Goal: Information Seeking & Learning: Check status

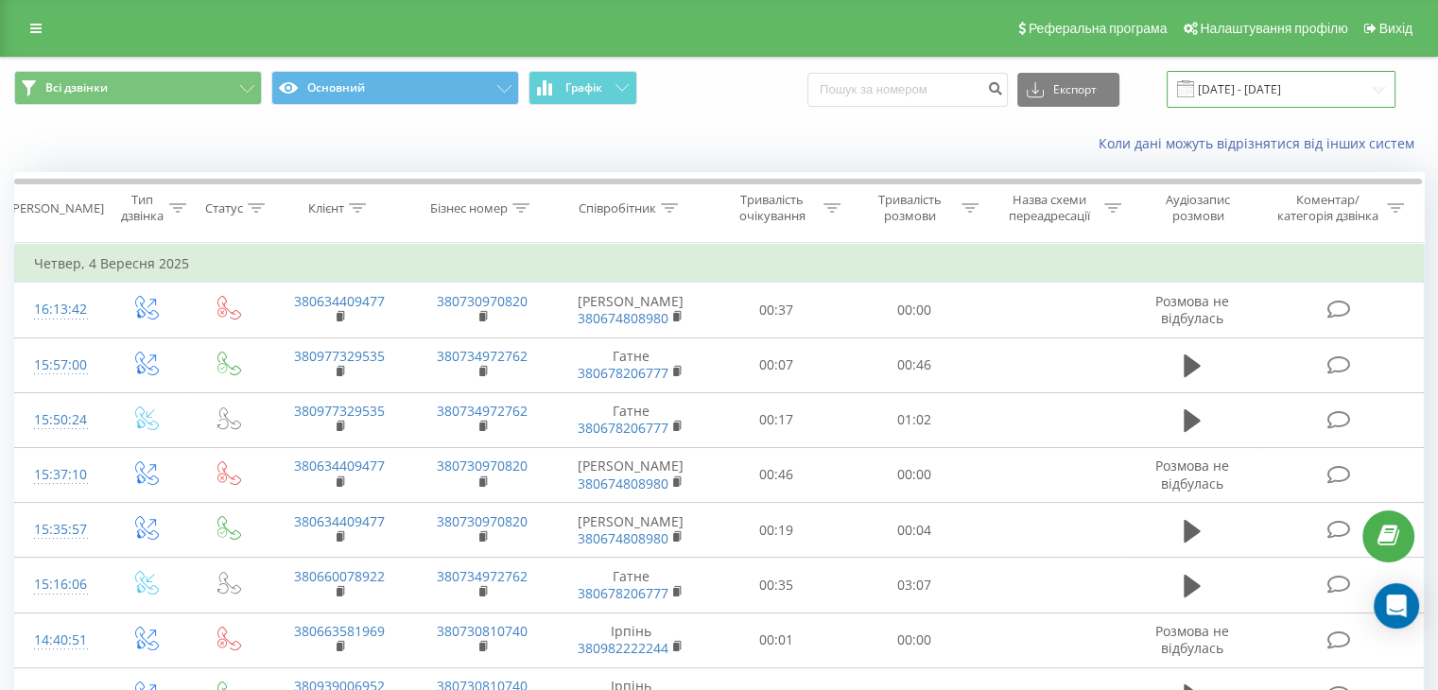
click at [1293, 87] on input "[DATE] - [DATE]" at bounding box center [1280, 89] width 229 height 37
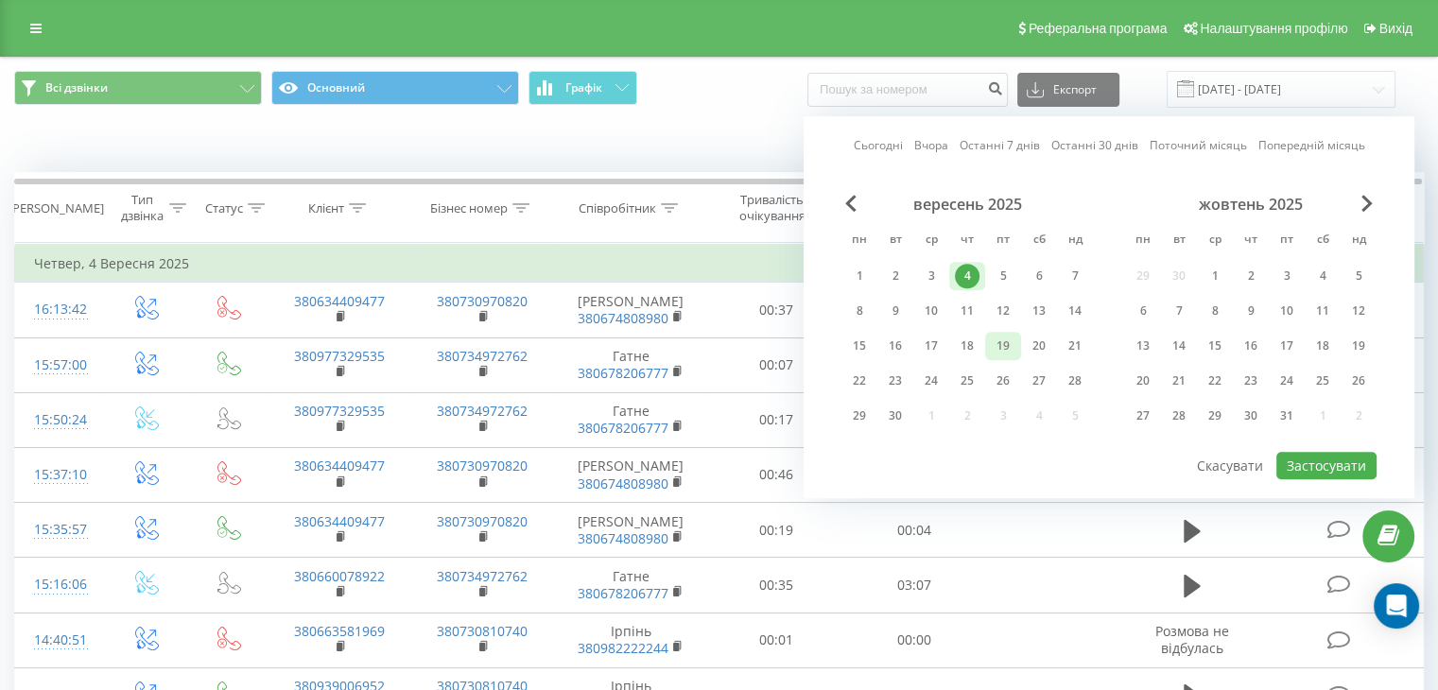
click at [995, 342] on div "19" at bounding box center [1003, 346] width 25 height 25
click at [1322, 468] on button "Застосувати" at bounding box center [1326, 465] width 100 height 27
type input "[DATE] - [DATE]"
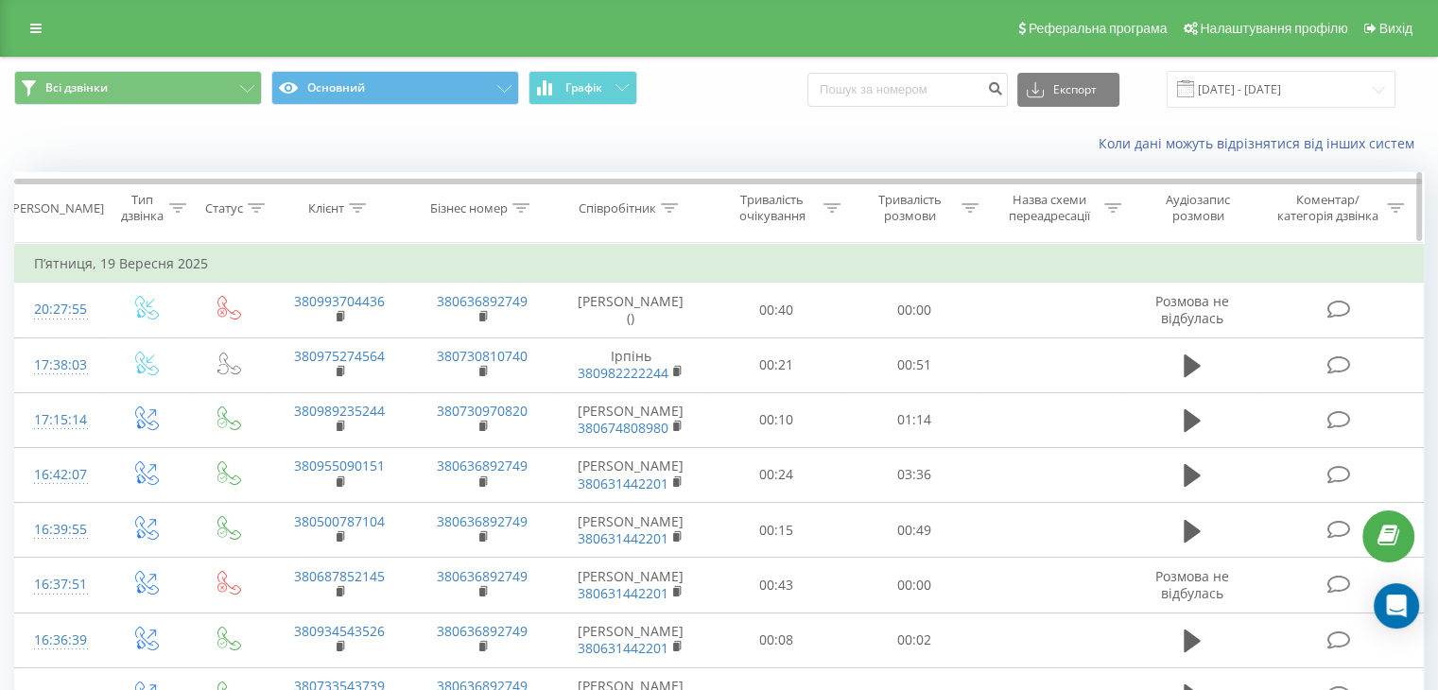
click at [651, 206] on div "Співробітник" at bounding box center [617, 208] width 78 height 16
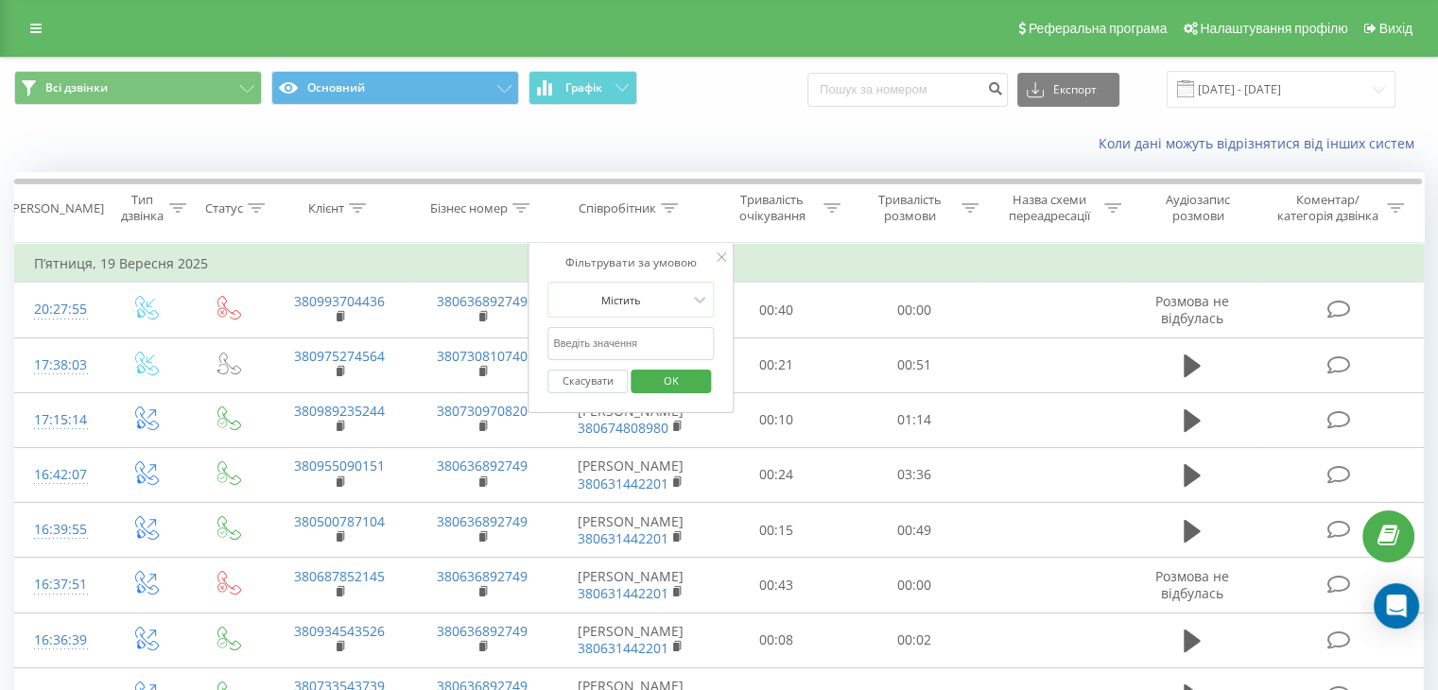
click at [633, 340] on input "text" at bounding box center [630, 343] width 166 height 33
type input "Гатне"
click at [684, 386] on span "OK" at bounding box center [671, 380] width 53 height 29
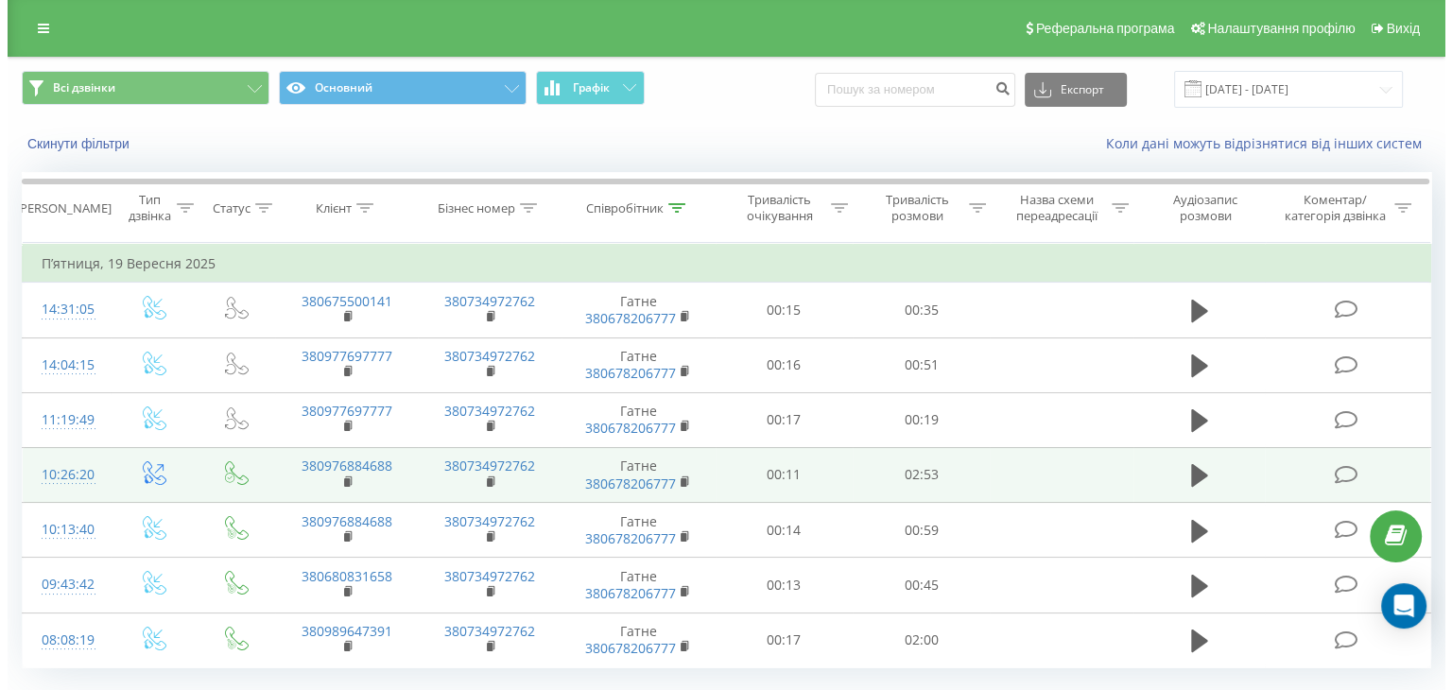
scroll to position [49, 0]
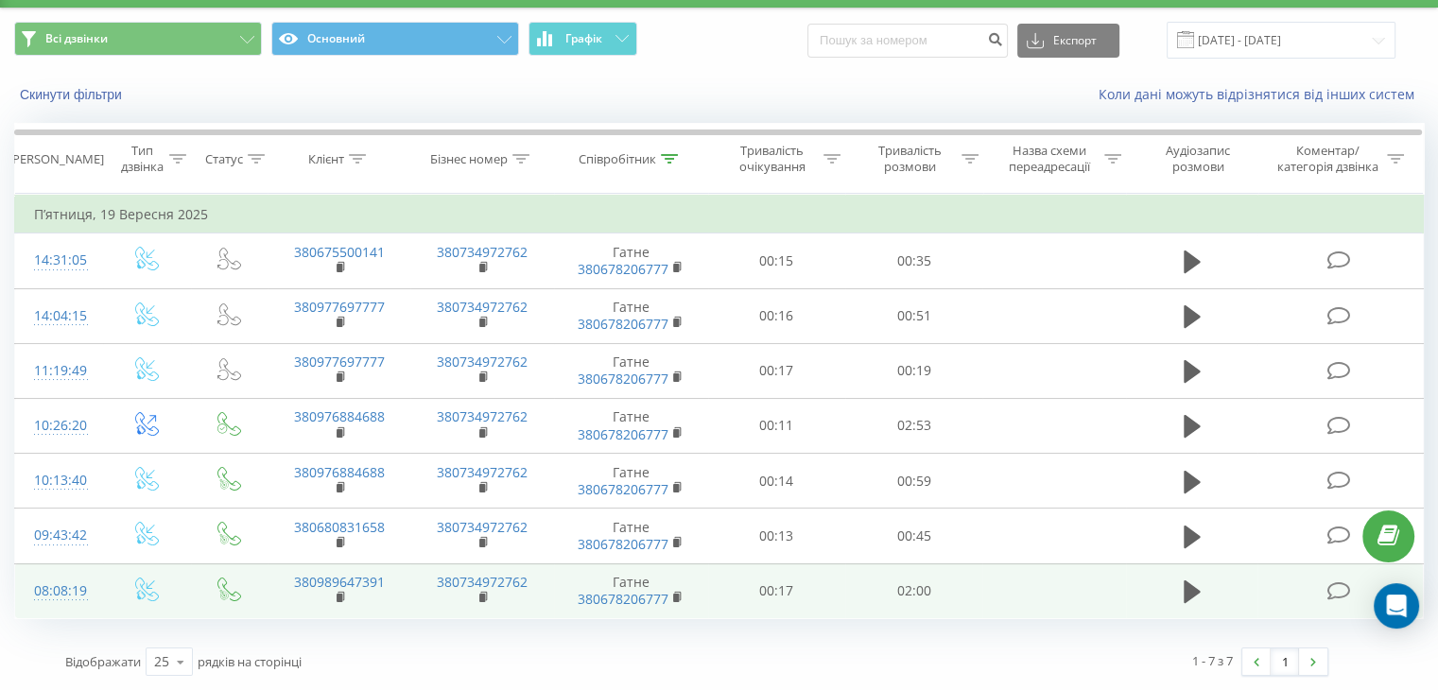
click at [103, 579] on td at bounding box center [147, 590] width 88 height 55
click at [106, 580] on td at bounding box center [147, 590] width 88 height 55
click at [97, 582] on td "08:08:19" at bounding box center [59, 590] width 88 height 55
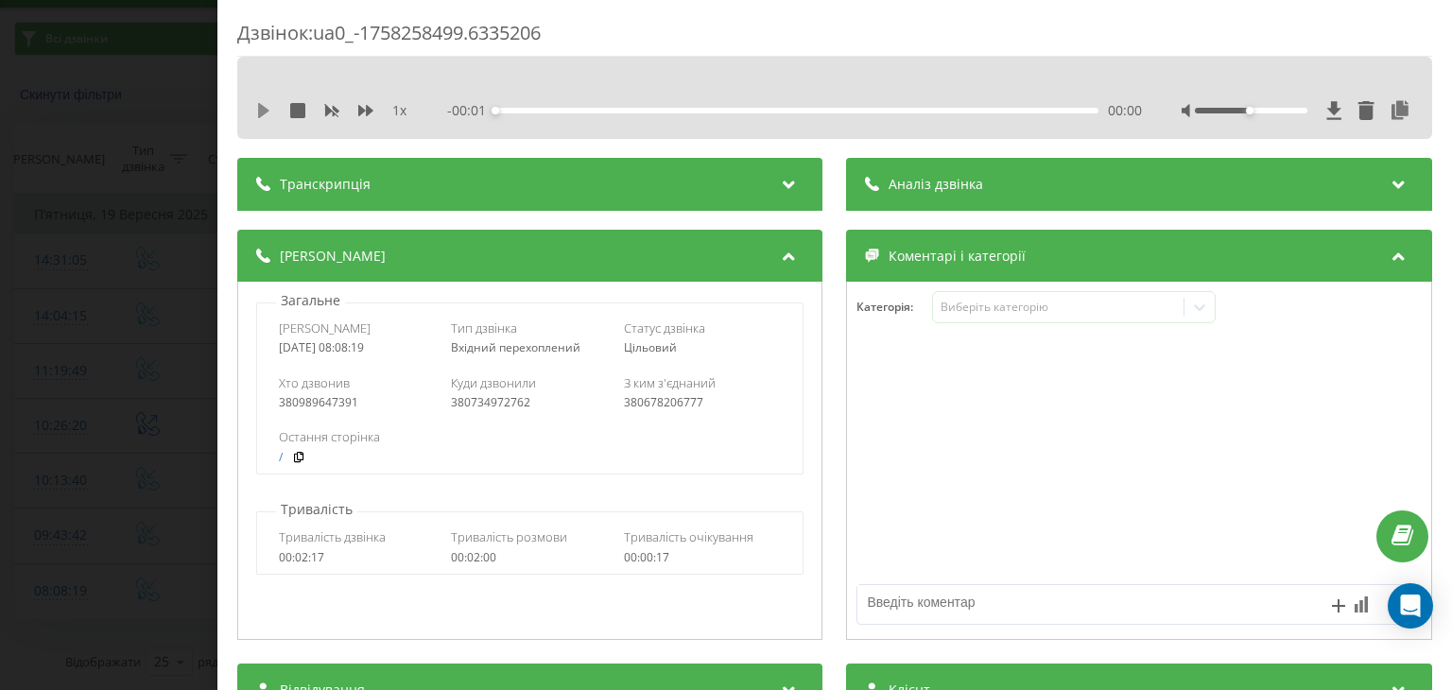
click at [265, 107] on icon at bounding box center [263, 110] width 11 height 15
drag, startPoint x: 564, startPoint y: 117, endPoint x: 634, endPoint y: 118, distance: 70.0
click at [634, 118] on div "- 01:46 00:14 00:14" at bounding box center [795, 110] width 694 height 19
drag, startPoint x: 593, startPoint y: 111, endPoint x: 671, endPoint y: 126, distance: 79.9
click at [667, 125] on div "1 x - 01:40 00:20 00:20" at bounding box center [834, 98] width 1195 height 82
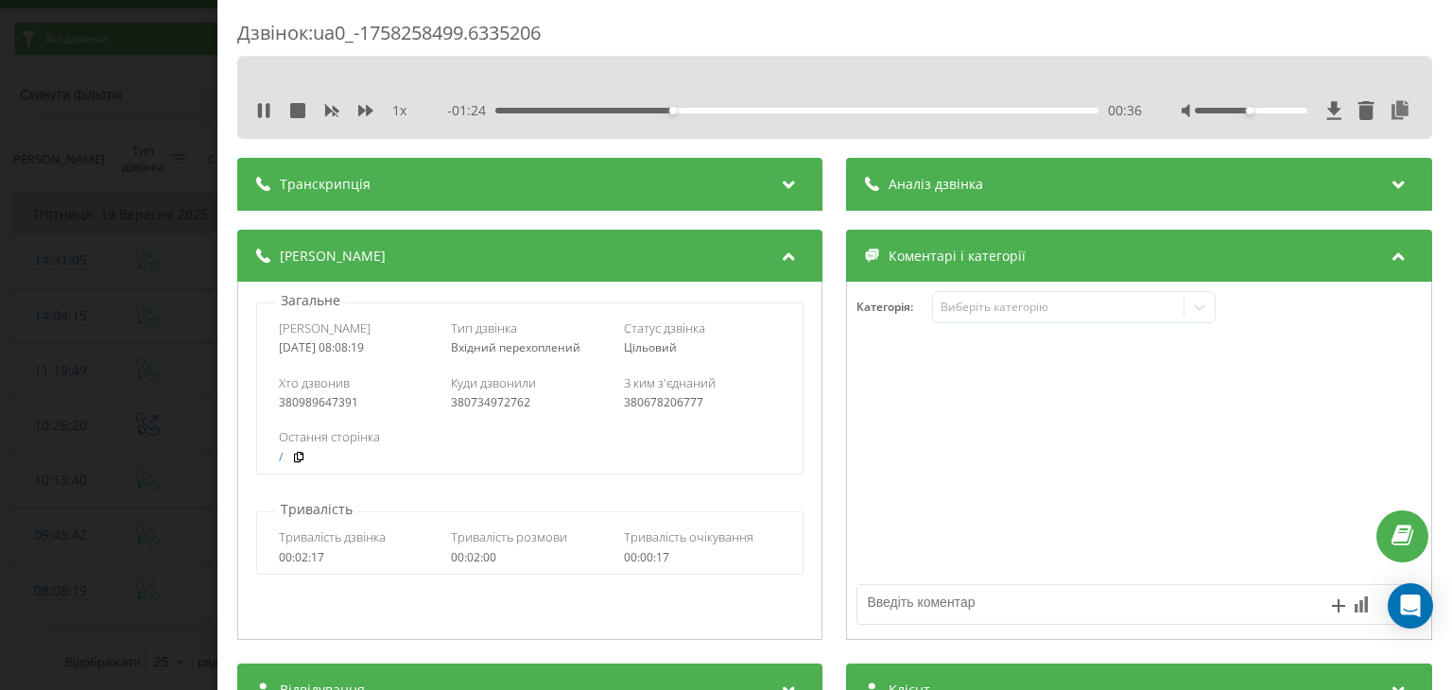
click at [216, 118] on div "Дзвінок : ua0_-1758258499.6335206 1 x - 01:24 00:36 00:36 Транскрипція Для AI-а…" at bounding box center [726, 345] width 1452 height 690
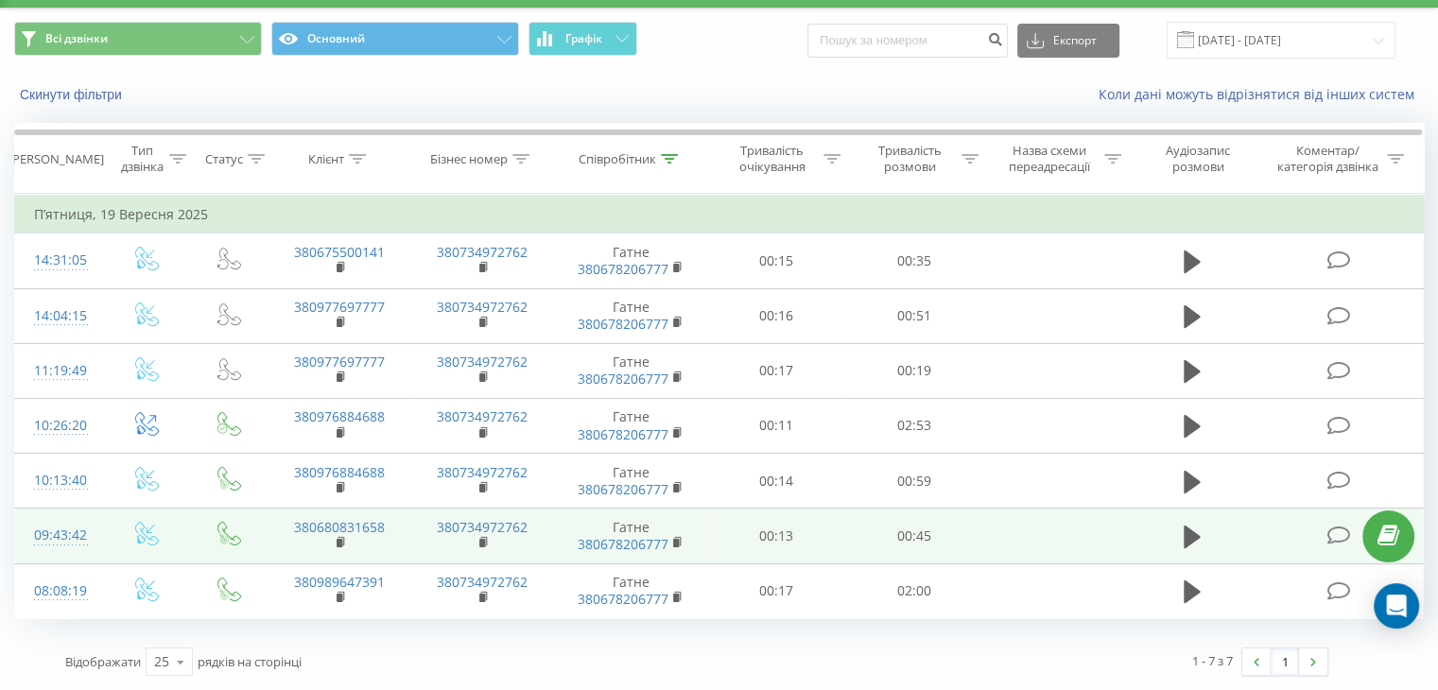
click at [92, 526] on td "09:43:42" at bounding box center [59, 536] width 88 height 55
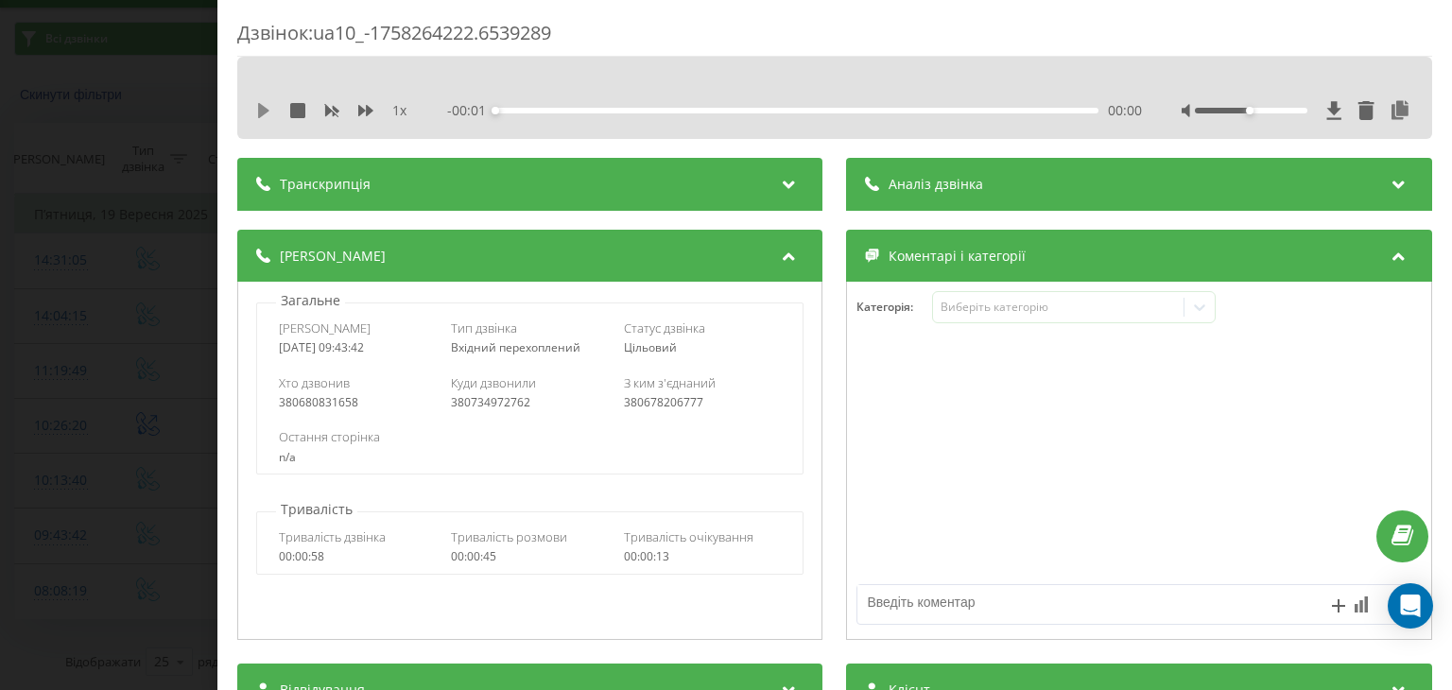
click at [263, 106] on icon at bounding box center [263, 110] width 11 height 15
click at [533, 111] on div "00:00" at bounding box center [797, 111] width 602 height 6
click at [571, 112] on div "00:05" at bounding box center [797, 111] width 602 height 6
click at [261, 105] on icon at bounding box center [260, 110] width 4 height 15
click at [136, 120] on div "Дзвінок : ua10_-1758264222.6539289 1 x - 00:38 00:07 00:07 Транскрипція Для AI-…" at bounding box center [726, 345] width 1452 height 690
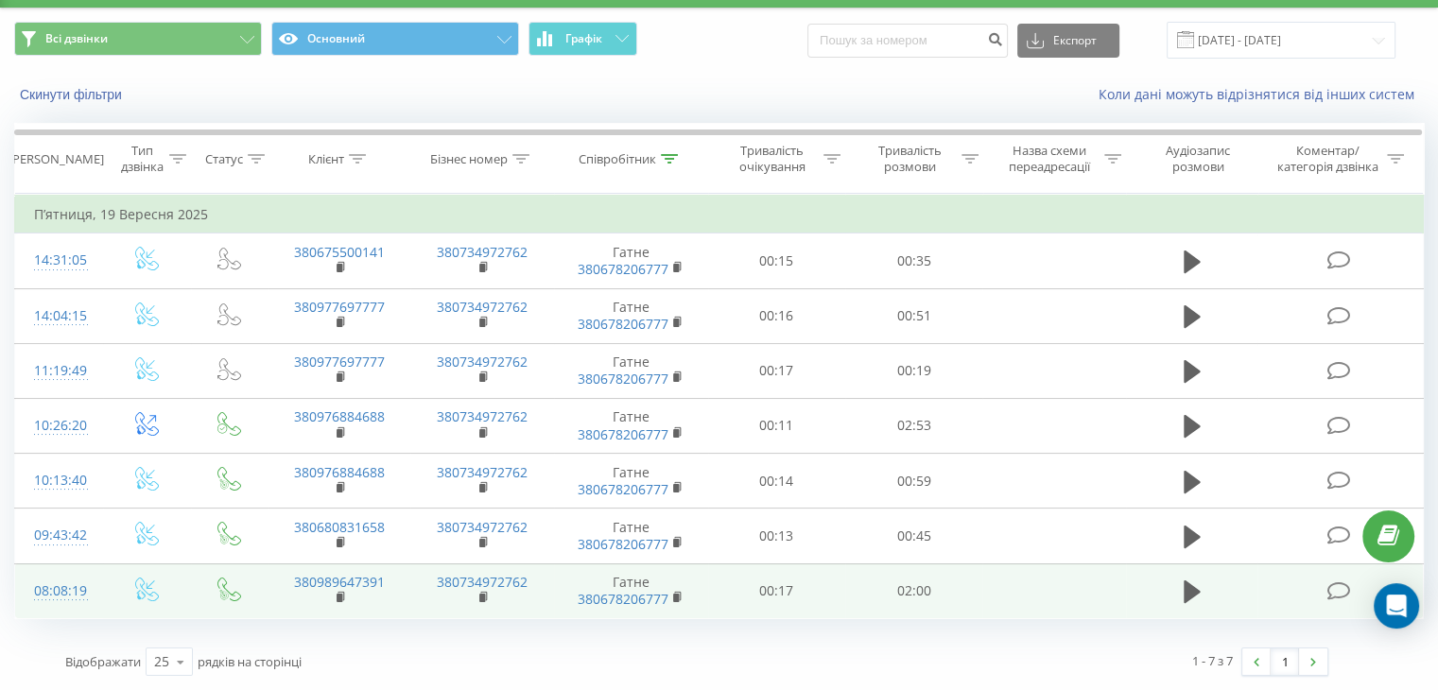
click at [97, 578] on td "08:08:19" at bounding box center [59, 590] width 88 height 55
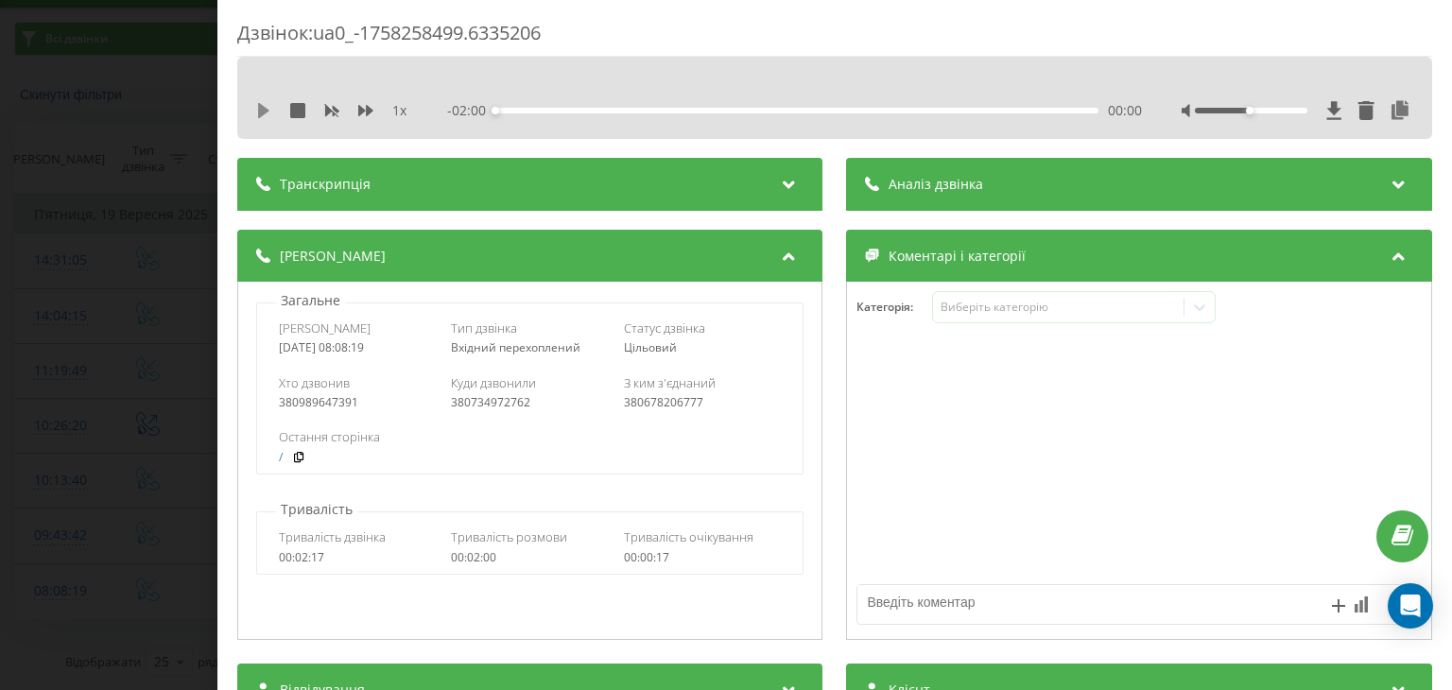
click at [268, 116] on icon at bounding box center [263, 110] width 15 height 15
click at [527, 111] on div "00:06" at bounding box center [797, 111] width 602 height 6
click at [553, 112] on div "00:07" at bounding box center [797, 111] width 602 height 6
click at [551, 109] on div "00:17" at bounding box center [797, 111] width 602 height 6
click at [262, 111] on icon at bounding box center [263, 110] width 15 height 15
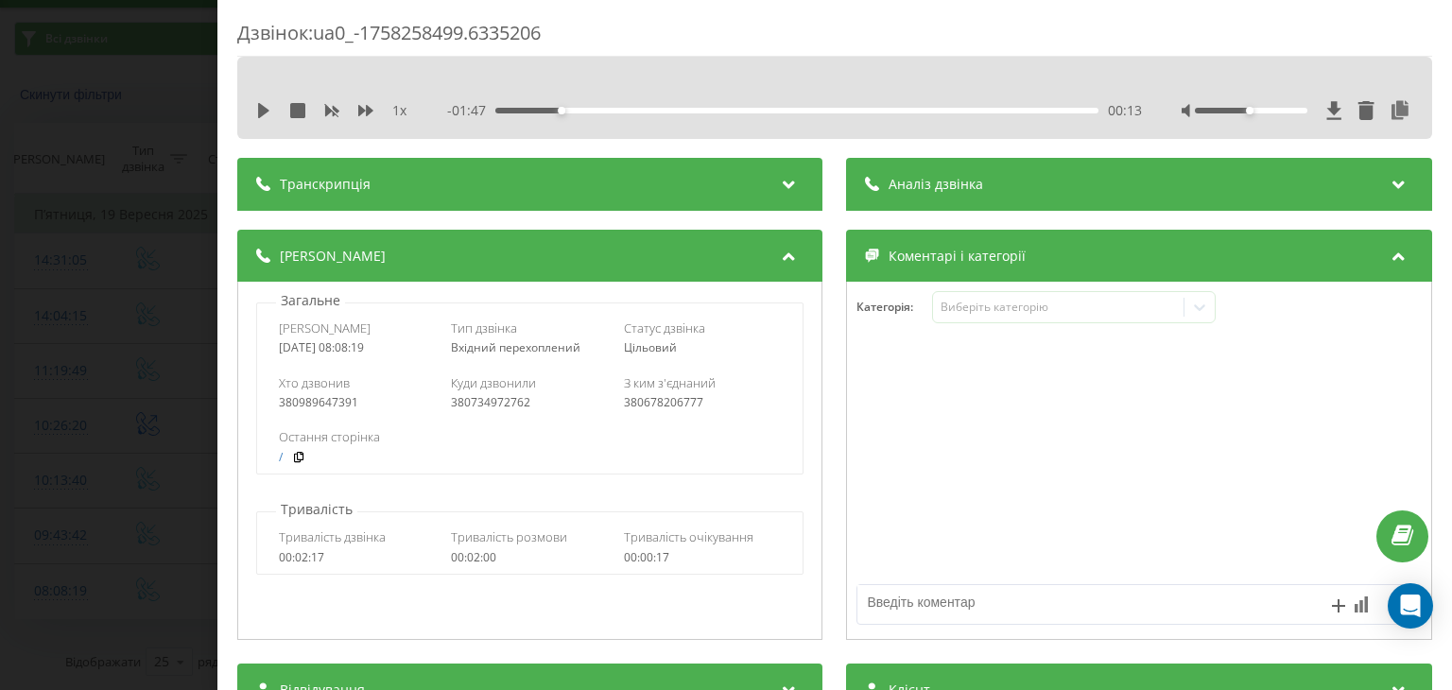
click at [262, 101] on div "1 x" at bounding box center [341, 110] width 170 height 19
click at [267, 103] on icon at bounding box center [263, 110] width 15 height 15
click at [516, 111] on div "00:04" at bounding box center [797, 111] width 602 height 6
click at [1390, 108] on icon at bounding box center [1401, 110] width 23 height 19
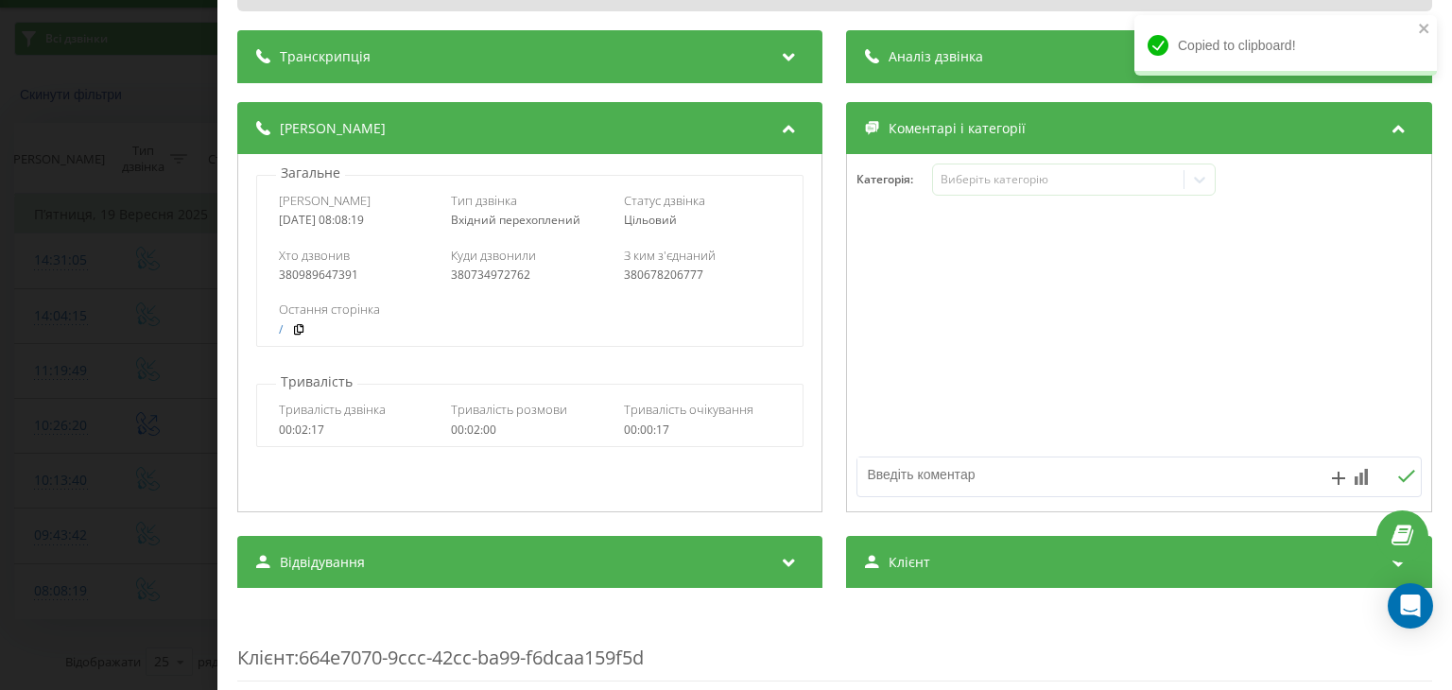
scroll to position [378, 0]
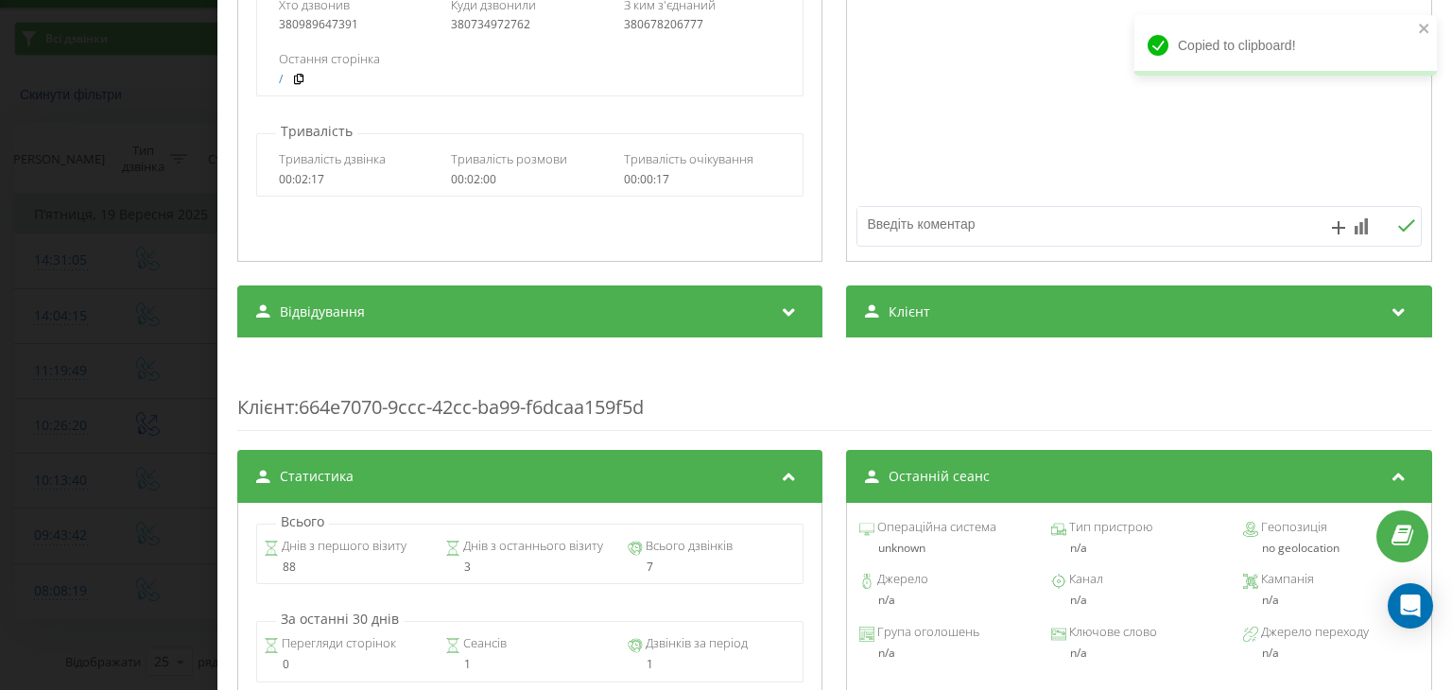
click at [919, 331] on div "Клієнт" at bounding box center [1139, 311] width 585 height 53
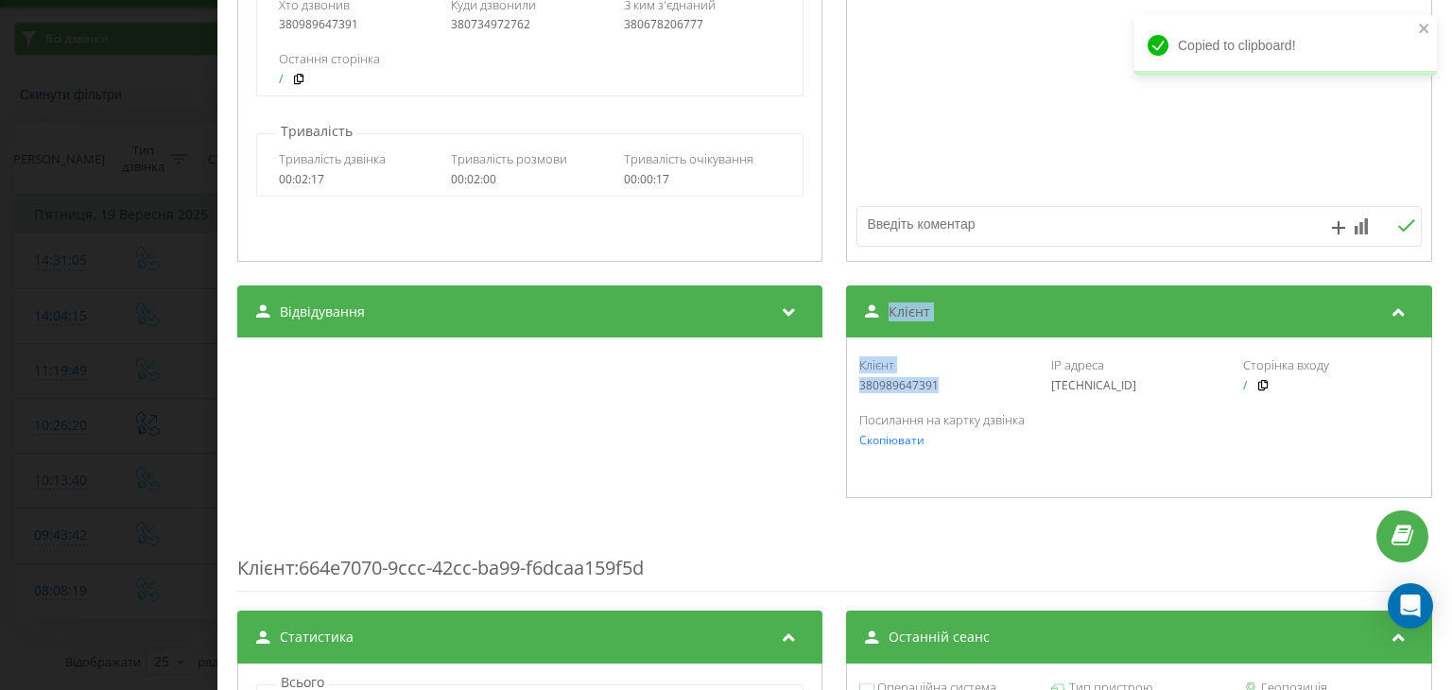
drag, startPoint x: 949, startPoint y: 389, endPoint x: 826, endPoint y: 396, distance: 123.1
click at [826, 396] on div "Відвідування Джерело n/a Канал n/a Кампанія n/a Група оголошень n/a Ключове сло…" at bounding box center [834, 392] width 1195 height 214
click at [958, 399] on div "Клієнт 380989647391 IP адреса [TECHNICAL_ID] Сторінка входу /" at bounding box center [1139, 374] width 564 height 55
drag, startPoint x: 938, startPoint y: 386, endPoint x: 849, endPoint y: 389, distance: 88.9
click at [857, 389] on div "Клієнт 380989647391 IP адреса [TECHNICAL_ID] Сторінка входу /" at bounding box center [1139, 374] width 564 height 55
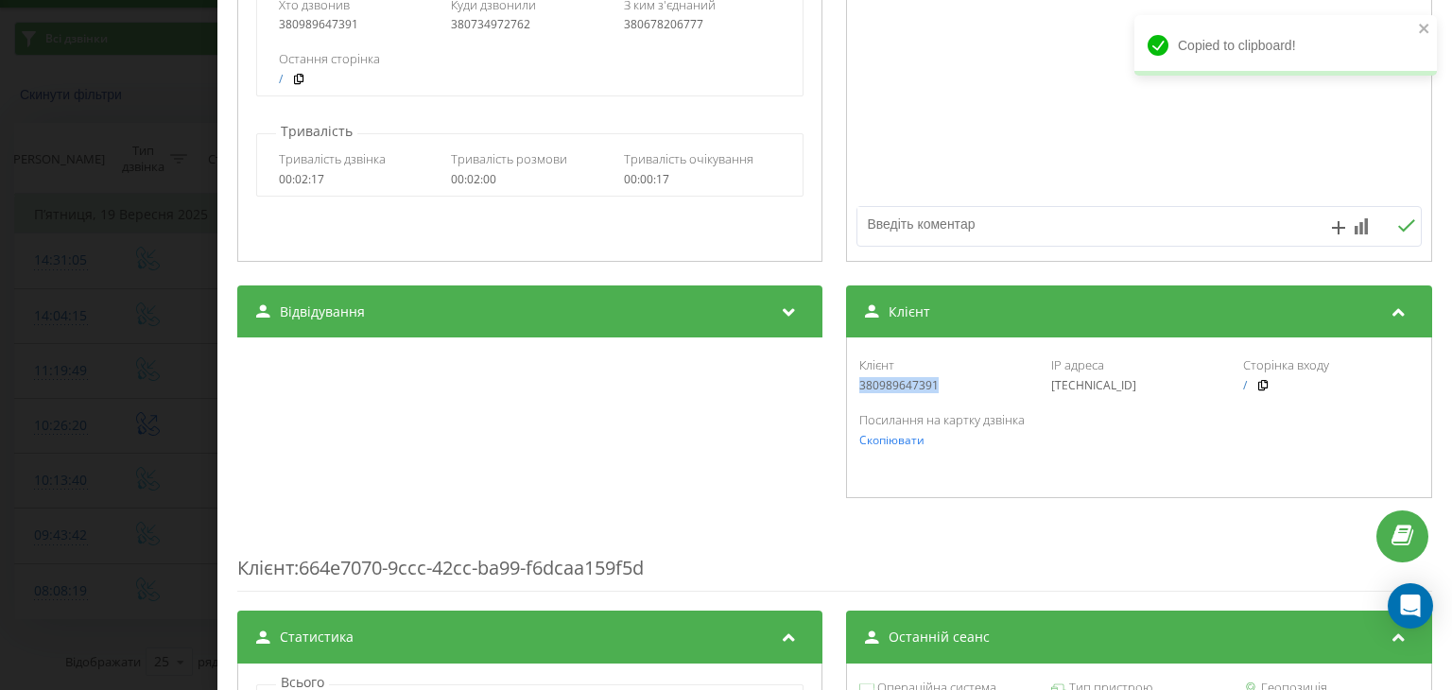
copy div "380989647391"
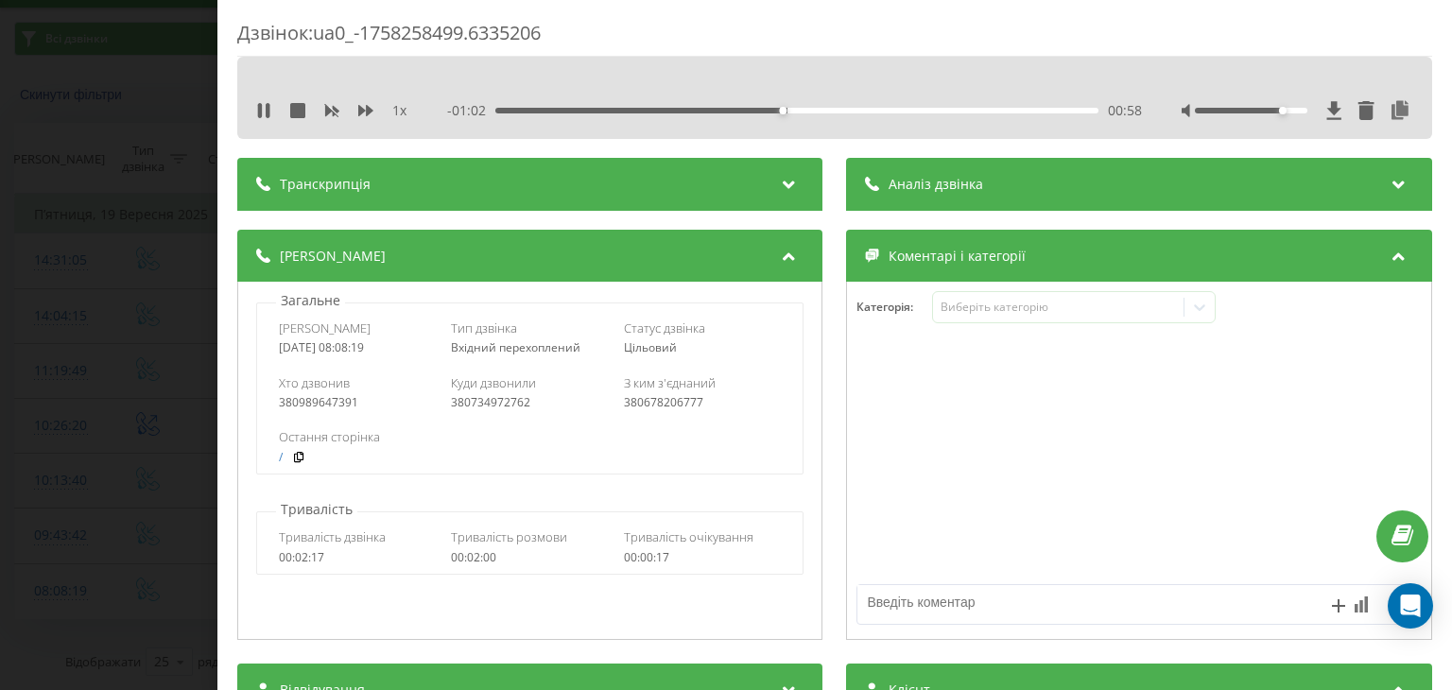
drag, startPoint x: 1248, startPoint y: 111, endPoint x: 1266, endPoint y: 111, distance: 18.0
click at [1266, 111] on div at bounding box center [1251, 111] width 112 height 6
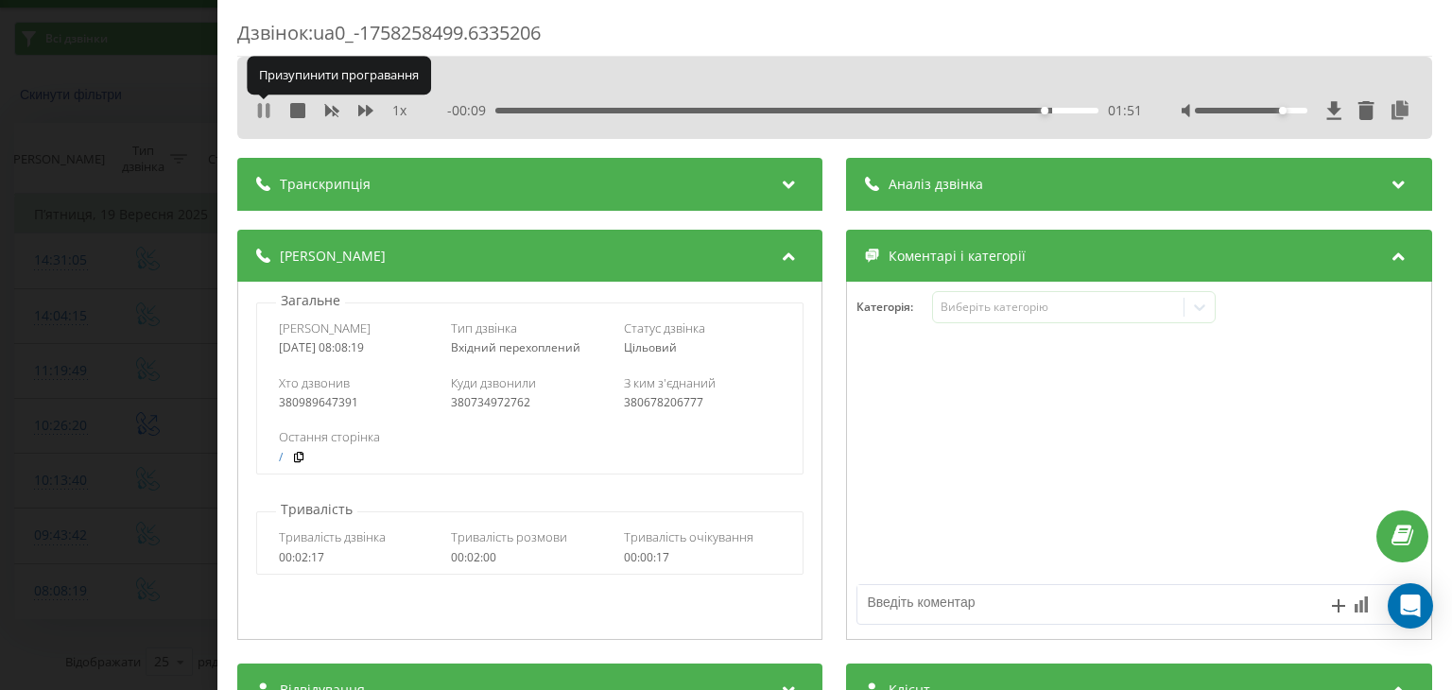
click at [265, 109] on icon at bounding box center [263, 110] width 15 height 15
click at [259, 106] on icon at bounding box center [263, 110] width 11 height 15
drag, startPoint x: 276, startPoint y: 105, endPoint x: 262, endPoint y: 105, distance: 14.2
click at [276, 105] on div "1 x" at bounding box center [341, 110] width 170 height 19
click at [262, 105] on icon at bounding box center [263, 110] width 15 height 15
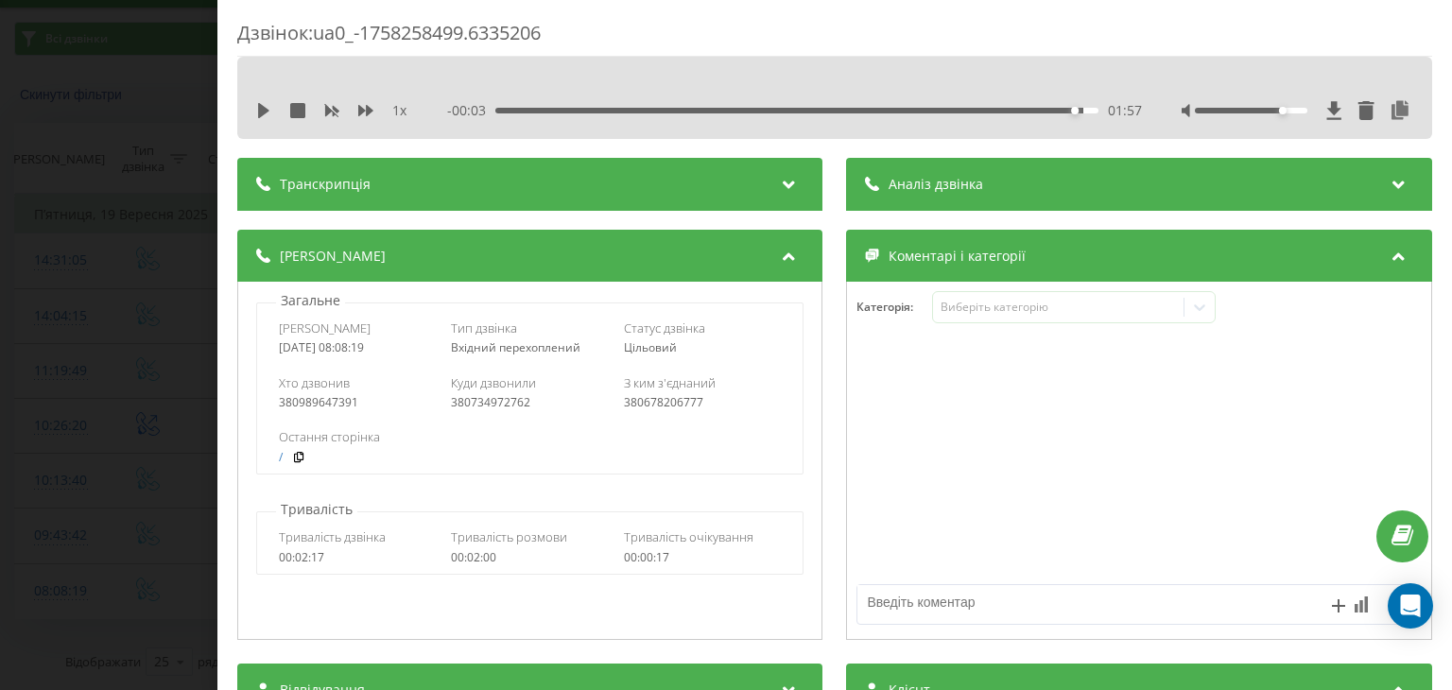
click at [219, 148] on div "Дзвінок : ua0_-1758258499.6335206 1 x - 00:03 01:57 01:57 Транскрипція Для AI-а…" at bounding box center [834, 345] width 1235 height 690
click at [164, 77] on div "Дзвінок : ua0_-1758258499.6335206 1 x - 00:03 01:57 01:57 Транскрипція Для AI-а…" at bounding box center [726, 345] width 1452 height 690
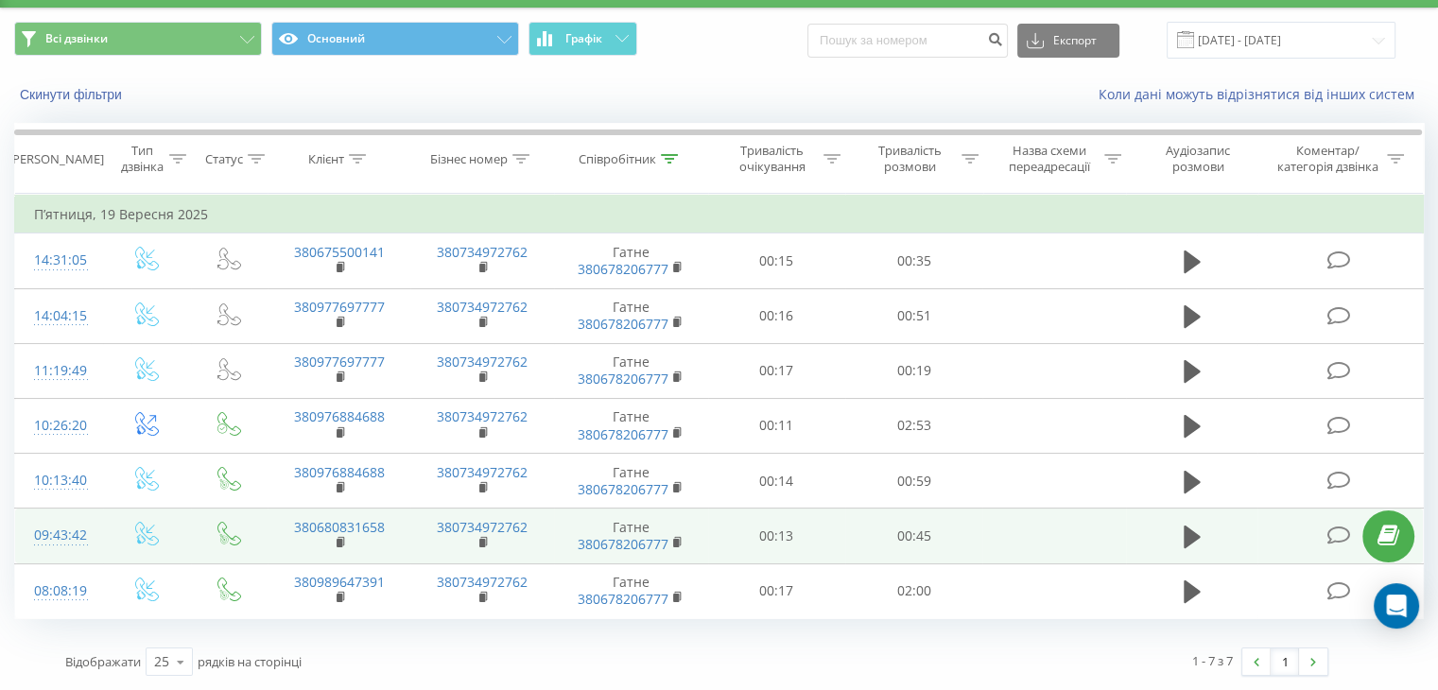
click at [98, 523] on td "09:43:42" at bounding box center [59, 536] width 88 height 55
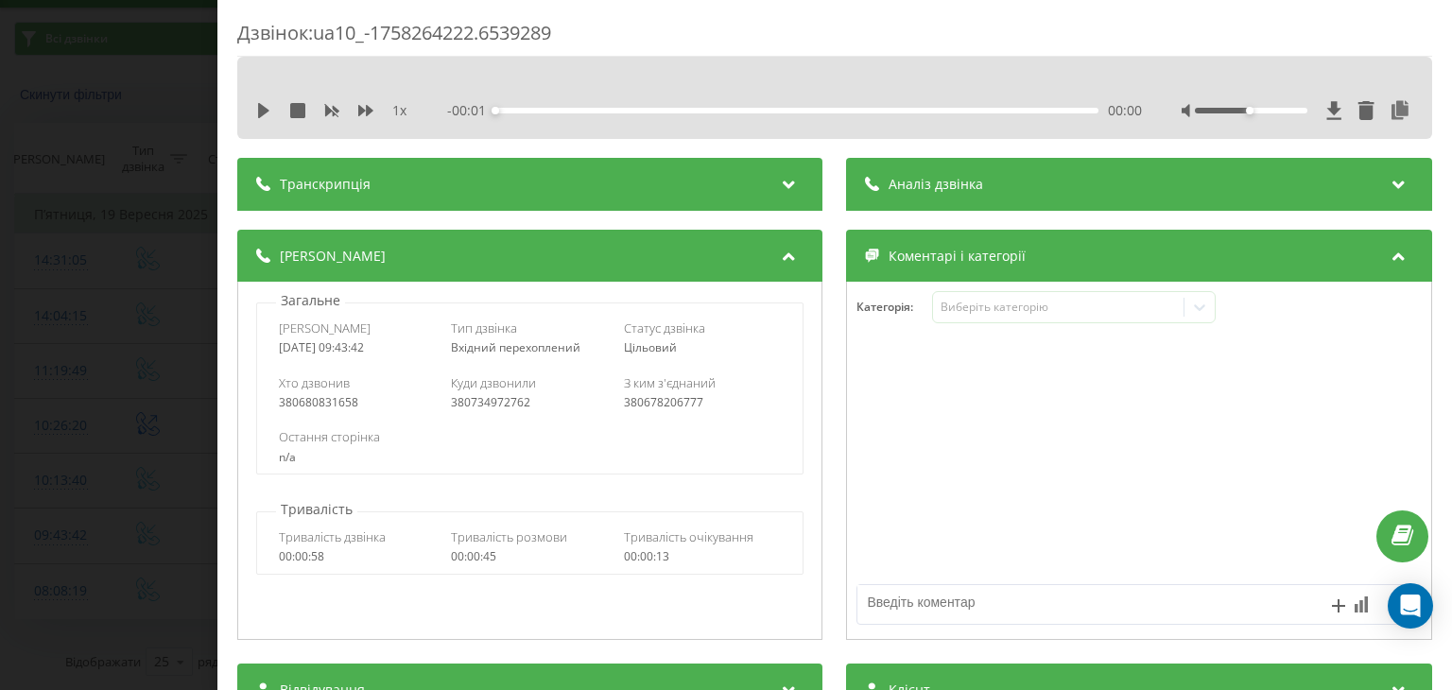
click at [267, 112] on icon at bounding box center [263, 110] width 11 height 15
click at [1252, 107] on div at bounding box center [1298, 110] width 232 height 19
drag, startPoint x: 1244, startPoint y: 111, endPoint x: 1271, endPoint y: 110, distance: 27.4
click at [1271, 110] on div at bounding box center [1251, 111] width 112 height 6
drag, startPoint x: 1272, startPoint y: 108, endPoint x: 1283, endPoint y: 111, distance: 10.8
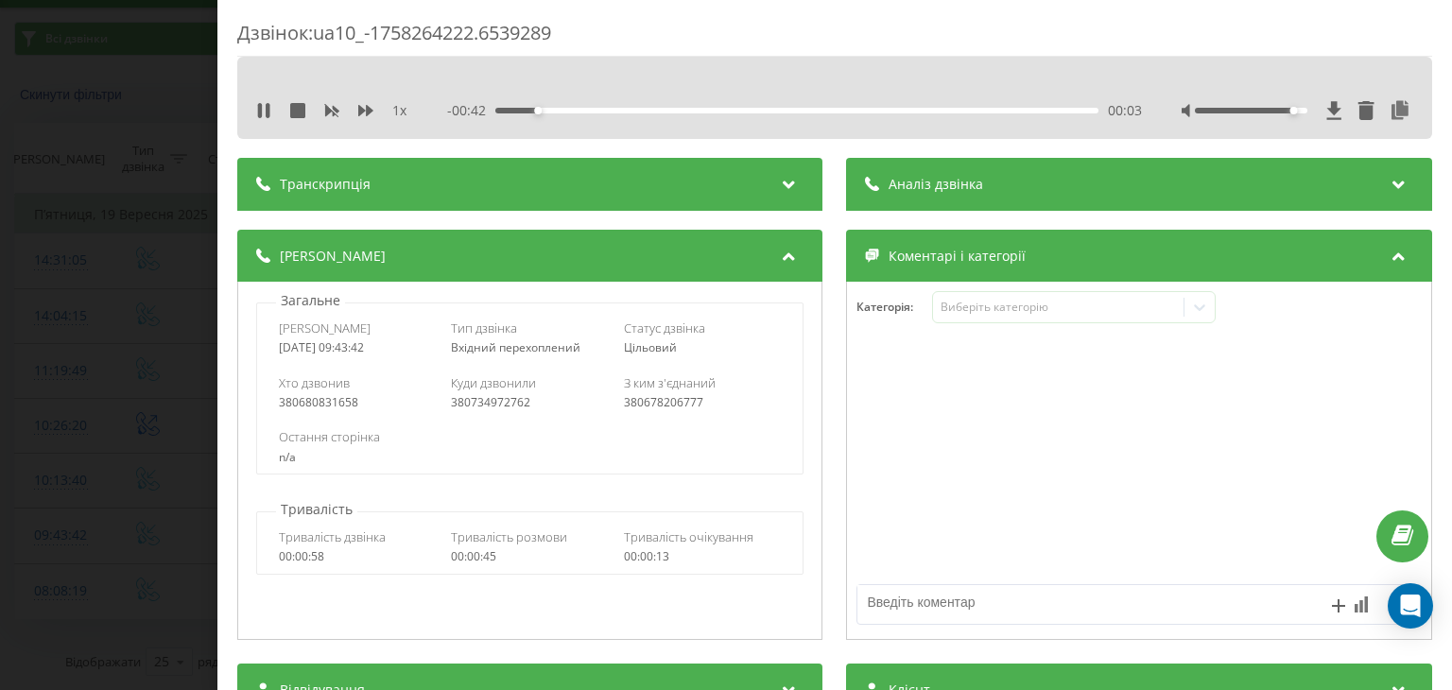
click at [1289, 111] on div "Accessibility label" at bounding box center [1293, 111] width 8 height 8
click at [101, 223] on div "Дзвінок : ua10_-1758264222.6539289 1 x - 00:40 00:05 00:05 Транскрипція Для AI-…" at bounding box center [726, 345] width 1452 height 690
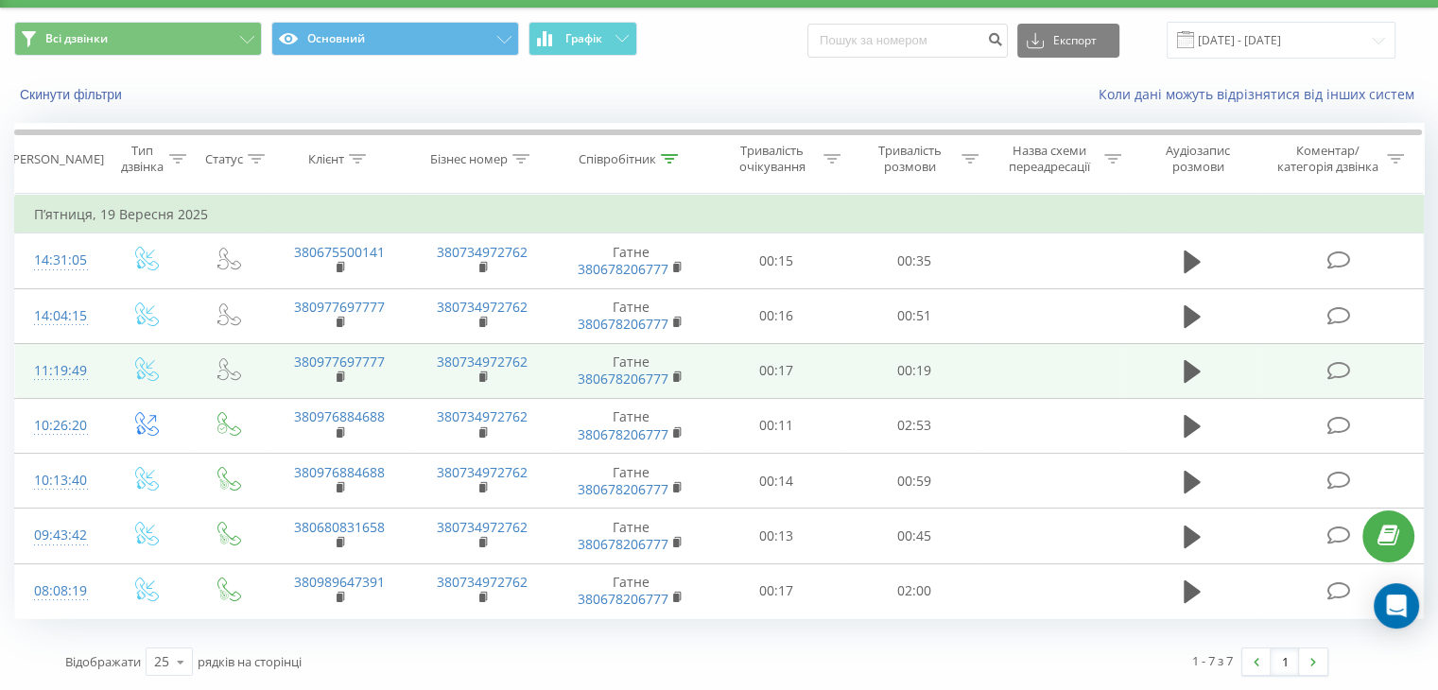
click at [97, 361] on td "11:19:49" at bounding box center [59, 370] width 88 height 55
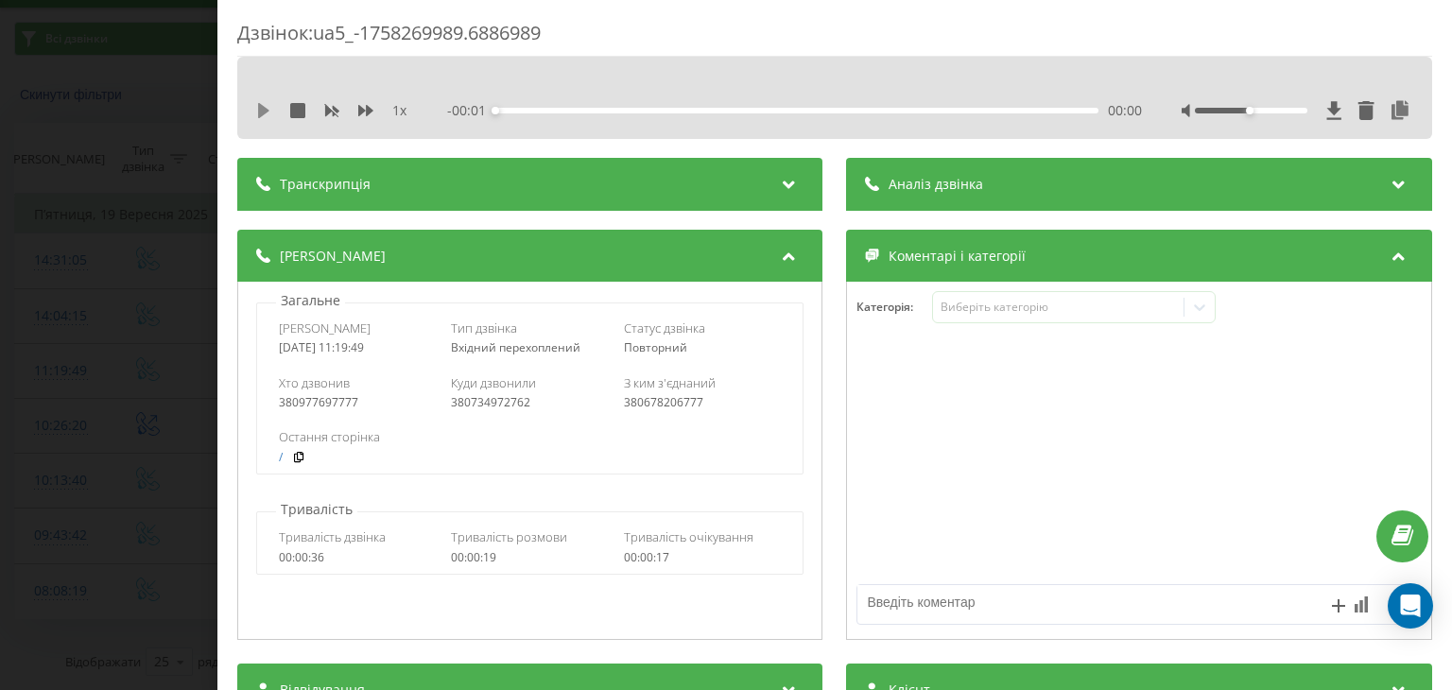
click at [264, 108] on icon at bounding box center [263, 110] width 11 height 15
click at [1391, 111] on icon at bounding box center [1401, 110] width 23 height 19
click at [1261, 111] on div at bounding box center [1251, 111] width 112 height 6
drag, startPoint x: 1261, startPoint y: 111, endPoint x: 1282, endPoint y: 111, distance: 20.8
click at [1283, 111] on div "Accessibility label" at bounding box center [1283, 111] width 8 height 8
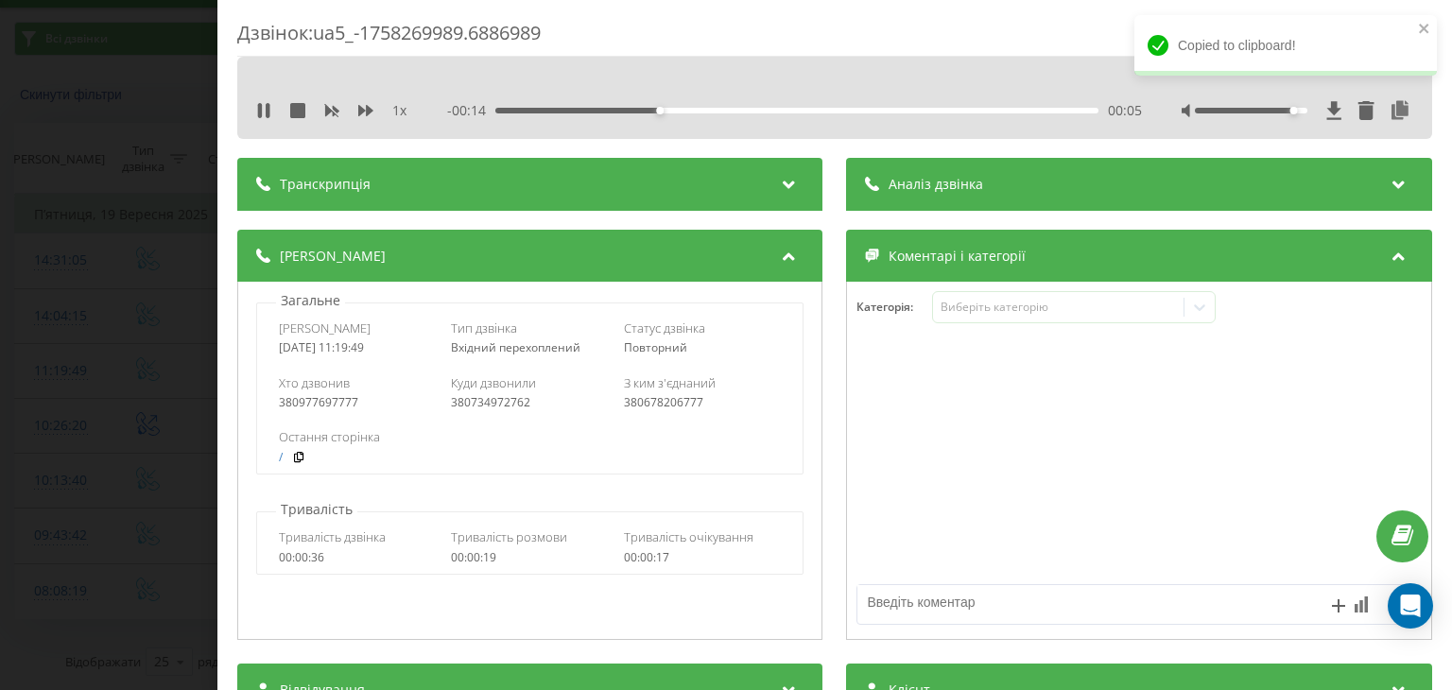
click at [1289, 111] on div "Accessibility label" at bounding box center [1293, 111] width 8 height 8
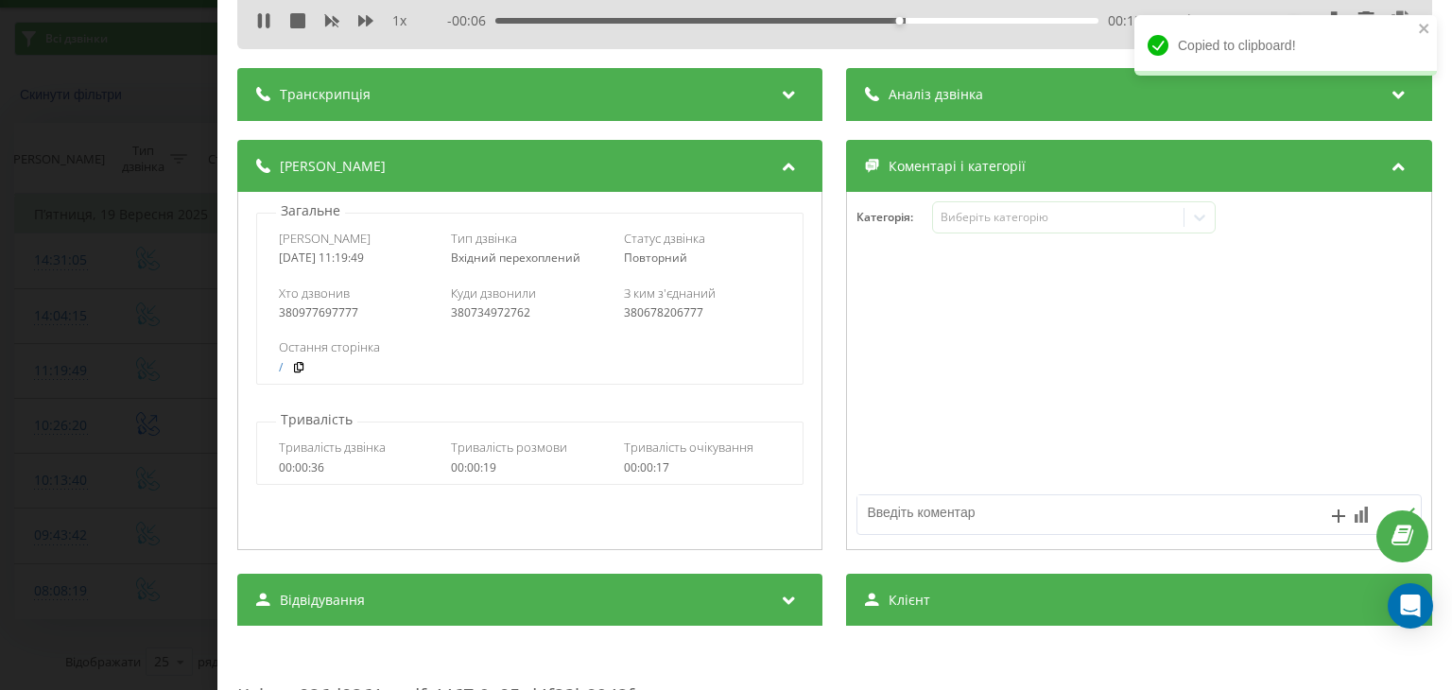
scroll to position [189, 0]
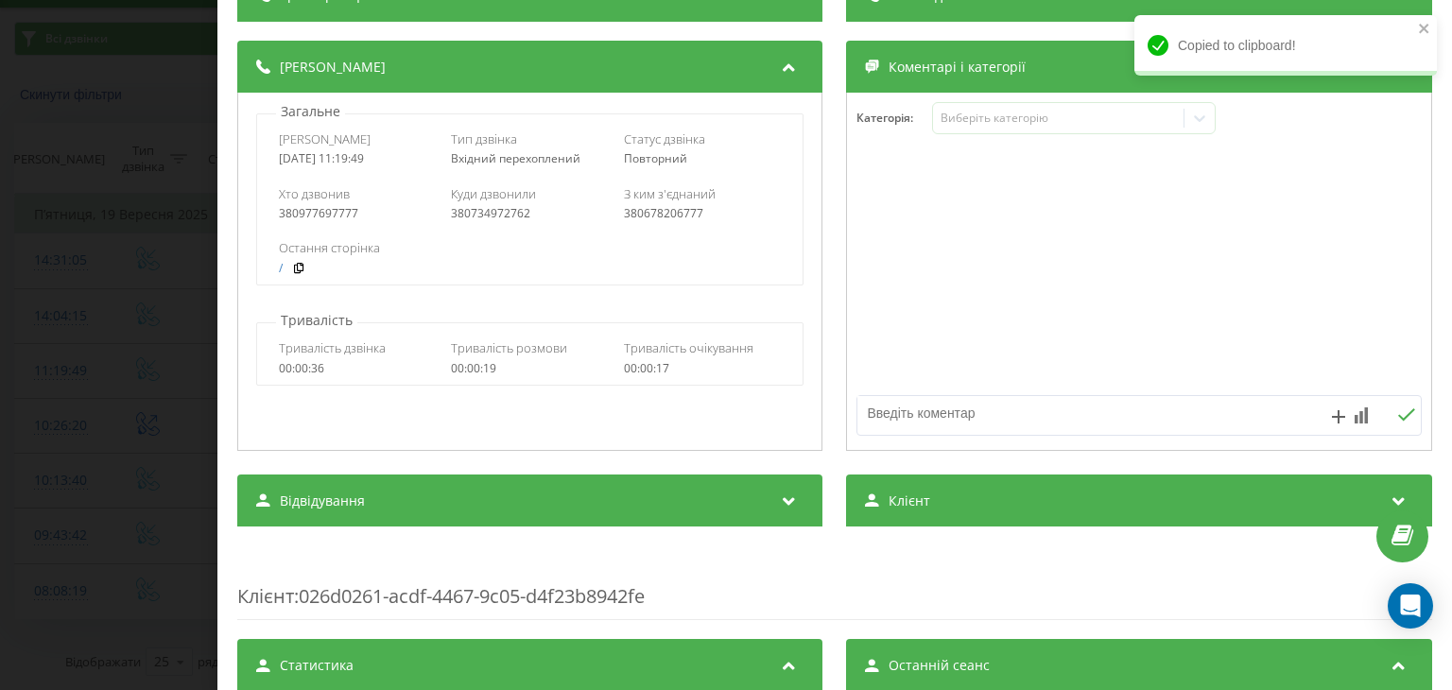
drag, startPoint x: 969, startPoint y: 491, endPoint x: 949, endPoint y: 557, distance: 69.1
click at [969, 491] on div "Клієнт" at bounding box center [1139, 501] width 585 height 53
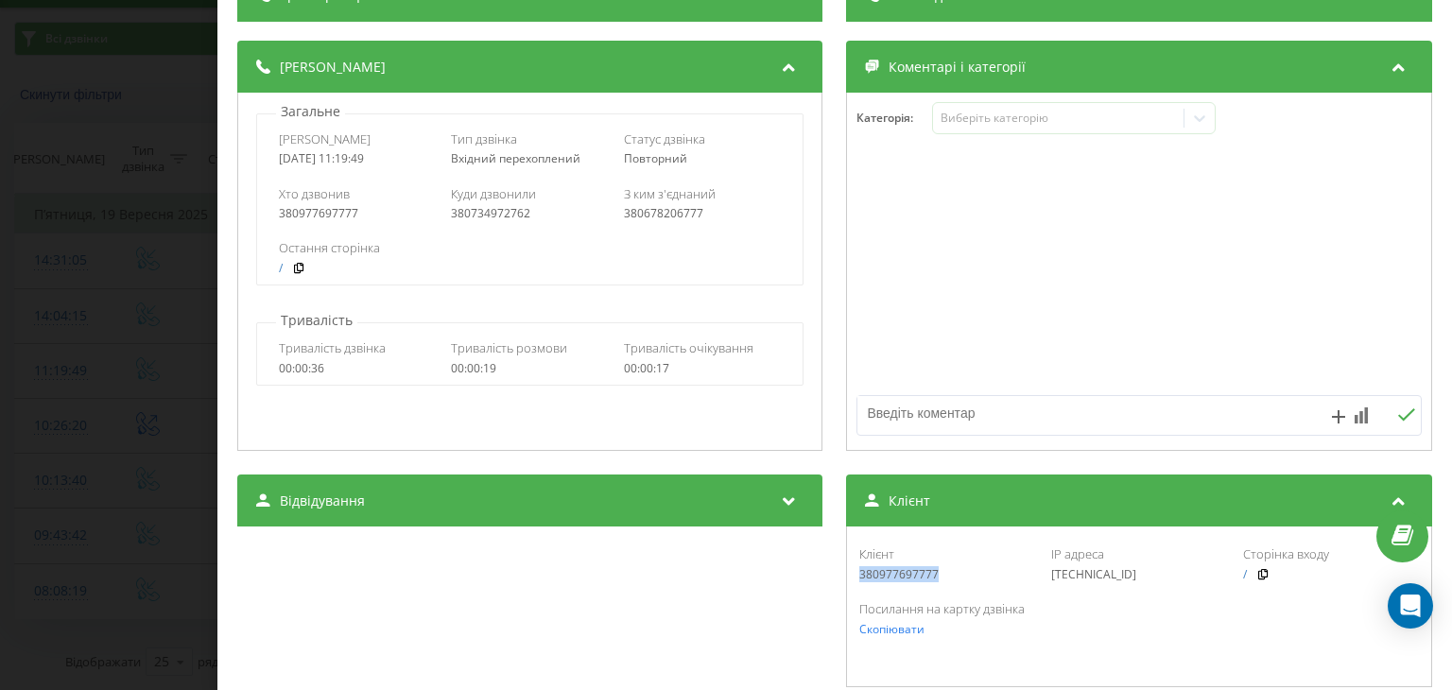
drag, startPoint x: 941, startPoint y: 579, endPoint x: 839, endPoint y: 583, distance: 102.2
click at [847, 583] on div "Клієнт 380977697777 IP адреса [TECHNICAL_ID] Сторінка входу / Посилання на карт…" at bounding box center [1139, 607] width 585 height 161
copy div "380977697777"
click at [130, 221] on div "Дзвінок : ua5_-1758269989.6886989 1 x 00:00 00:19 00:19 Транскрипція Для AI-ана…" at bounding box center [726, 345] width 1452 height 690
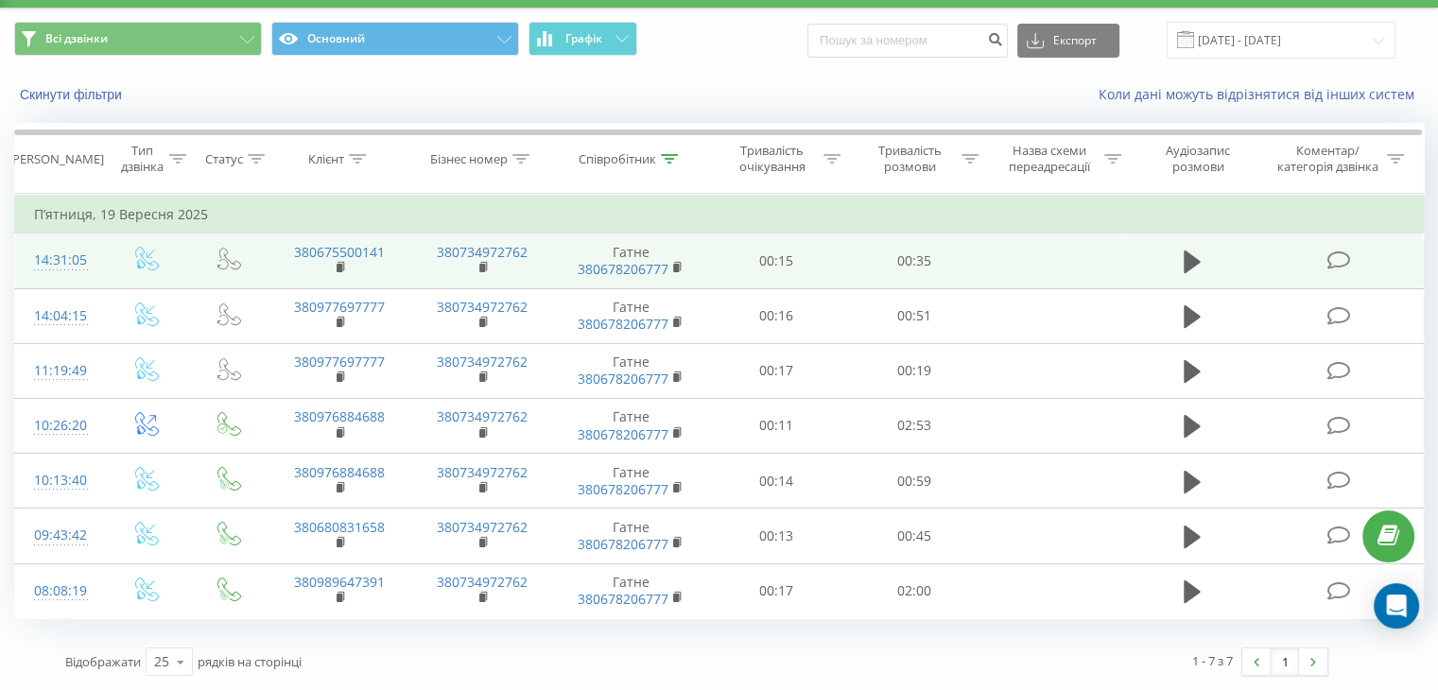
click at [97, 248] on td "14:31:05" at bounding box center [59, 260] width 88 height 55
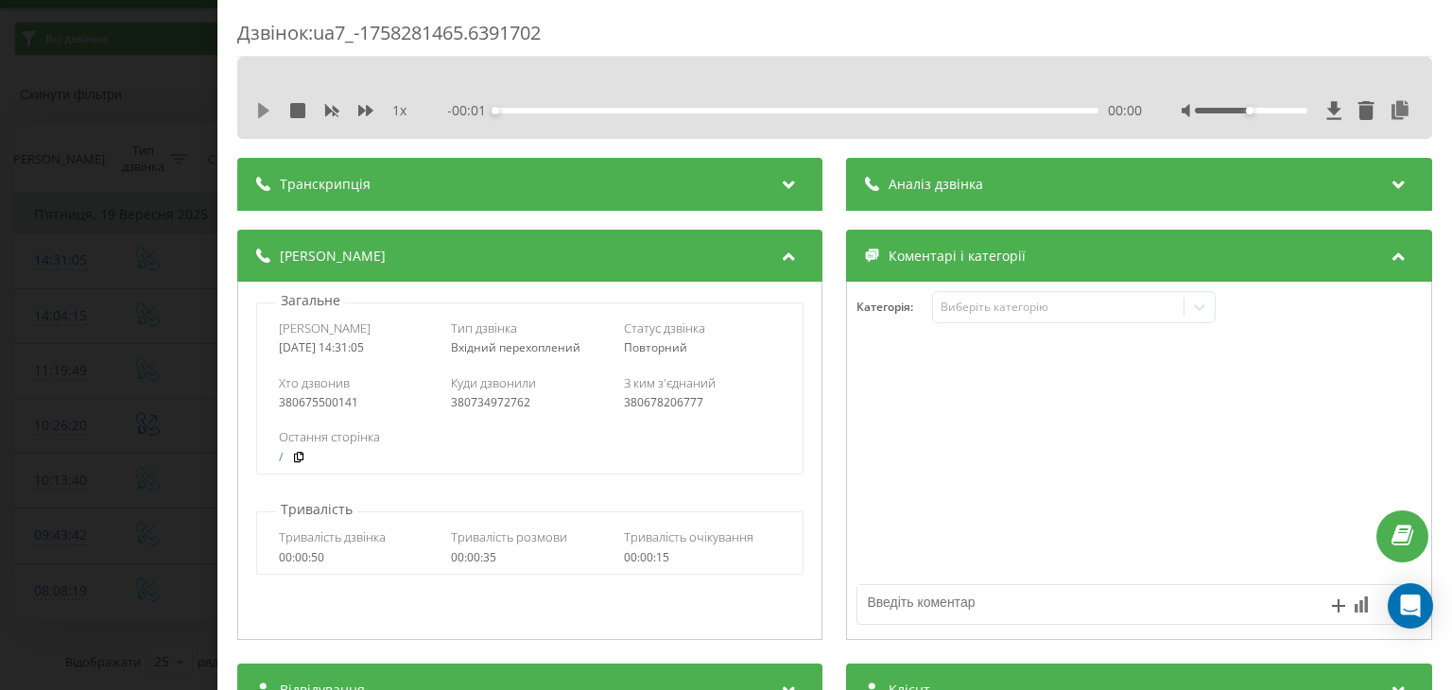
click at [262, 105] on icon at bounding box center [263, 110] width 11 height 15
click at [1390, 110] on icon at bounding box center [1401, 110] width 23 height 19
drag, startPoint x: 1252, startPoint y: 105, endPoint x: 1268, endPoint y: 116, distance: 18.9
click at [1267, 114] on div at bounding box center [1298, 110] width 232 height 19
click at [1268, 116] on div at bounding box center [1298, 110] width 232 height 19
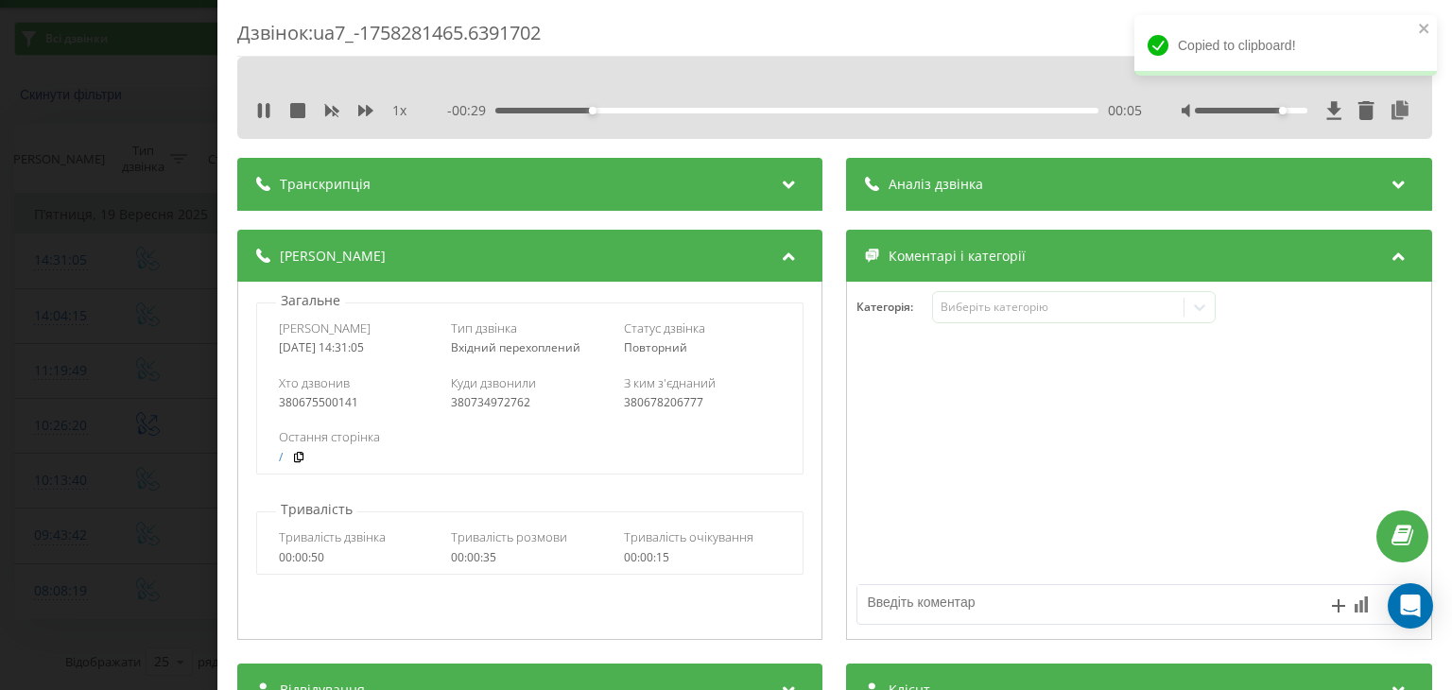
click at [1270, 112] on div at bounding box center [1251, 111] width 112 height 6
drag, startPoint x: 1270, startPoint y: 112, endPoint x: 1289, endPoint y: 118, distance: 20.0
click at [1289, 118] on div at bounding box center [1298, 110] width 232 height 19
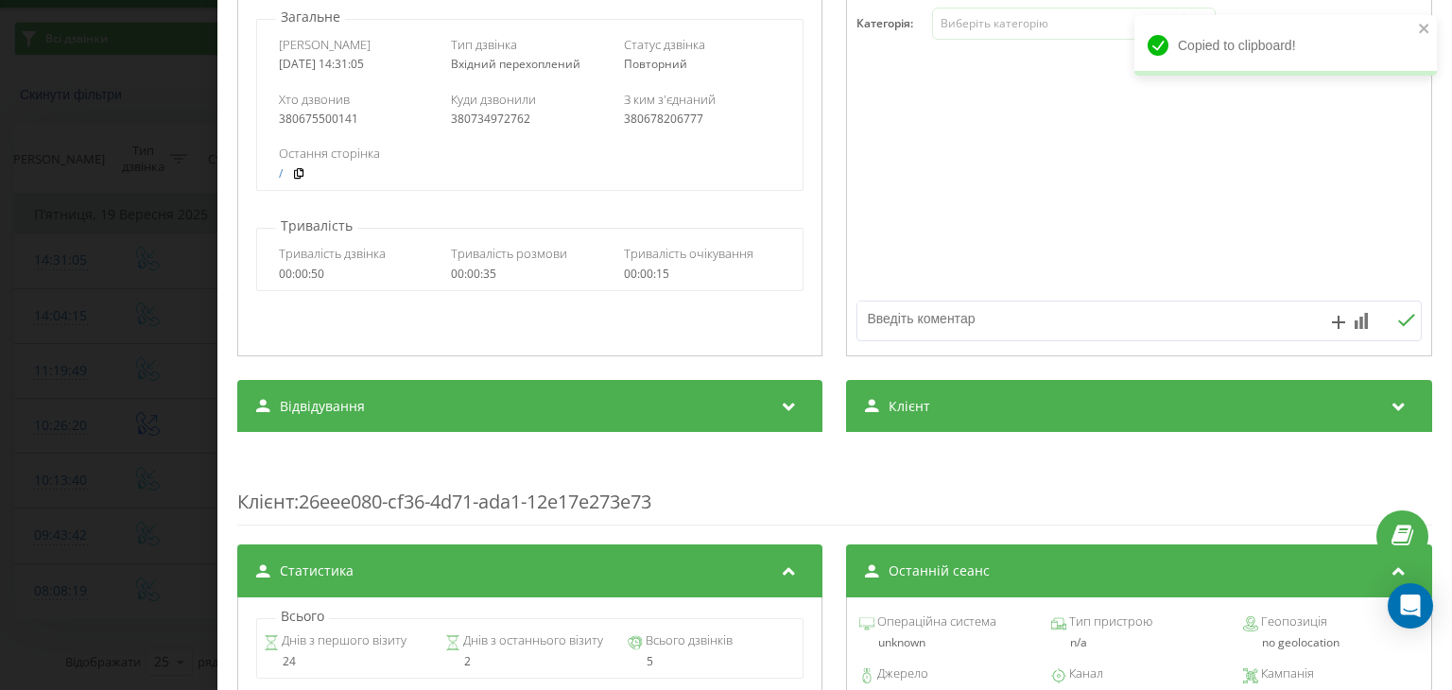
drag, startPoint x: 942, startPoint y: 420, endPoint x: 916, endPoint y: 467, distance: 54.2
click at [942, 420] on div "Клієнт" at bounding box center [1139, 406] width 585 height 53
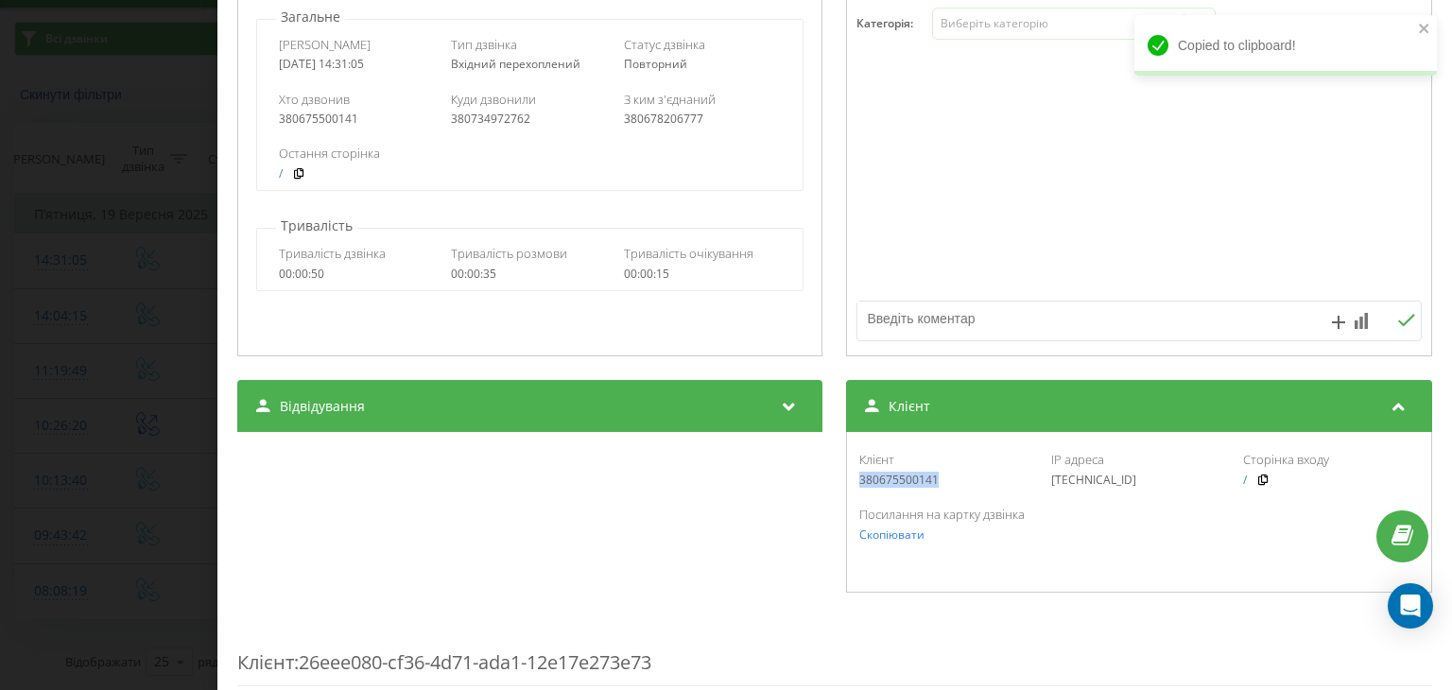
drag, startPoint x: 945, startPoint y: 485, endPoint x: 851, endPoint y: 485, distance: 94.5
click at [857, 485] on div "Клієнт 380675500141 IP адреса [TECHNICAL_ID] Сторінка входу /" at bounding box center [1139, 468] width 564 height 55
copy div "380675500141"
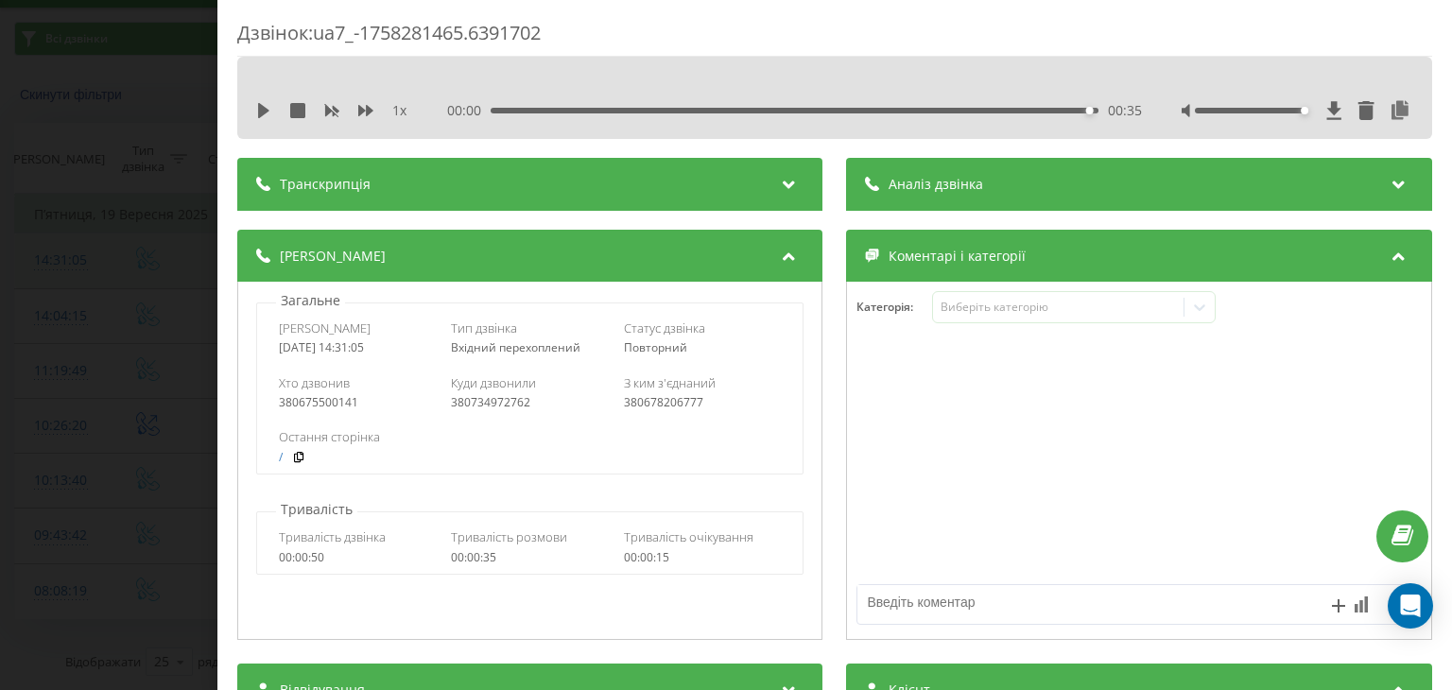
drag, startPoint x: 117, startPoint y: 250, endPoint x: 435, endPoint y: 281, distance: 319.0
click at [118, 250] on div "Дзвінок : ua7_-1758281465.6391702 1 x 00:00 00:35 00:35 Транскрипція Для AI-ана…" at bounding box center [726, 345] width 1452 height 690
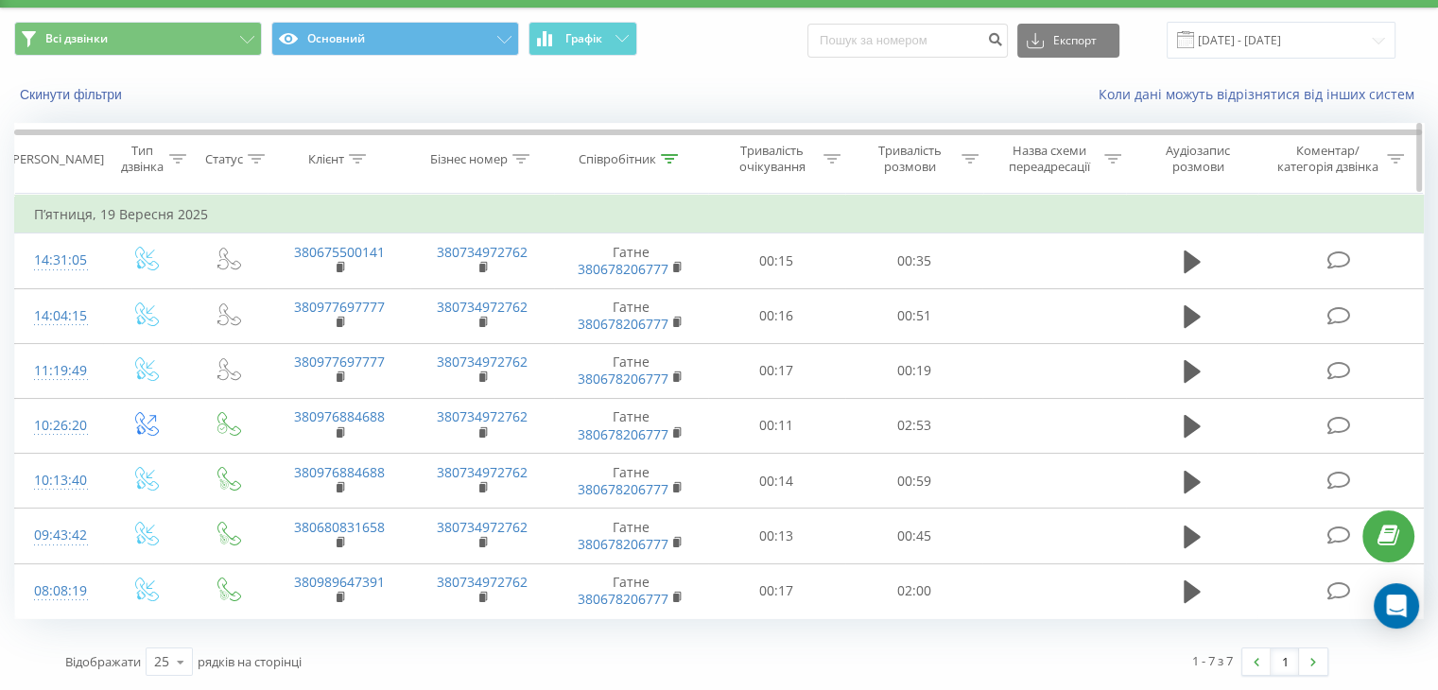
click at [669, 166] on th "Співробітник" at bounding box center [631, 159] width 154 height 70
click at [662, 152] on div at bounding box center [669, 159] width 17 height 16
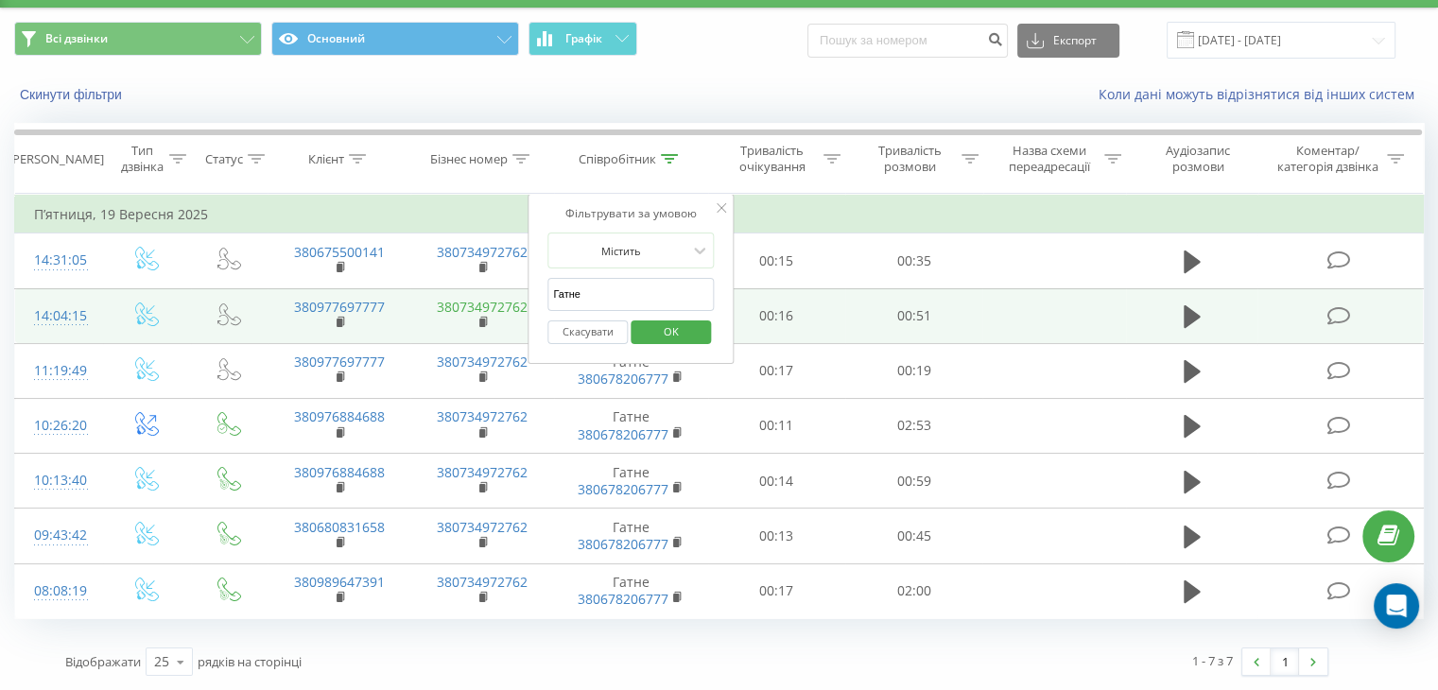
drag, startPoint x: 609, startPoint y: 307, endPoint x: 503, endPoint y: 301, distance: 106.1
click at [503, 301] on table "Фільтрувати за умовою Дорівнює Введіть значення Скасувати OK Фільтрувати за умо…" at bounding box center [718, 406] width 1409 height 425
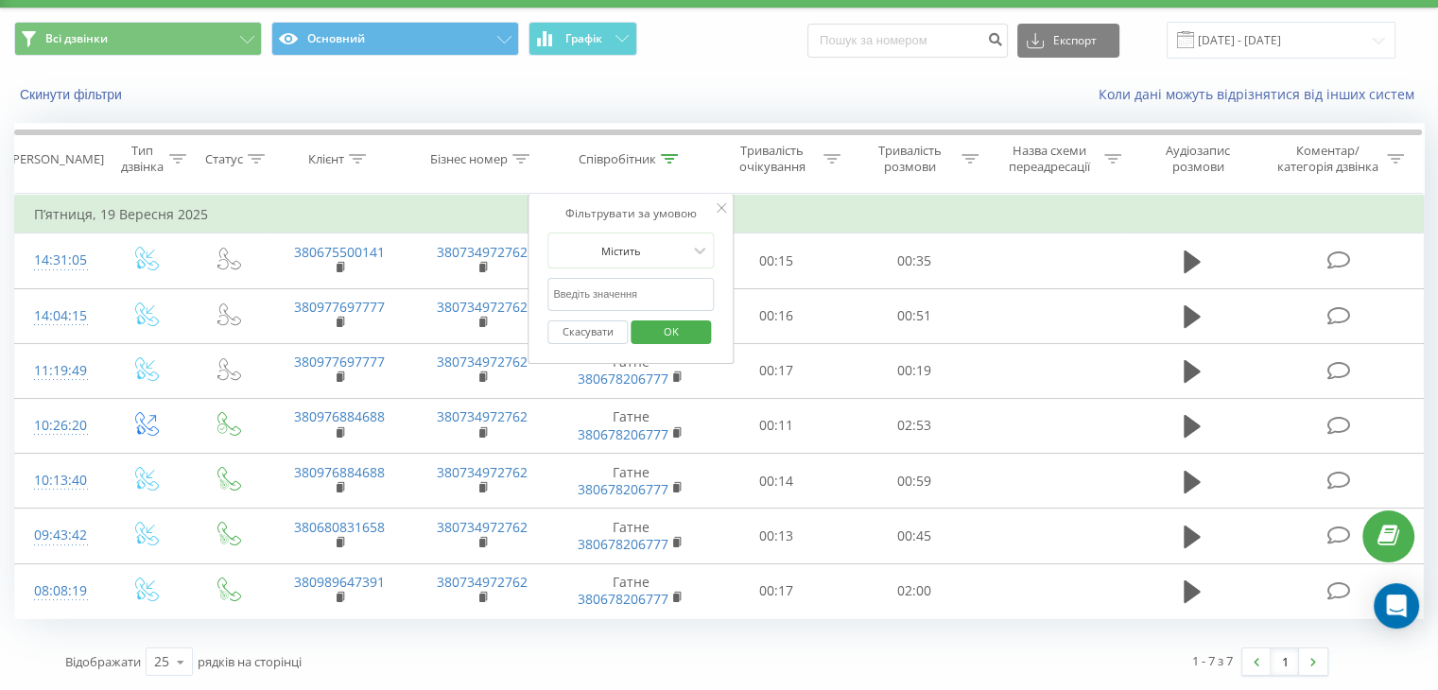
click at [549, 291] on input "text" at bounding box center [630, 294] width 166 height 33
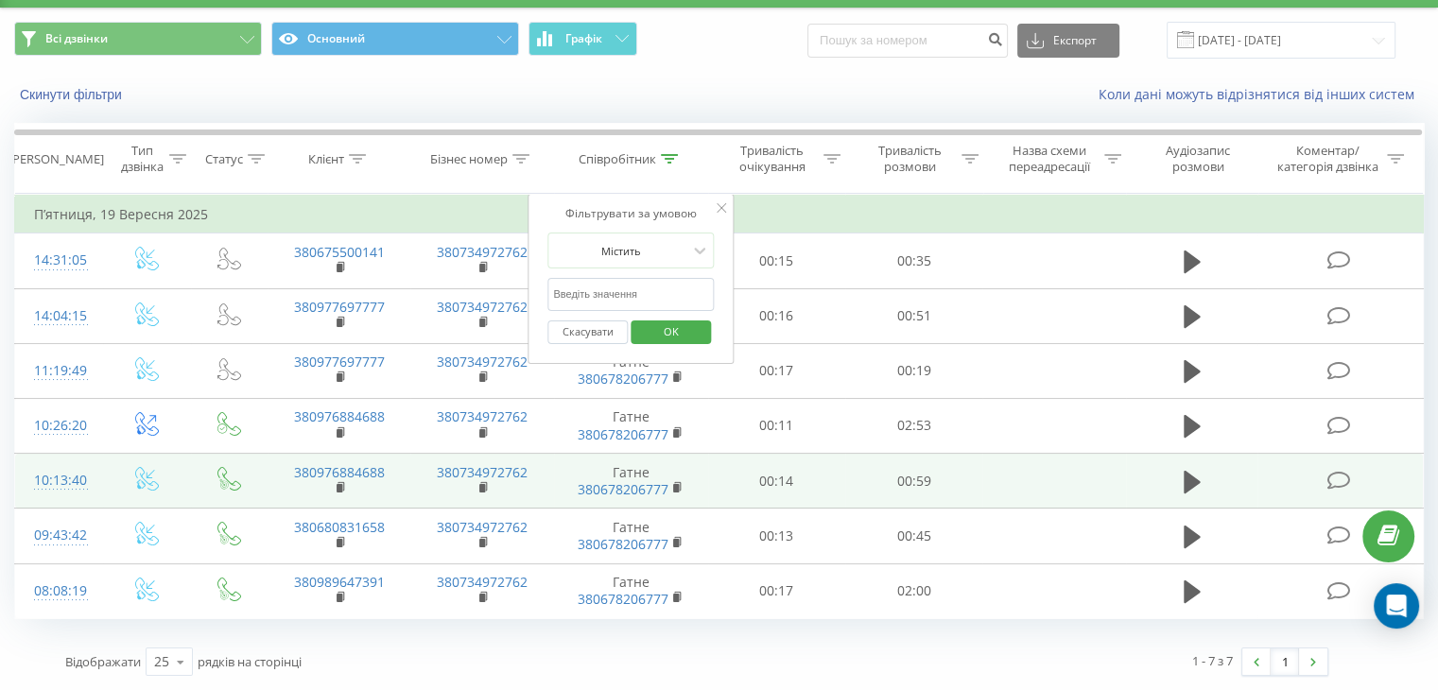
type input "[PERSON_NAME]"
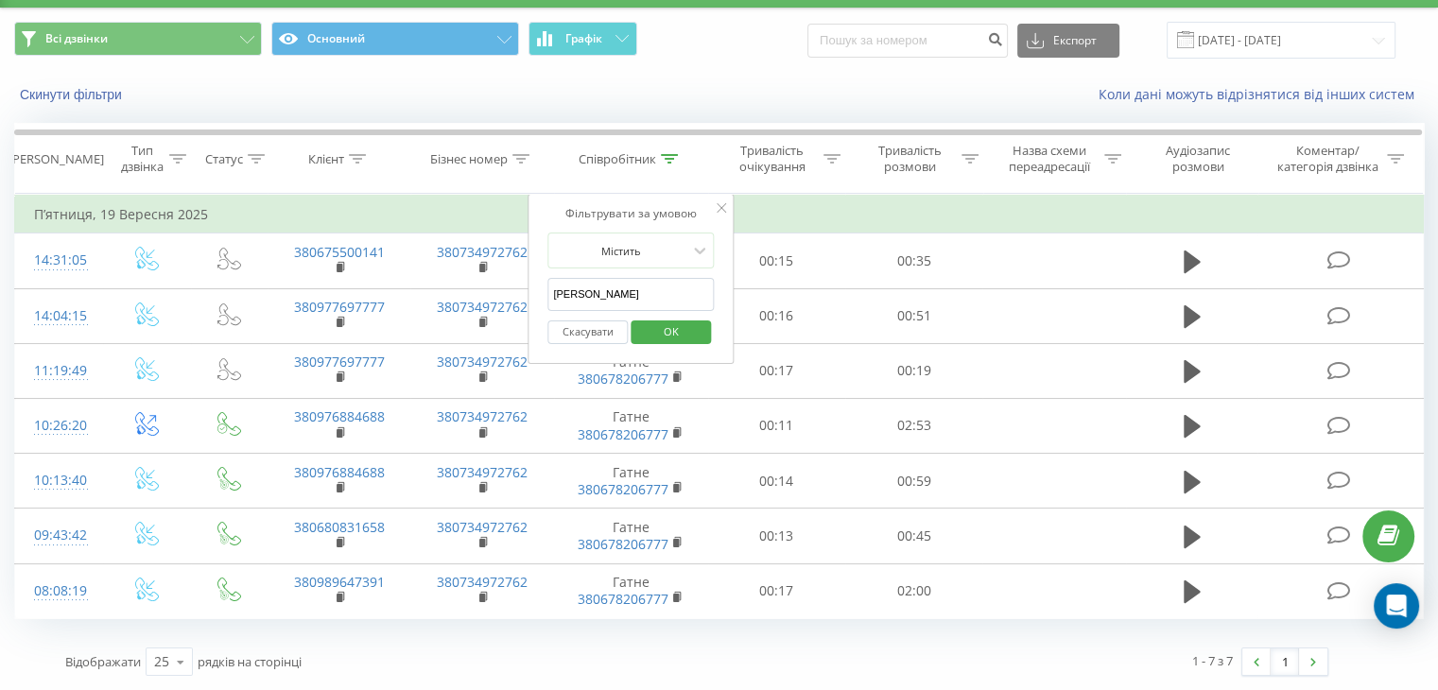
click at [675, 314] on div "Скасувати OK" at bounding box center [630, 332] width 166 height 43
click at [662, 334] on span "OK" at bounding box center [671, 331] width 53 height 29
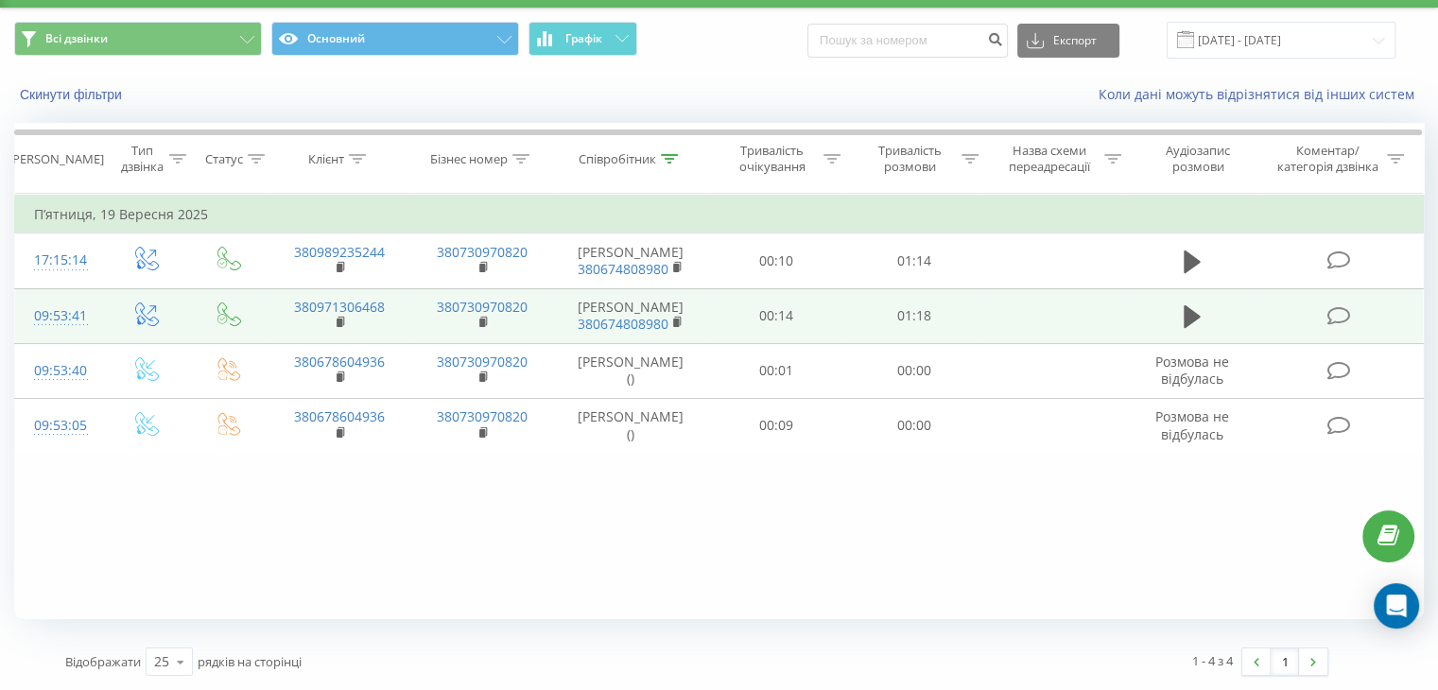
click at [106, 319] on td at bounding box center [147, 315] width 88 height 55
click at [101, 310] on td "09:53:41" at bounding box center [59, 315] width 88 height 55
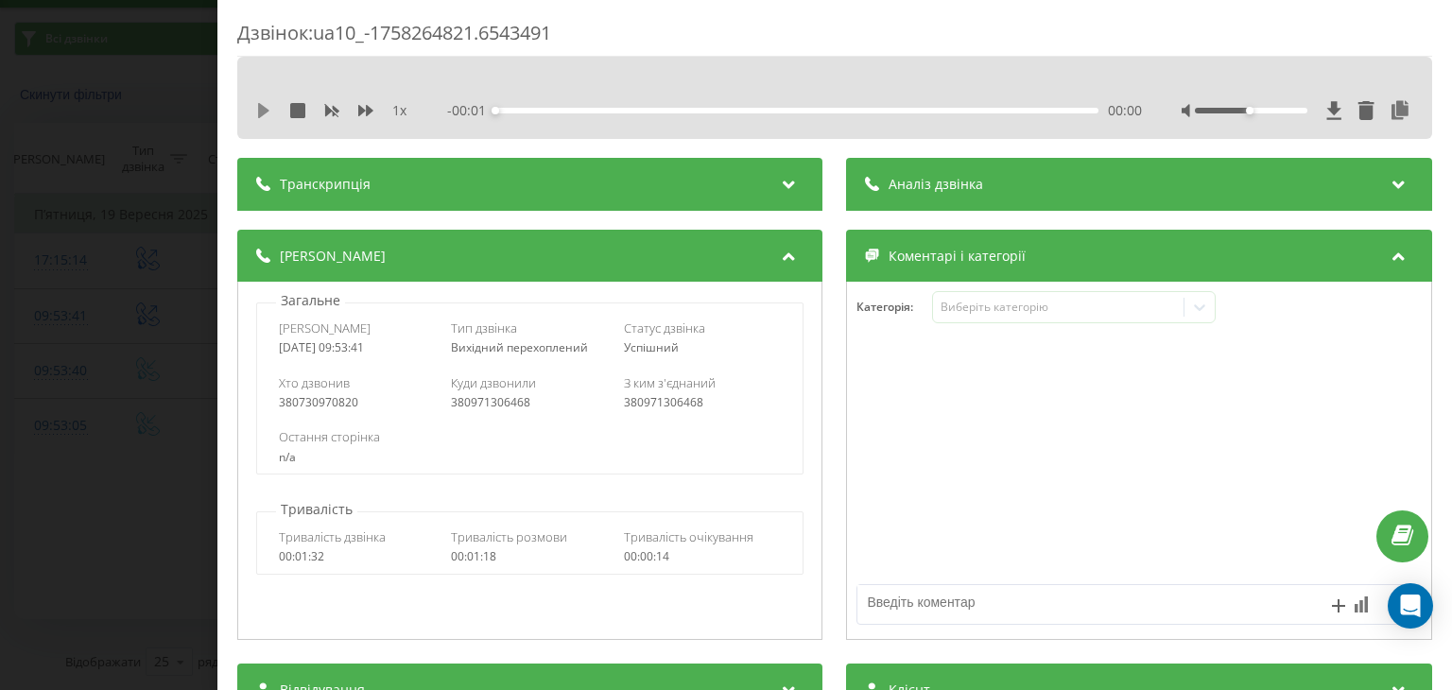
click at [266, 113] on icon at bounding box center [263, 110] width 15 height 15
click at [1390, 109] on icon at bounding box center [1401, 110] width 23 height 19
click at [1260, 110] on div at bounding box center [1251, 111] width 112 height 6
drag, startPoint x: 1260, startPoint y: 110, endPoint x: 1278, endPoint y: 110, distance: 18.0
click at [1289, 110] on div "Accessibility label" at bounding box center [1293, 111] width 8 height 8
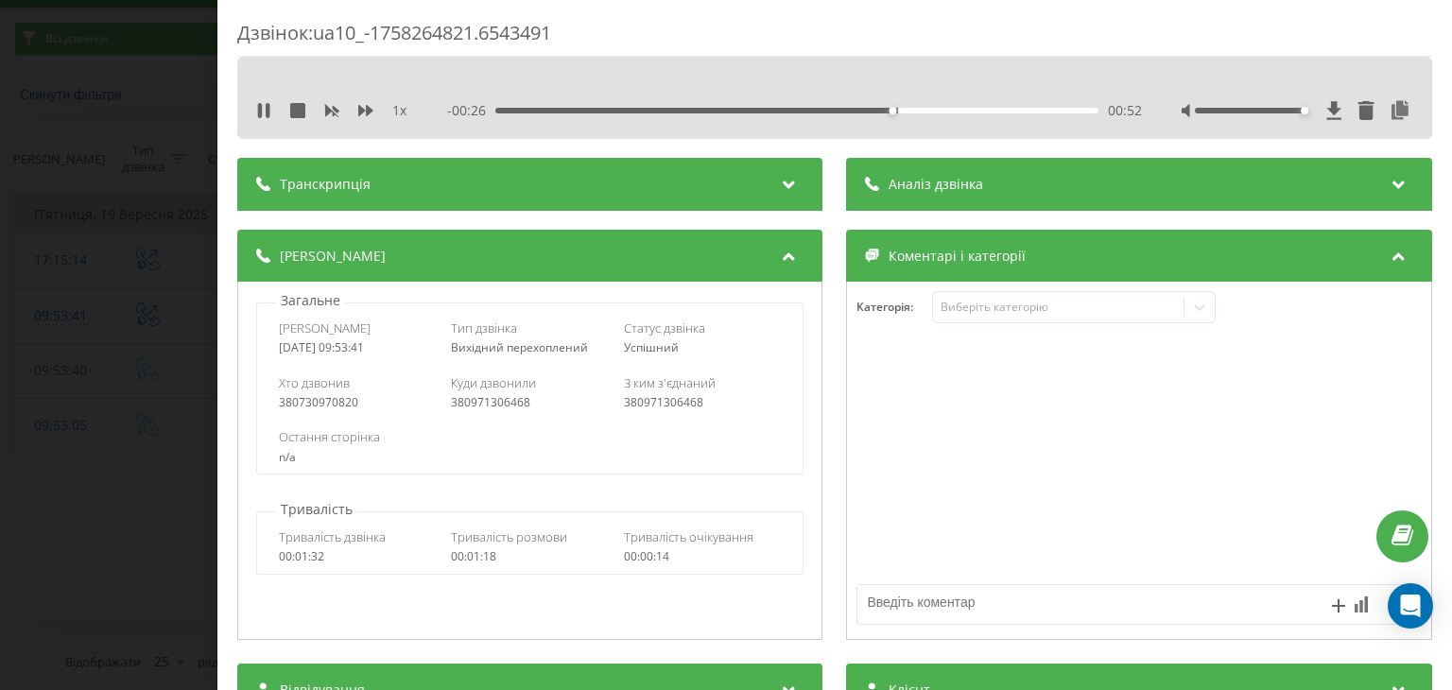
drag, startPoint x: 1282, startPoint y: 108, endPoint x: 1308, endPoint y: 107, distance: 26.5
click at [1308, 107] on div at bounding box center [1298, 110] width 232 height 19
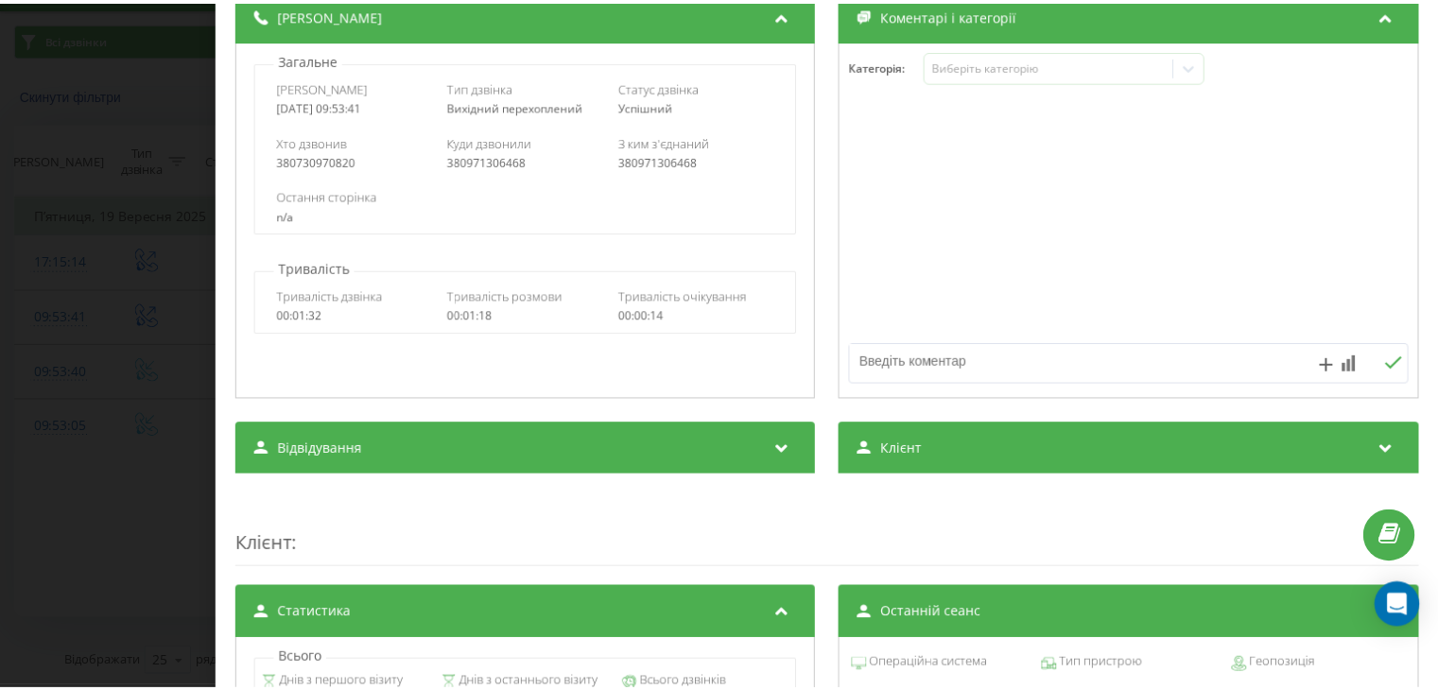
scroll to position [189, 0]
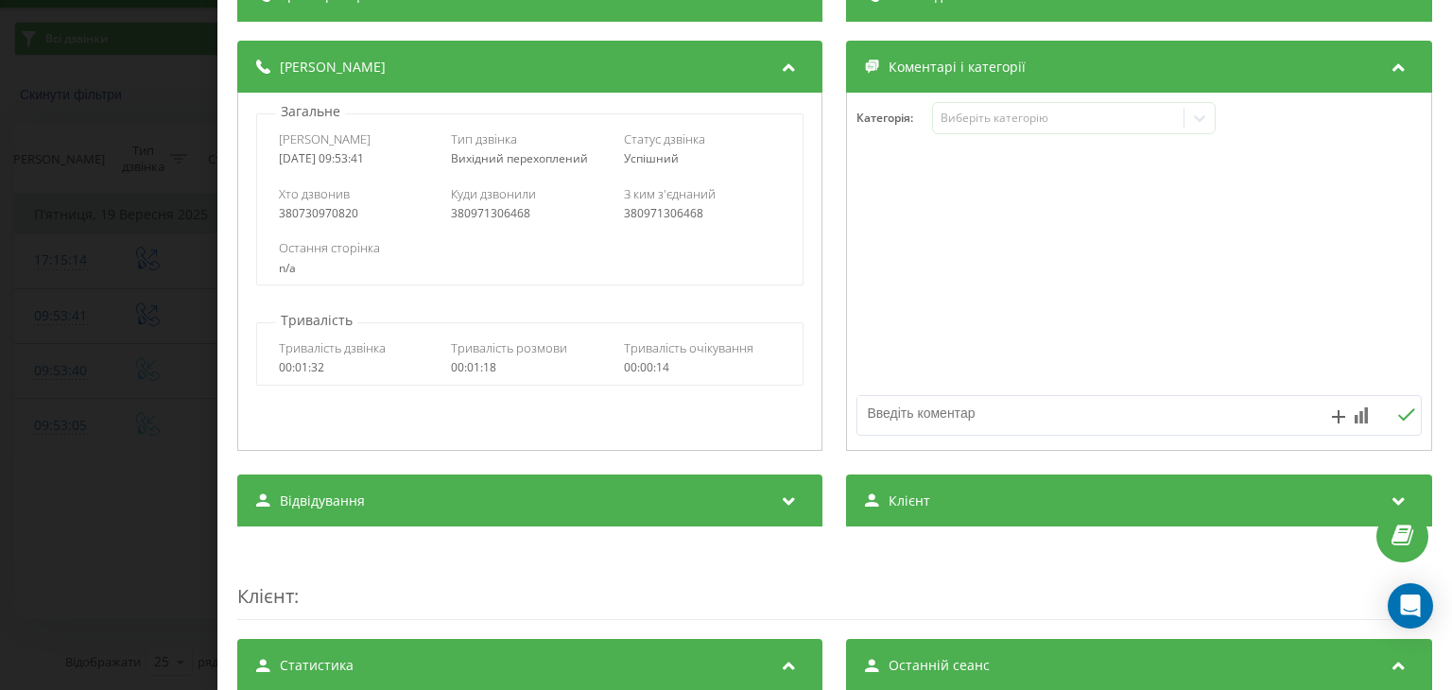
drag, startPoint x: 970, startPoint y: 489, endPoint x: 976, endPoint y: 516, distance: 28.0
click at [970, 489] on div "Клієнт" at bounding box center [1139, 501] width 585 height 53
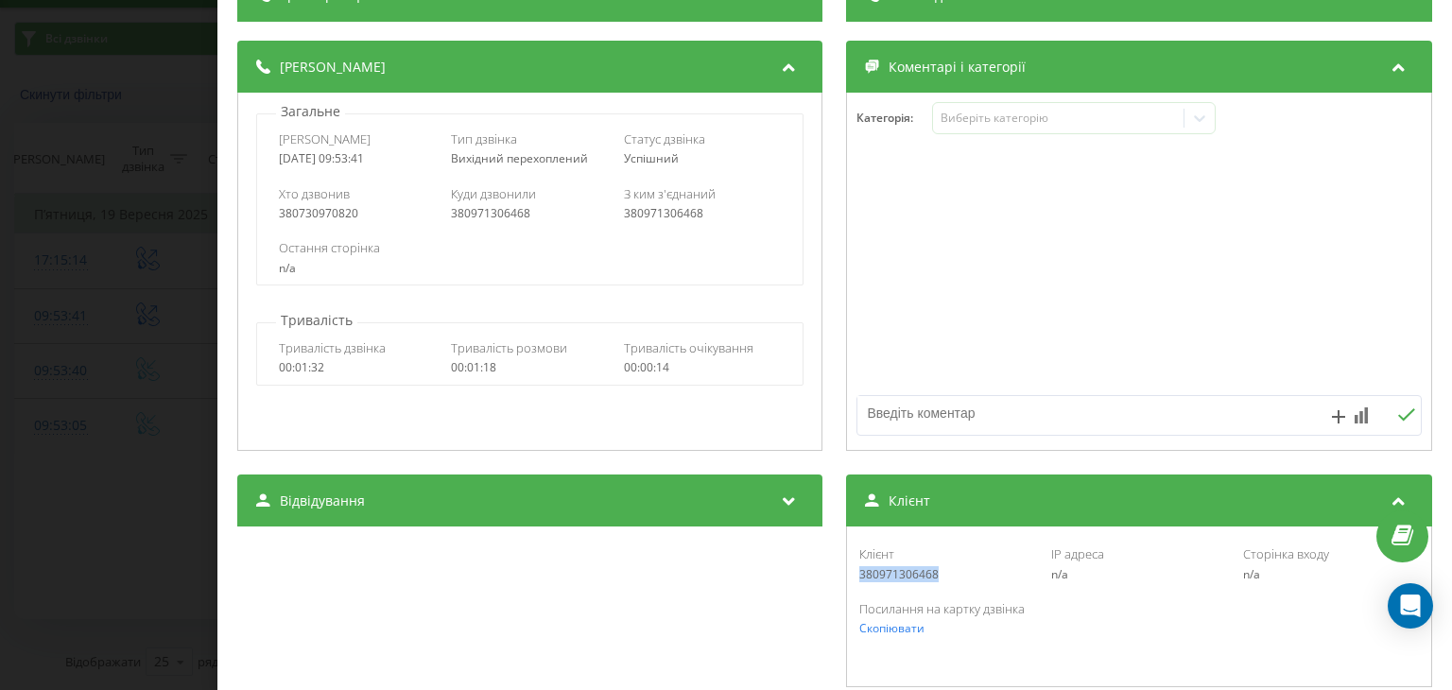
drag, startPoint x: 932, startPoint y: 579, endPoint x: 850, endPoint y: 579, distance: 82.2
click at [857, 579] on div "Клієнт 380971306468 IP адреса n/a Сторінка входу n/a" at bounding box center [1139, 563] width 564 height 55
copy div "380971306468"
click at [74, 323] on div "Дзвінок : ua10_-1758264821.6543491 1 x - 00:04 01:14 01:14 Транскрипція Для AI-…" at bounding box center [726, 345] width 1452 height 690
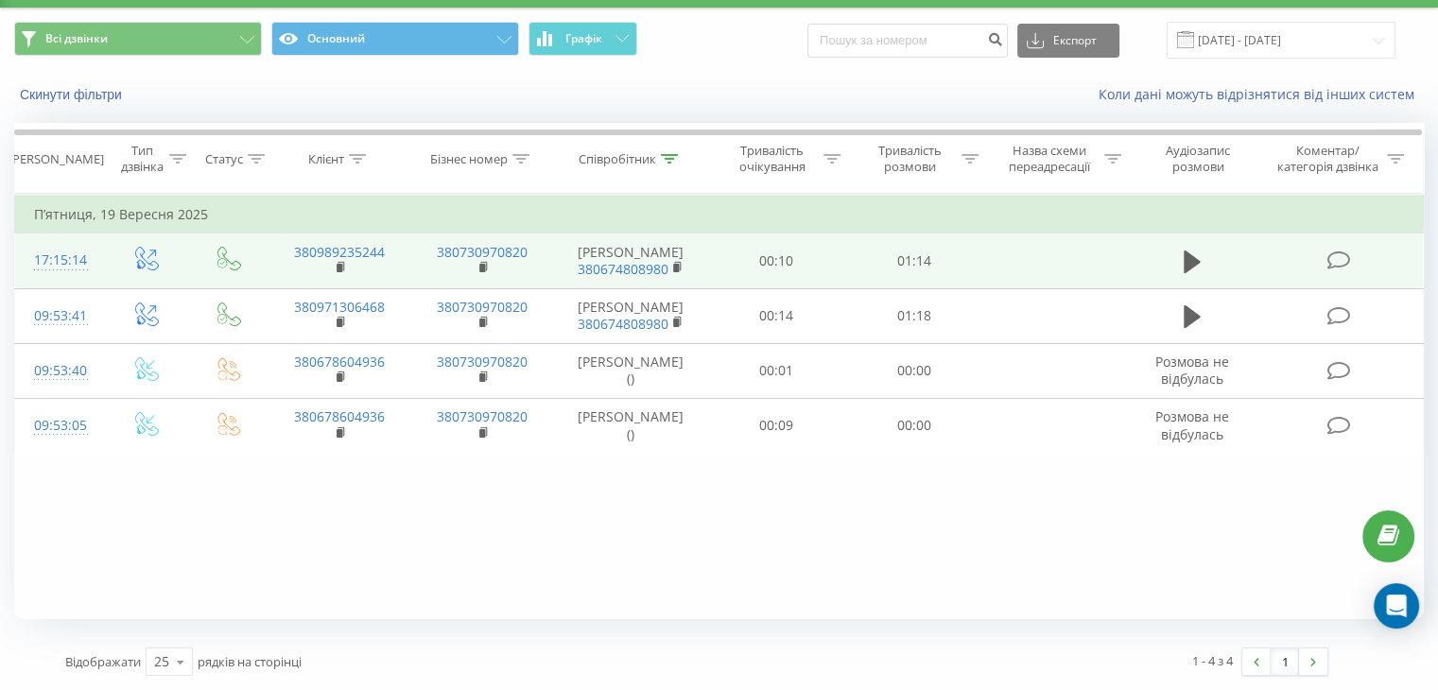
click at [92, 250] on td "17:15:14" at bounding box center [59, 260] width 88 height 55
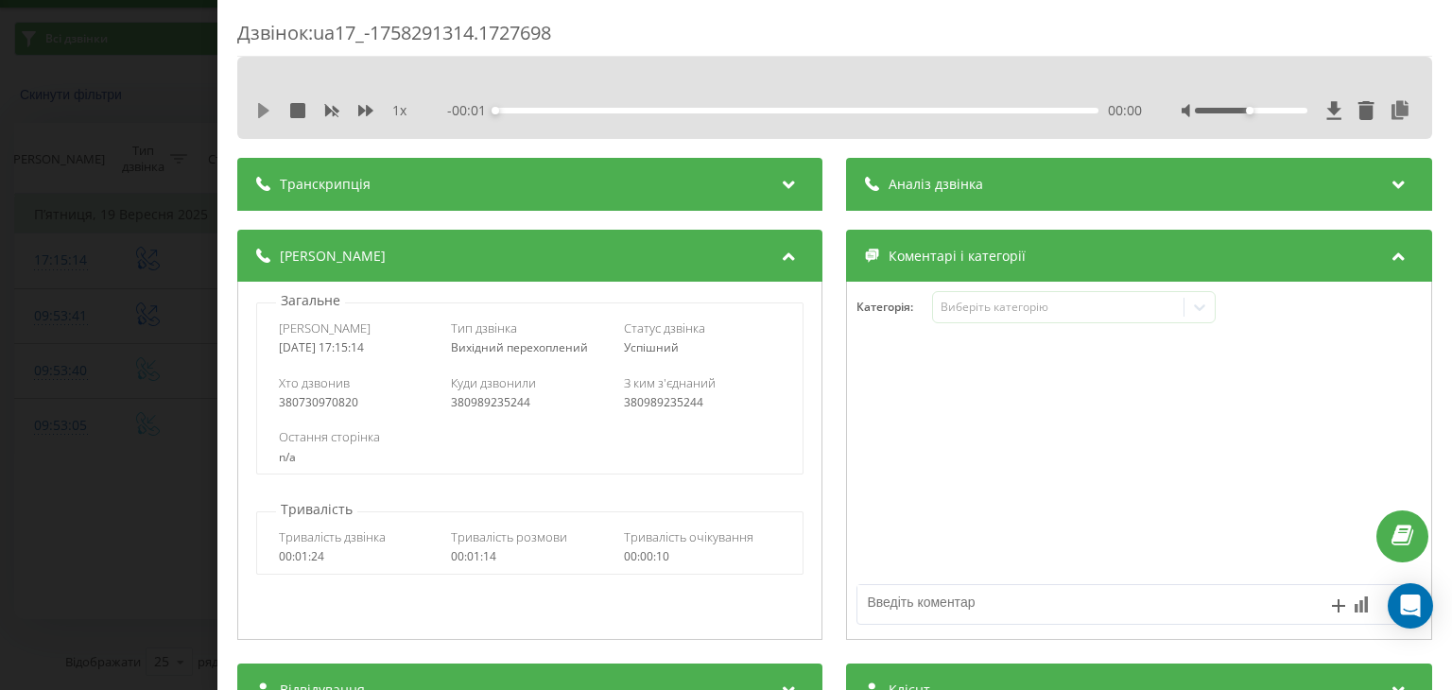
click at [267, 109] on icon at bounding box center [263, 110] width 11 height 15
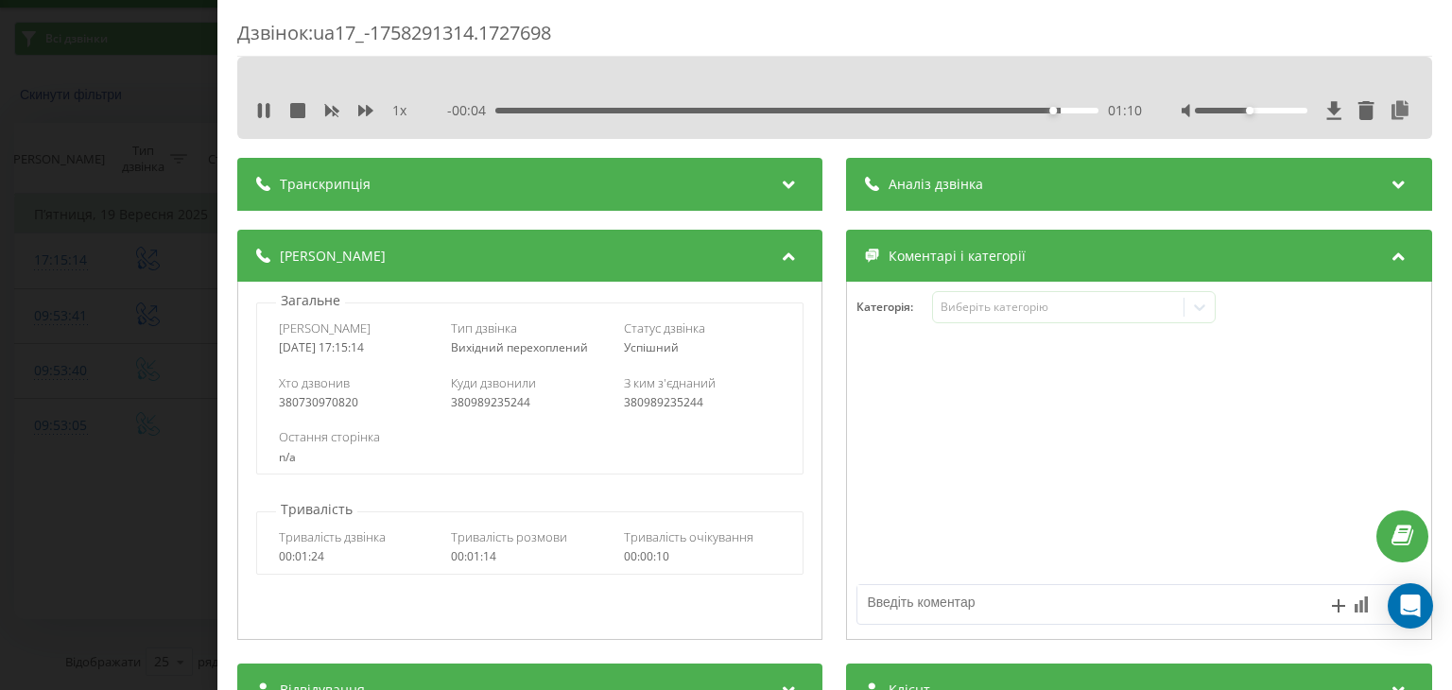
click at [51, 153] on div "Дзвінок : ua17_-1758291314.1727698 1 x - 00:04 01:10 01:10 Транскрипція Для AI-…" at bounding box center [726, 345] width 1452 height 690
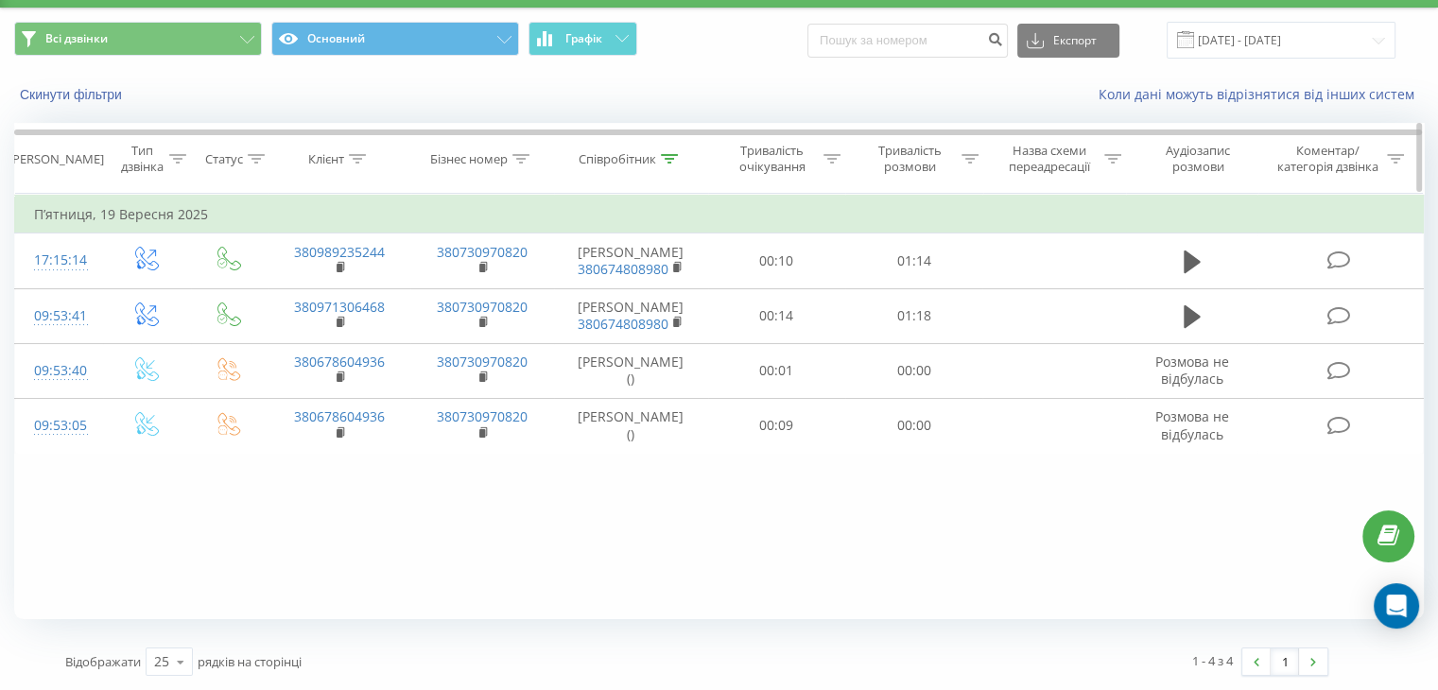
click at [671, 160] on icon at bounding box center [669, 158] width 17 height 9
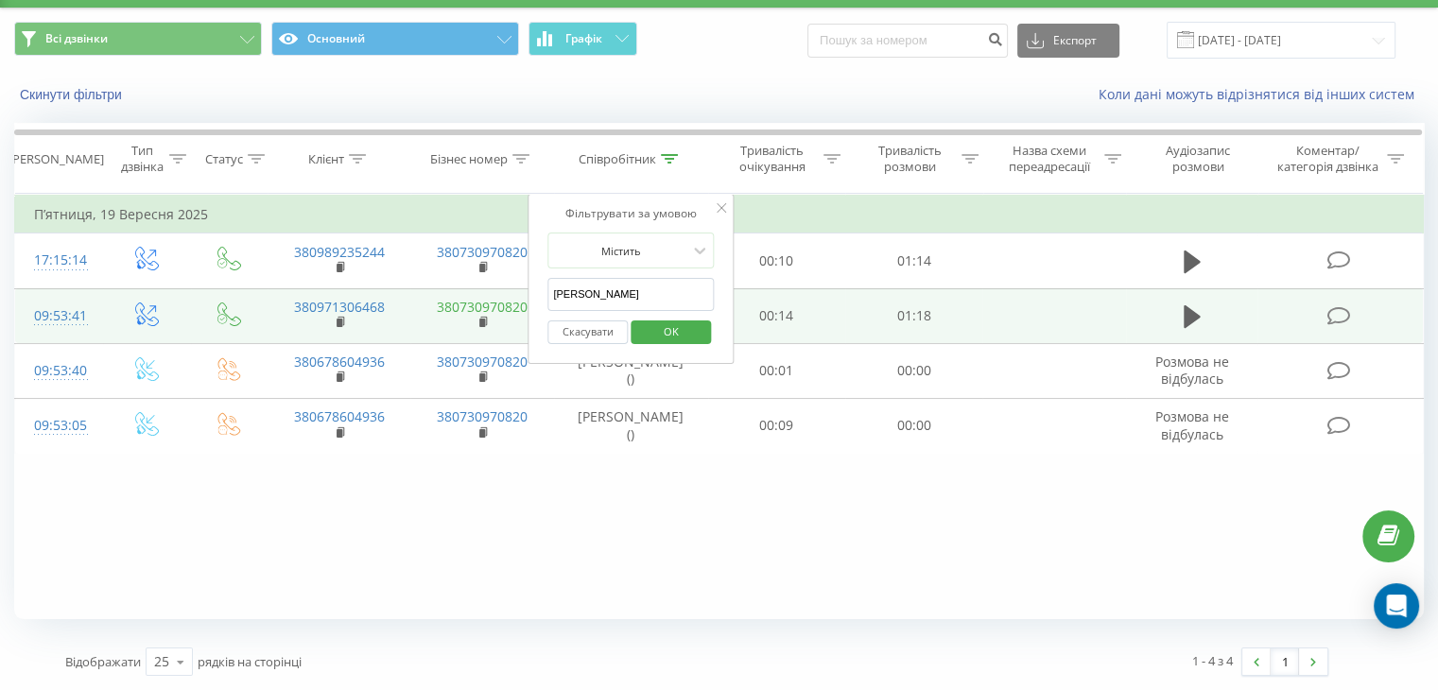
drag, startPoint x: 684, startPoint y: 277, endPoint x: 418, endPoint y: 315, distance: 269.2
click at [423, 314] on table "Фільтрувати за умовою Дорівнює Введіть значення Скасувати OK Фільтрувати за умо…" at bounding box center [718, 324] width 1409 height 260
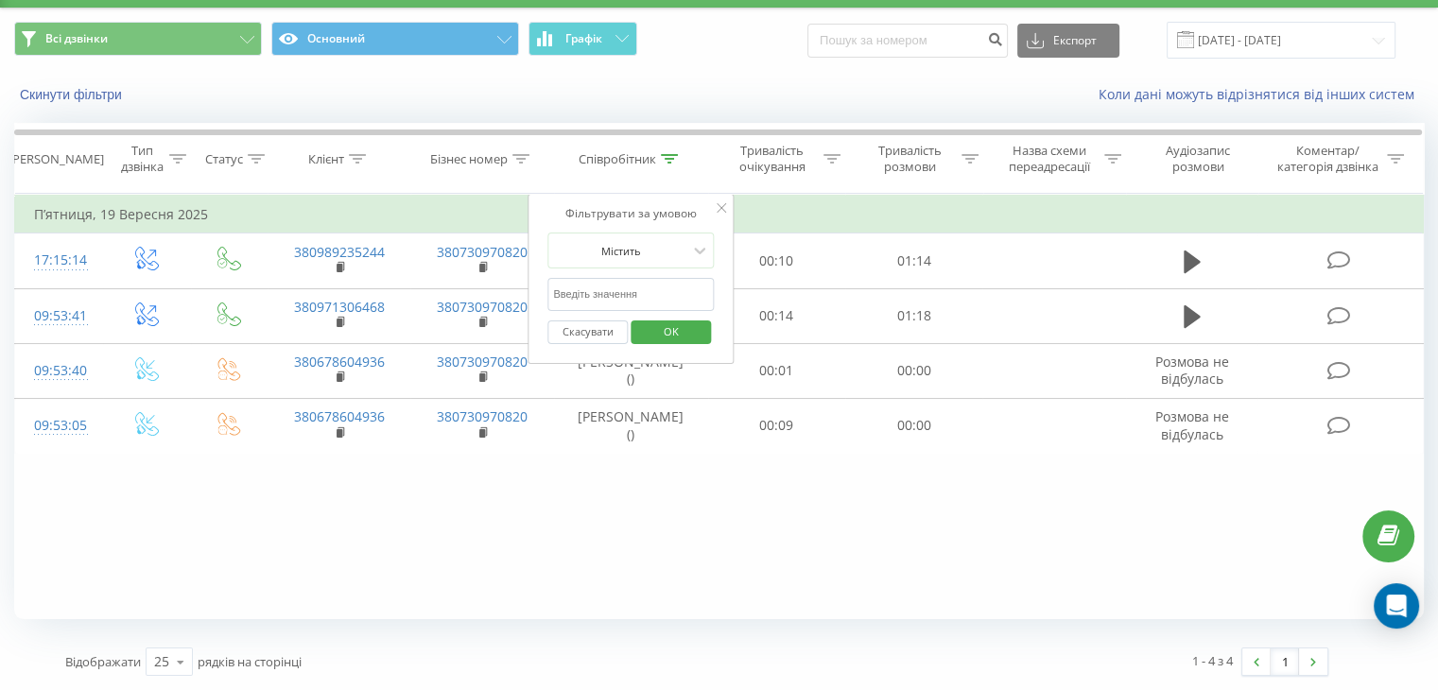
click at [610, 307] on input "text" at bounding box center [630, 294] width 166 height 33
type input "Бровари"
click at [658, 339] on span "OK" at bounding box center [671, 331] width 53 height 29
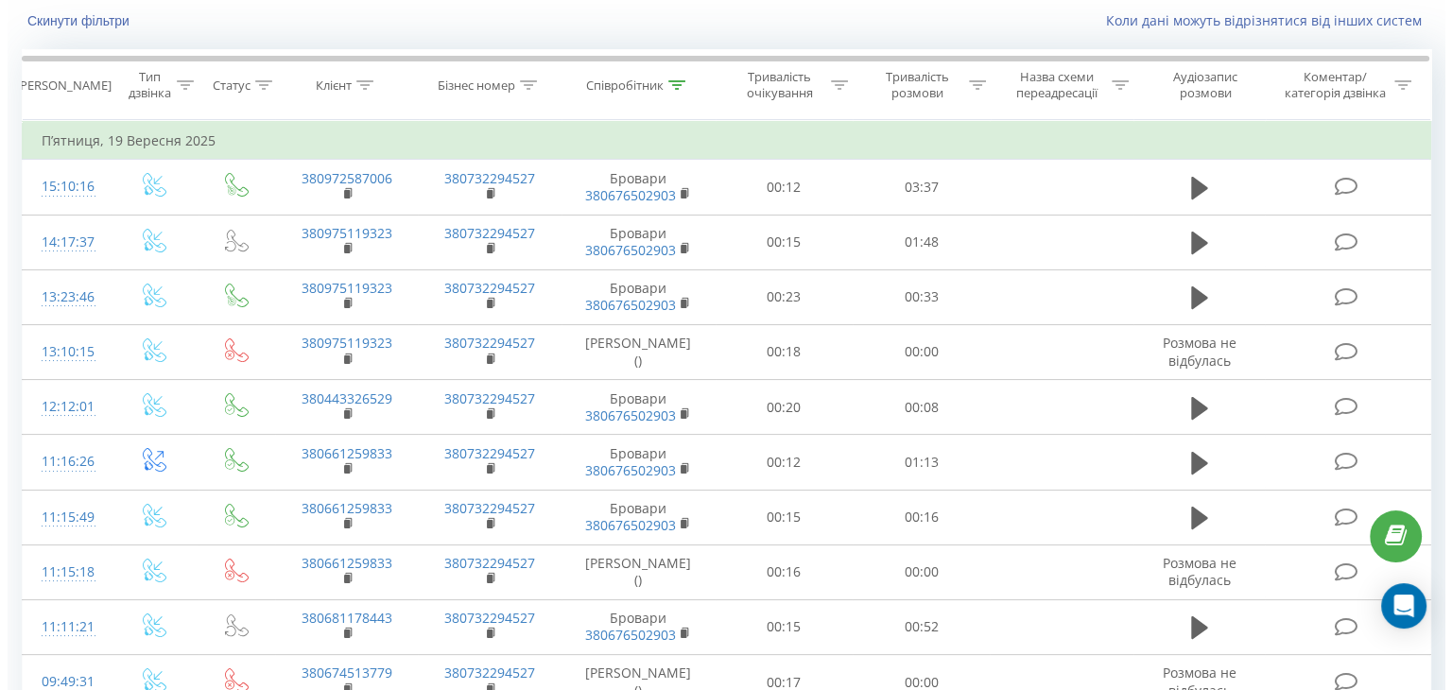
scroll to position [375, 0]
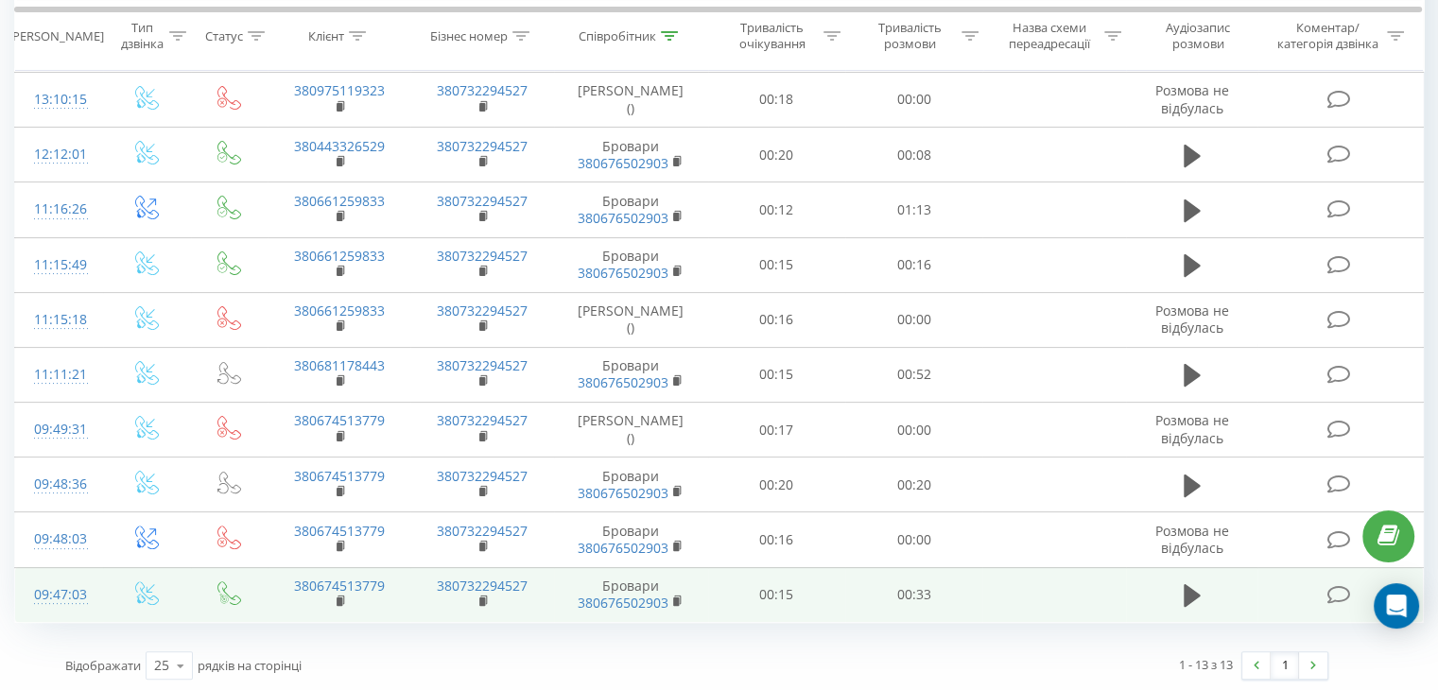
click at [98, 584] on td "09:47:03" at bounding box center [59, 594] width 88 height 55
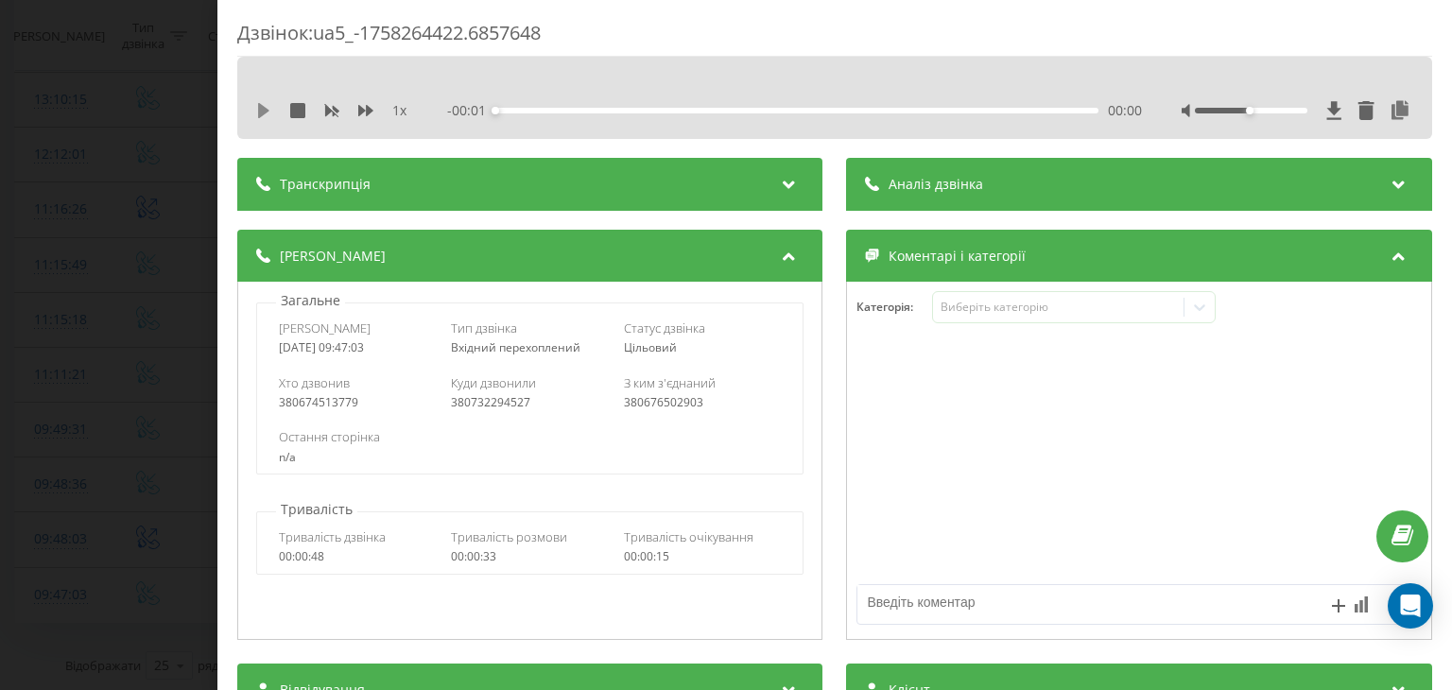
click at [269, 111] on icon at bounding box center [263, 110] width 15 height 15
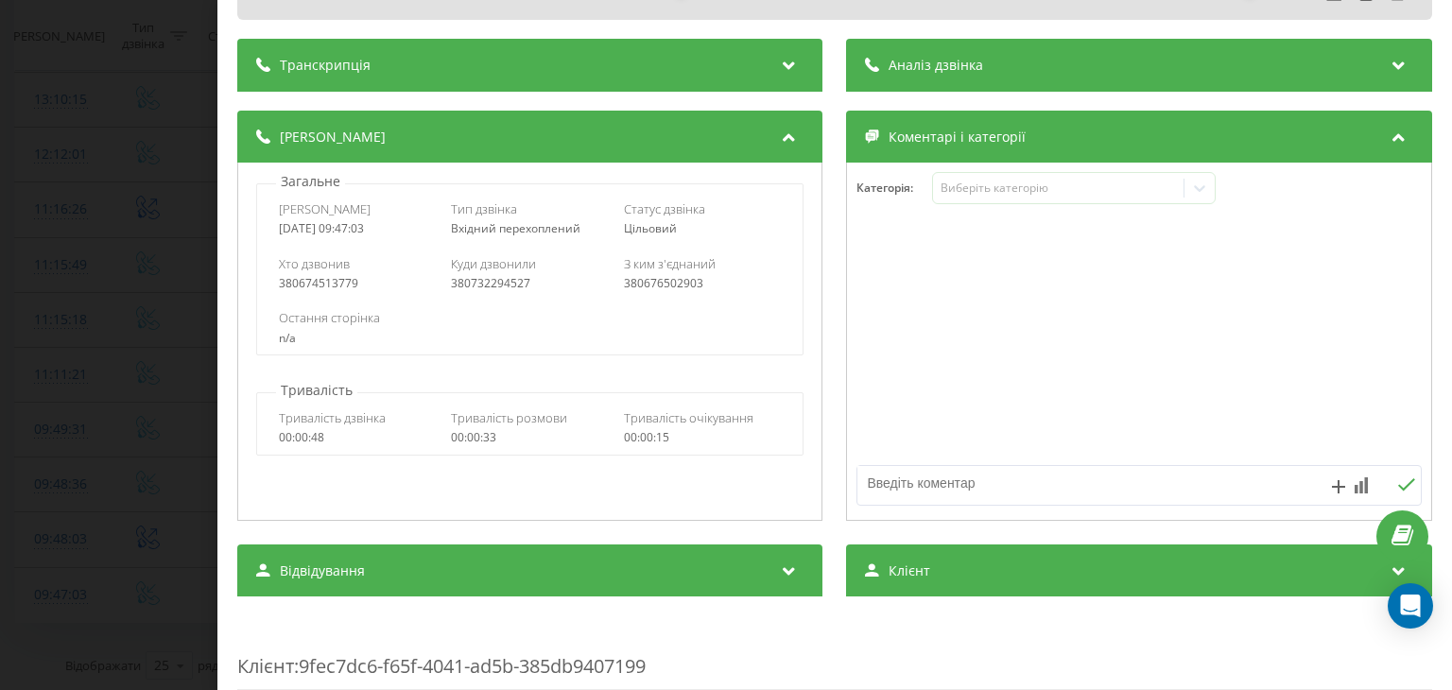
scroll to position [284, 0]
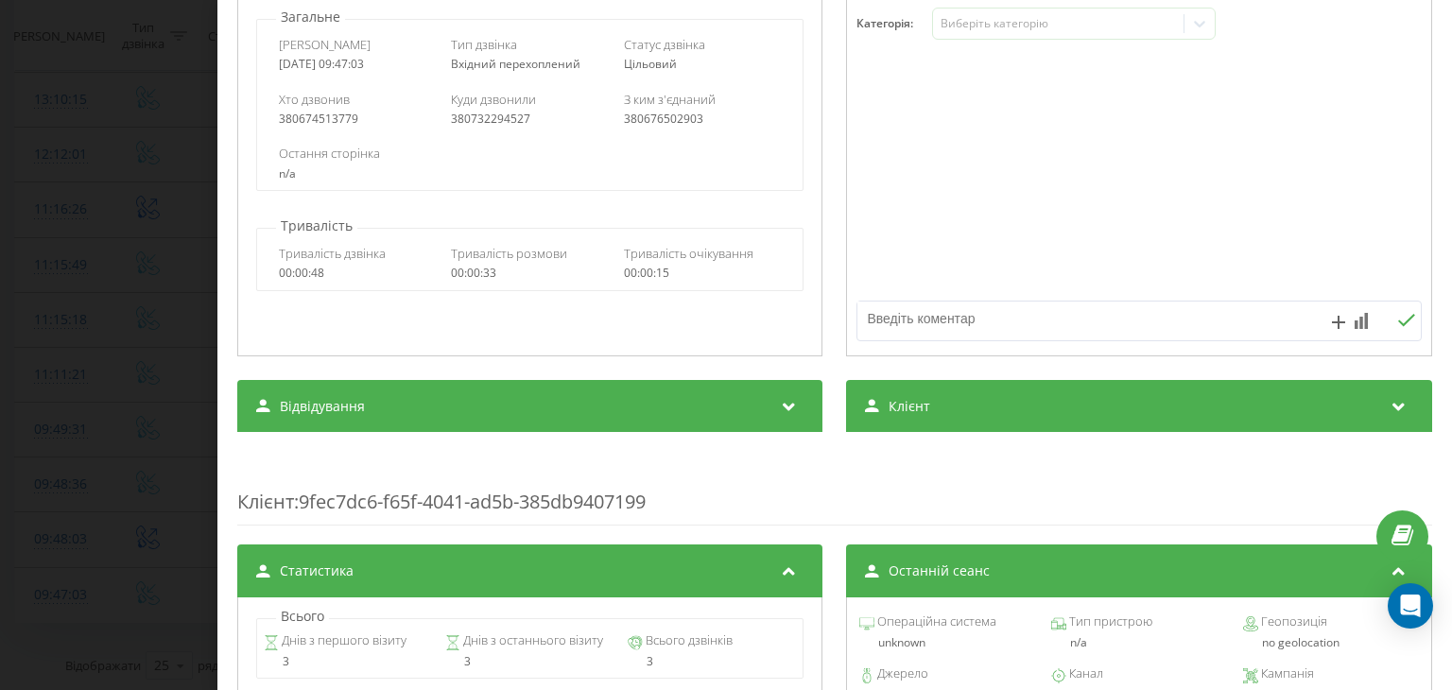
click at [968, 391] on div "Клієнт" at bounding box center [1139, 406] width 585 height 53
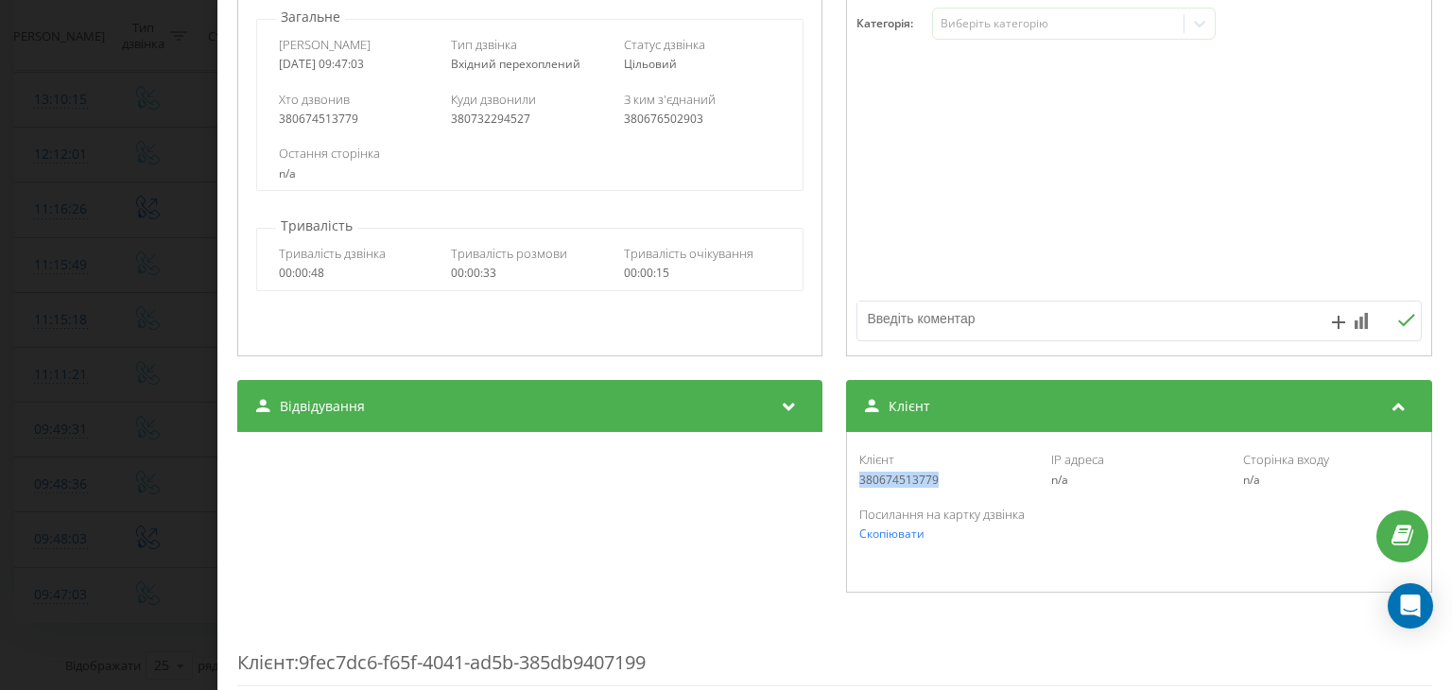
drag, startPoint x: 943, startPoint y: 485, endPoint x: 832, endPoint y: 487, distance: 111.6
click at [832, 487] on div "Відвідування Джерело n/a Канал n/a Кампанія n/a Група оголошень n/a Ключове сло…" at bounding box center [834, 487] width 1195 height 214
copy div "380674513779"
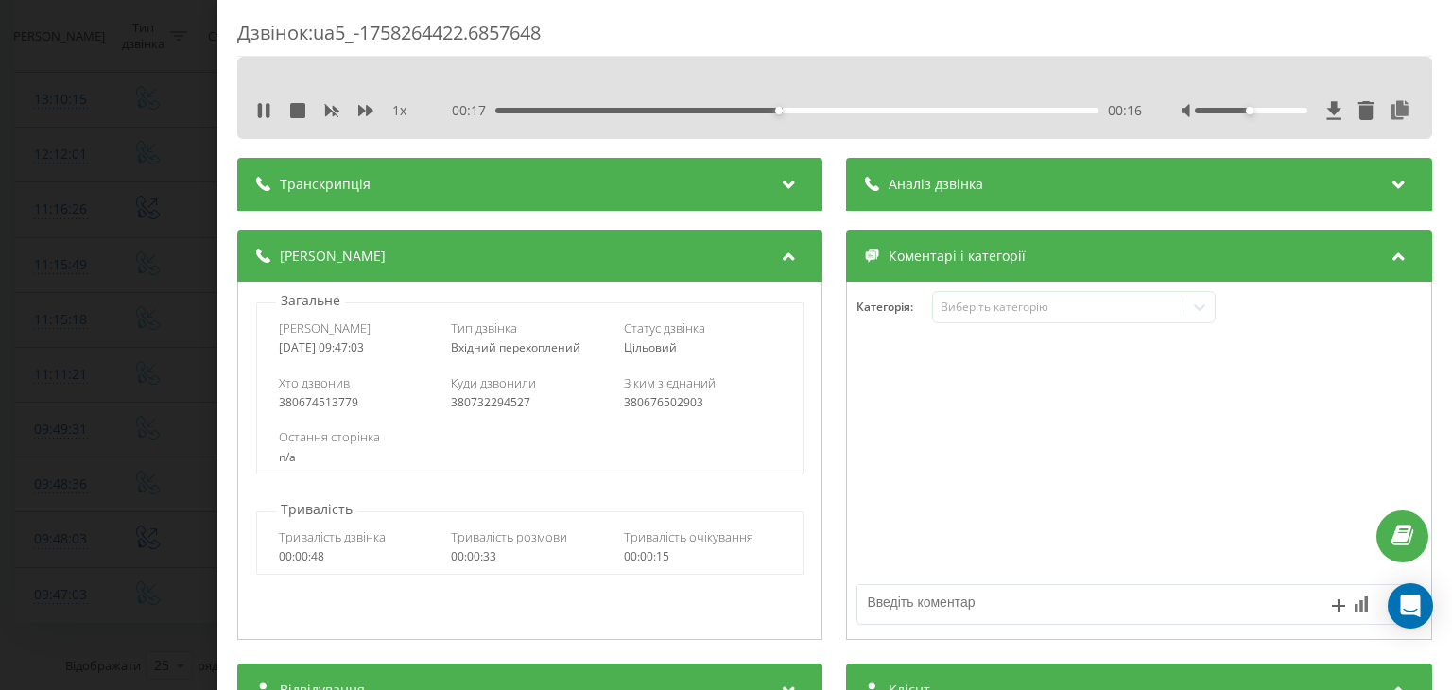
drag, startPoint x: 1387, startPoint y: 107, endPoint x: 1425, endPoint y: 127, distance: 43.5
click at [1390, 107] on icon at bounding box center [1401, 110] width 23 height 19
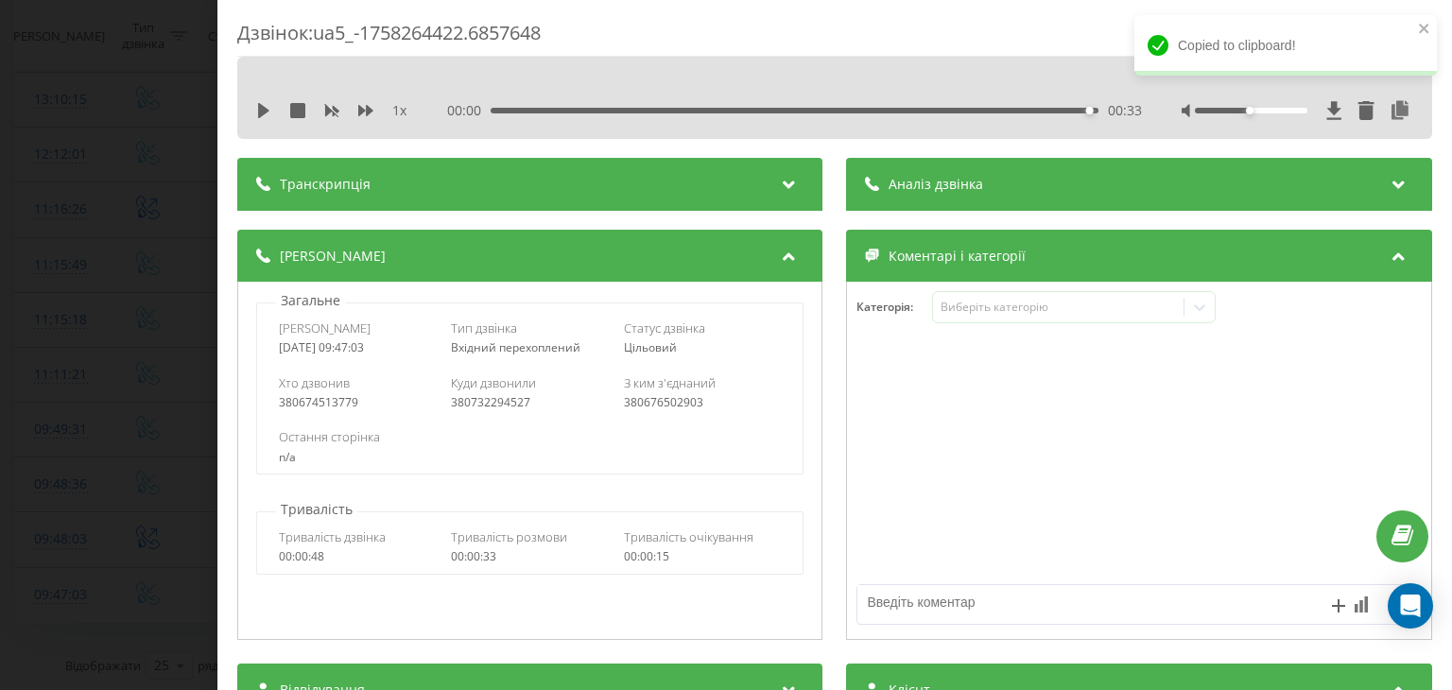
click at [147, 414] on div "Дзвінок : ua5_-1758264422.6857648 1 x 00:00 00:33 00:33 Транскрипція Для AI-ана…" at bounding box center [726, 345] width 1452 height 690
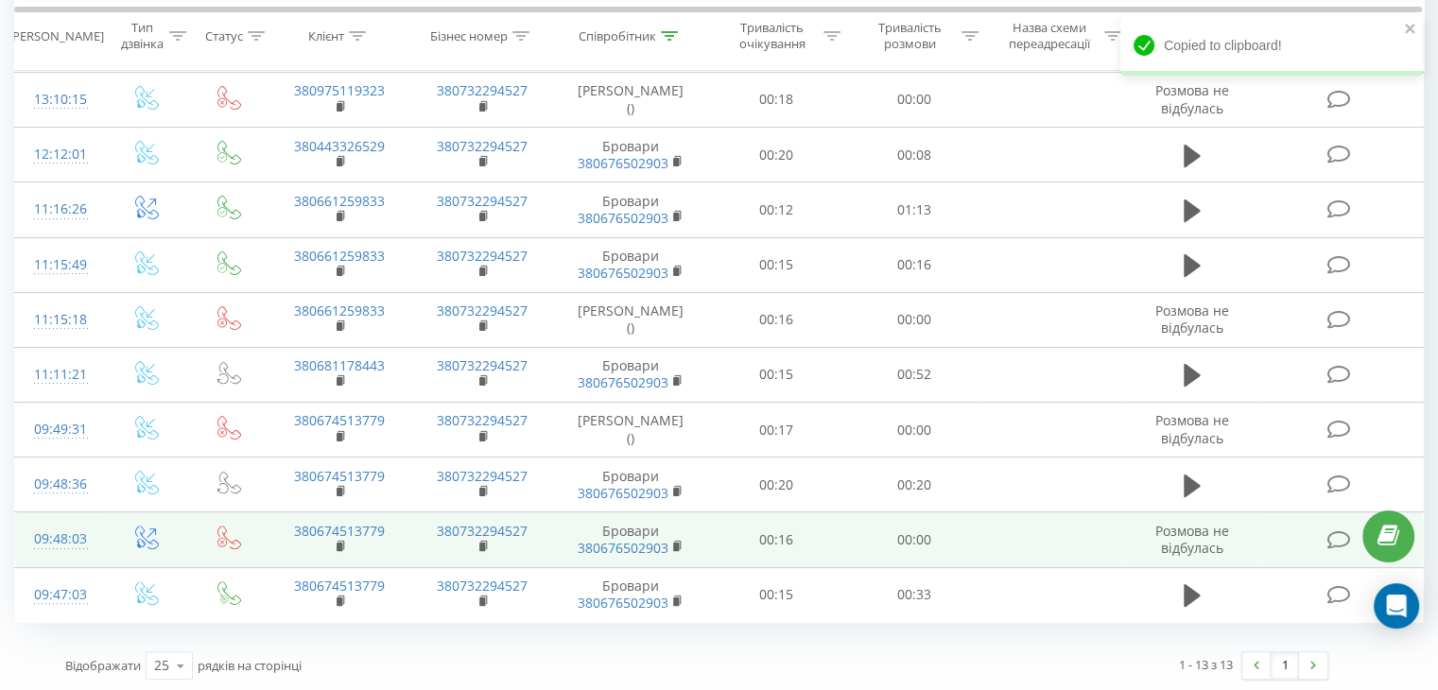
click at [95, 527] on td "09:48:03" at bounding box center [59, 539] width 88 height 55
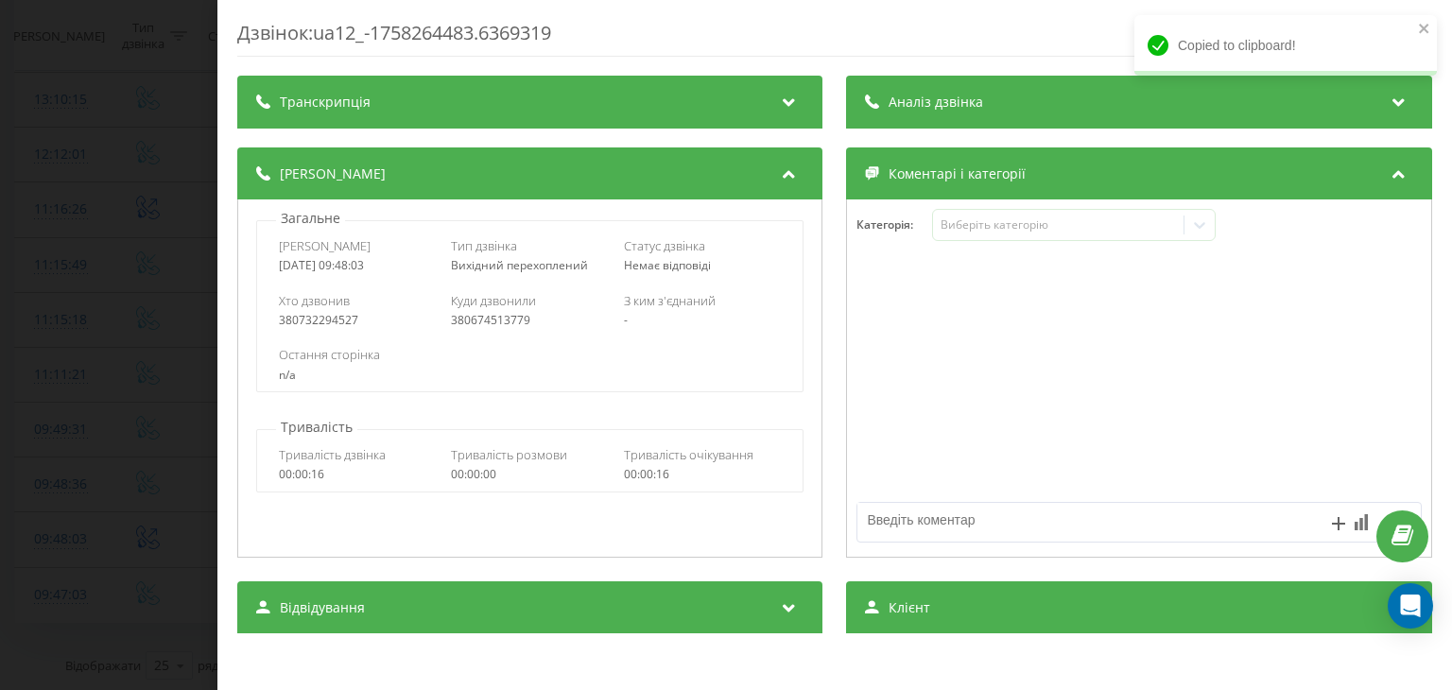
click at [26, 346] on div "Дзвінок : ua12_-1758264483.6369319 Транскрипція Для AI-аналізу майбутніх дзвінк…" at bounding box center [726, 345] width 1452 height 690
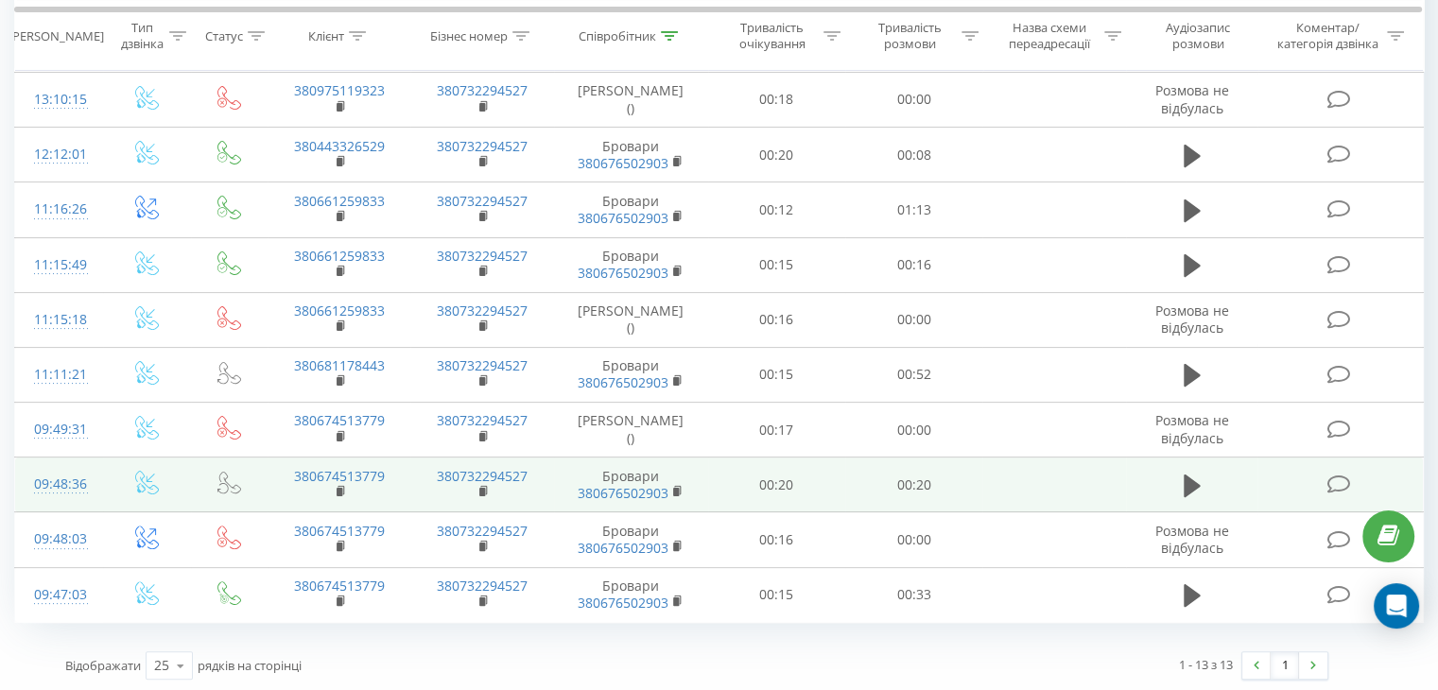
click at [95, 475] on td "09:48:36" at bounding box center [59, 485] width 88 height 55
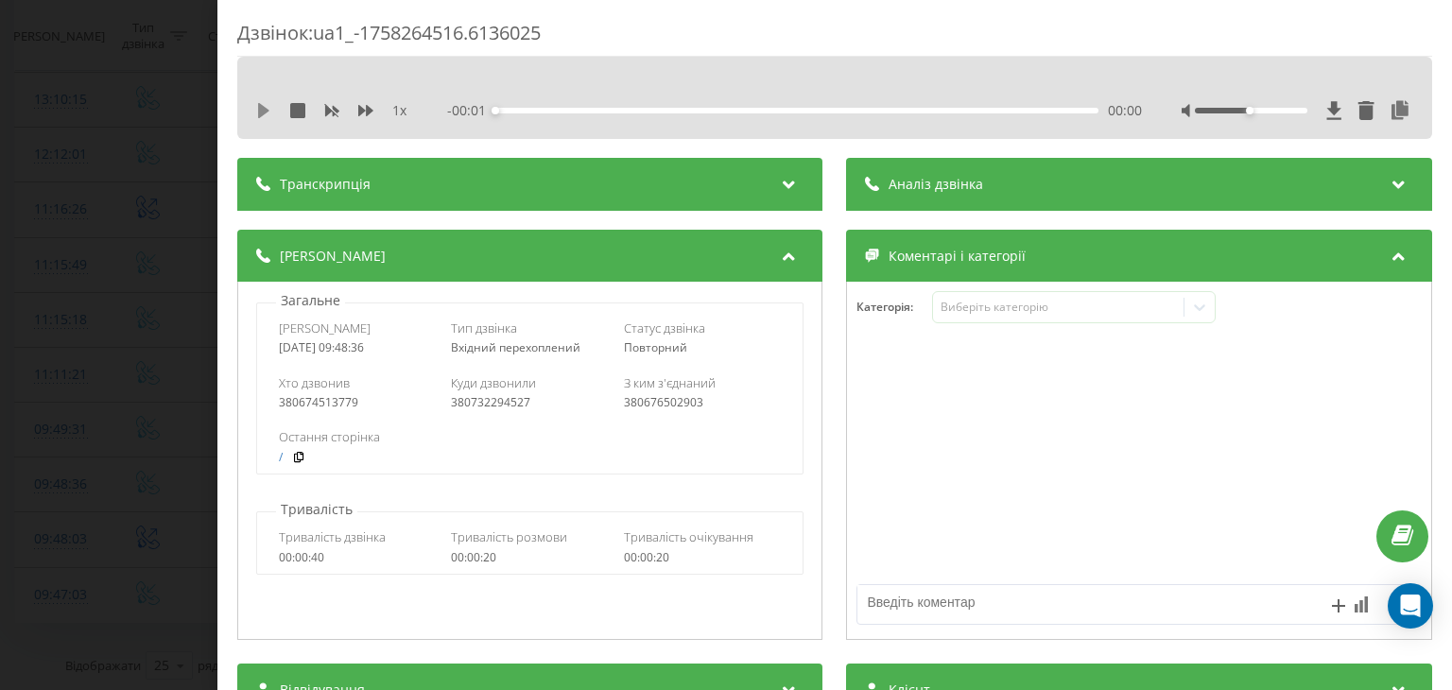
click at [261, 111] on icon at bounding box center [263, 110] width 11 height 15
click at [1390, 110] on icon at bounding box center [1401, 110] width 23 height 19
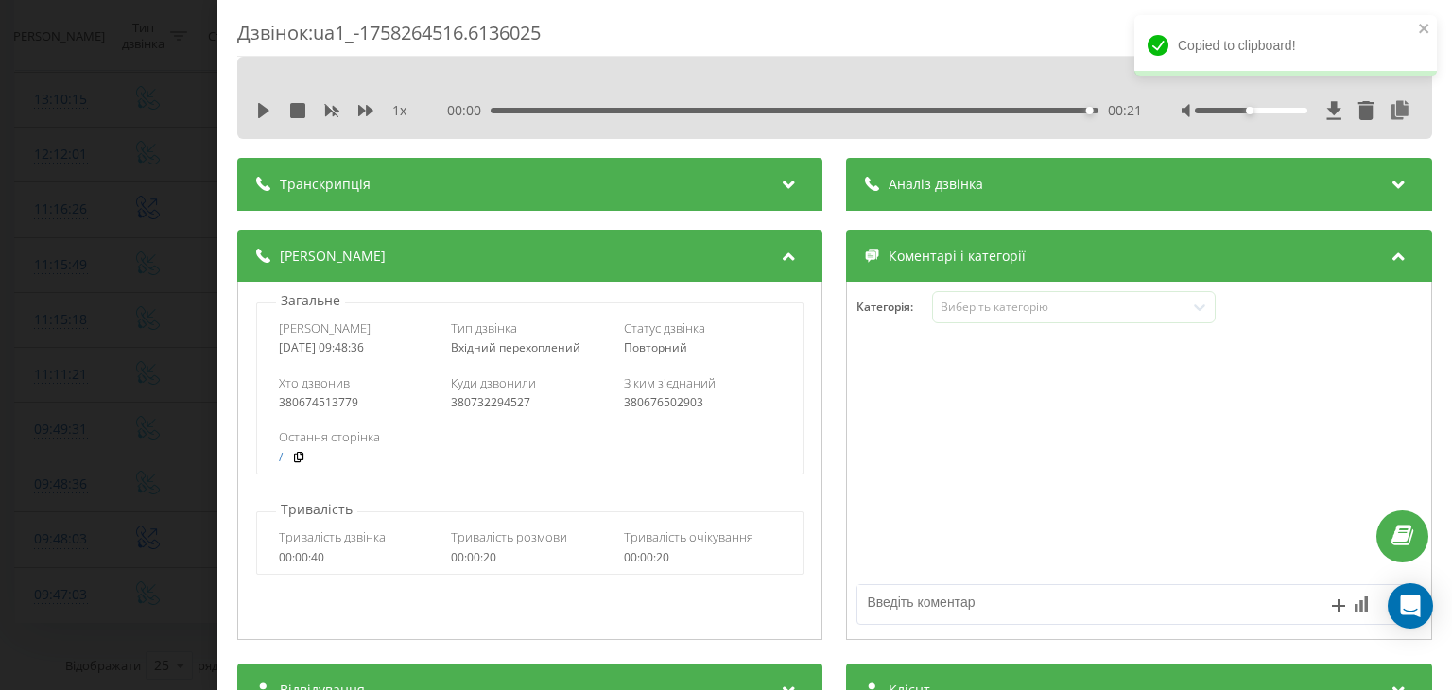
click at [162, 455] on div "Дзвінок : ua1_-1758264516.6136025 1 x 00:00 00:21 00:21 Транскрипція Для AI-ана…" at bounding box center [726, 345] width 1452 height 690
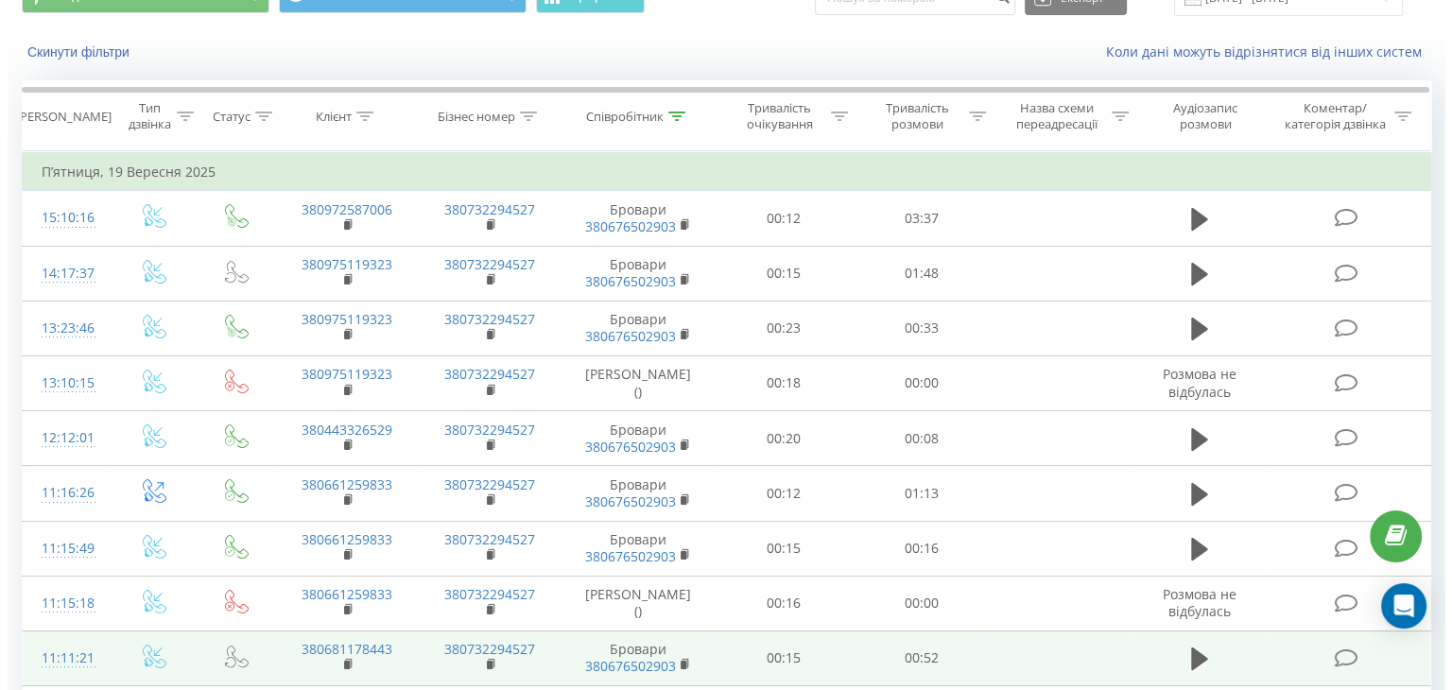
scroll to position [281, 0]
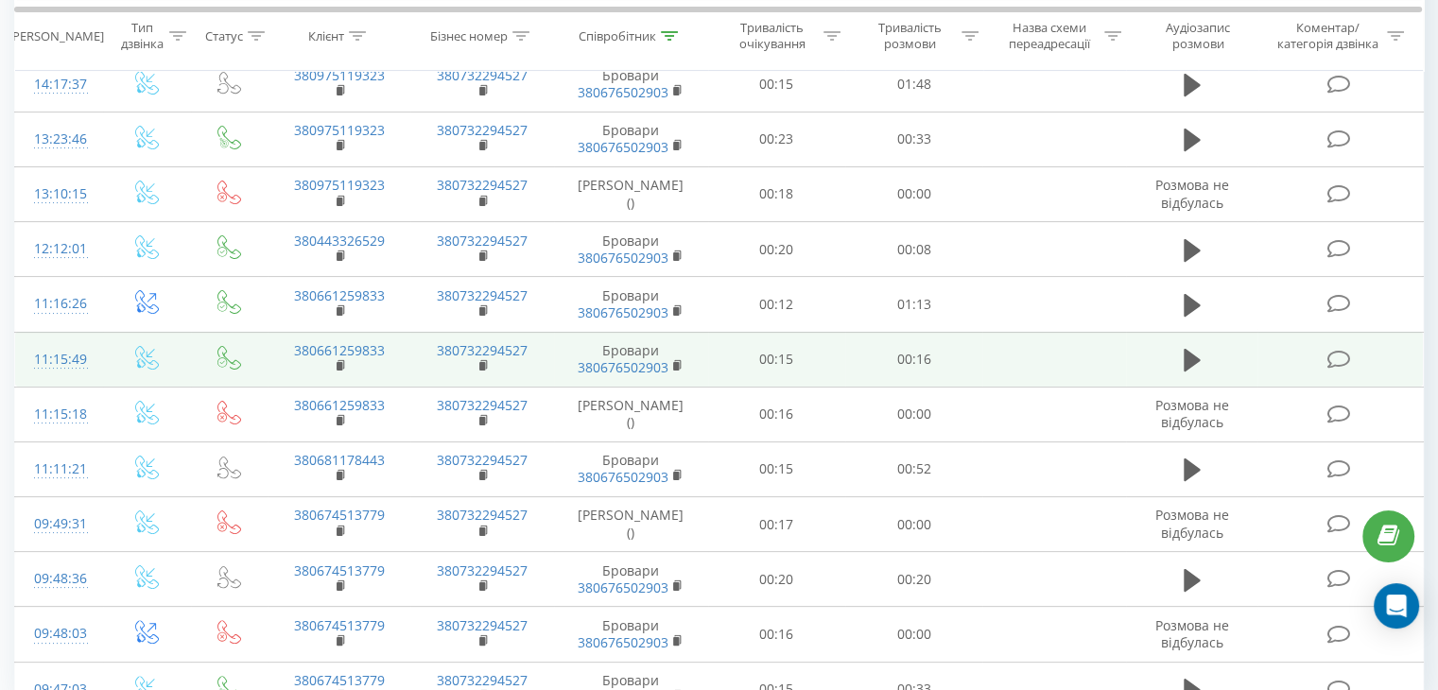
click at [113, 349] on td at bounding box center [147, 359] width 88 height 55
click at [91, 352] on td "11:15:49" at bounding box center [59, 359] width 88 height 55
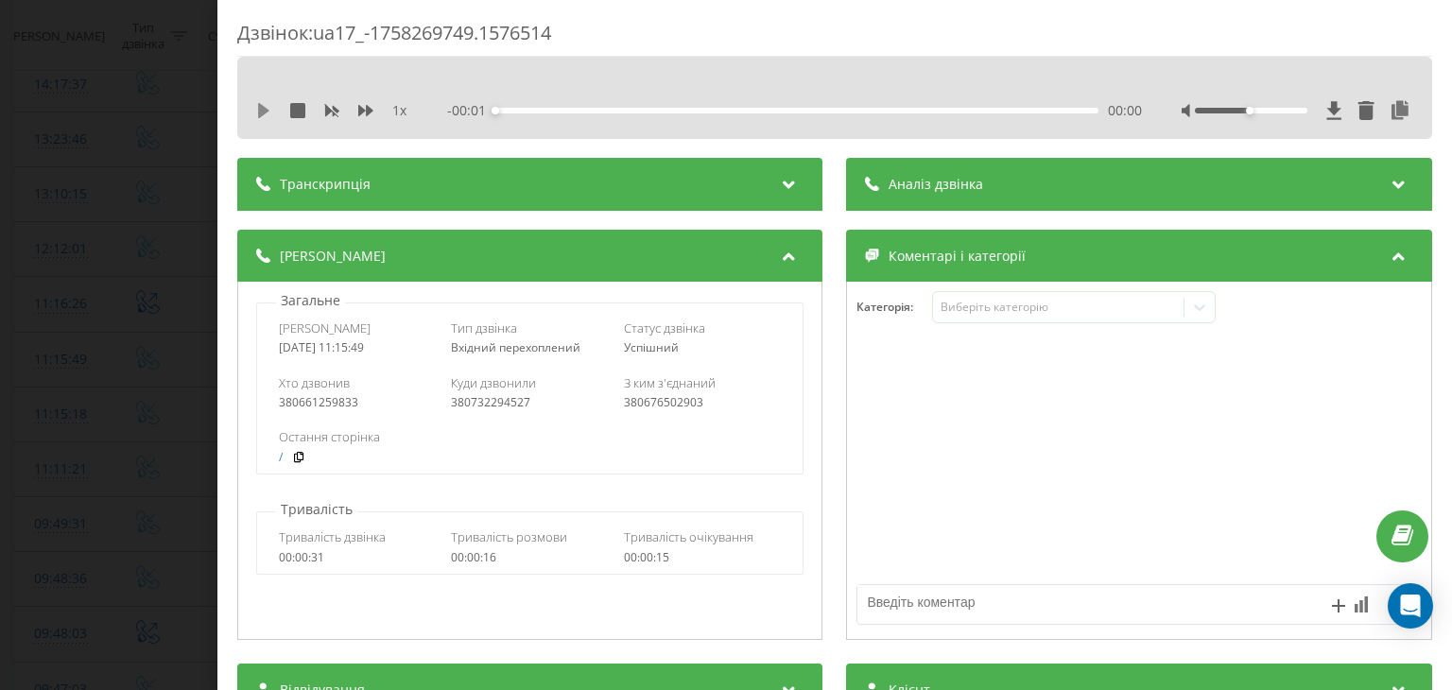
click at [266, 107] on icon at bounding box center [263, 110] width 15 height 15
click at [1390, 117] on icon at bounding box center [1401, 110] width 23 height 19
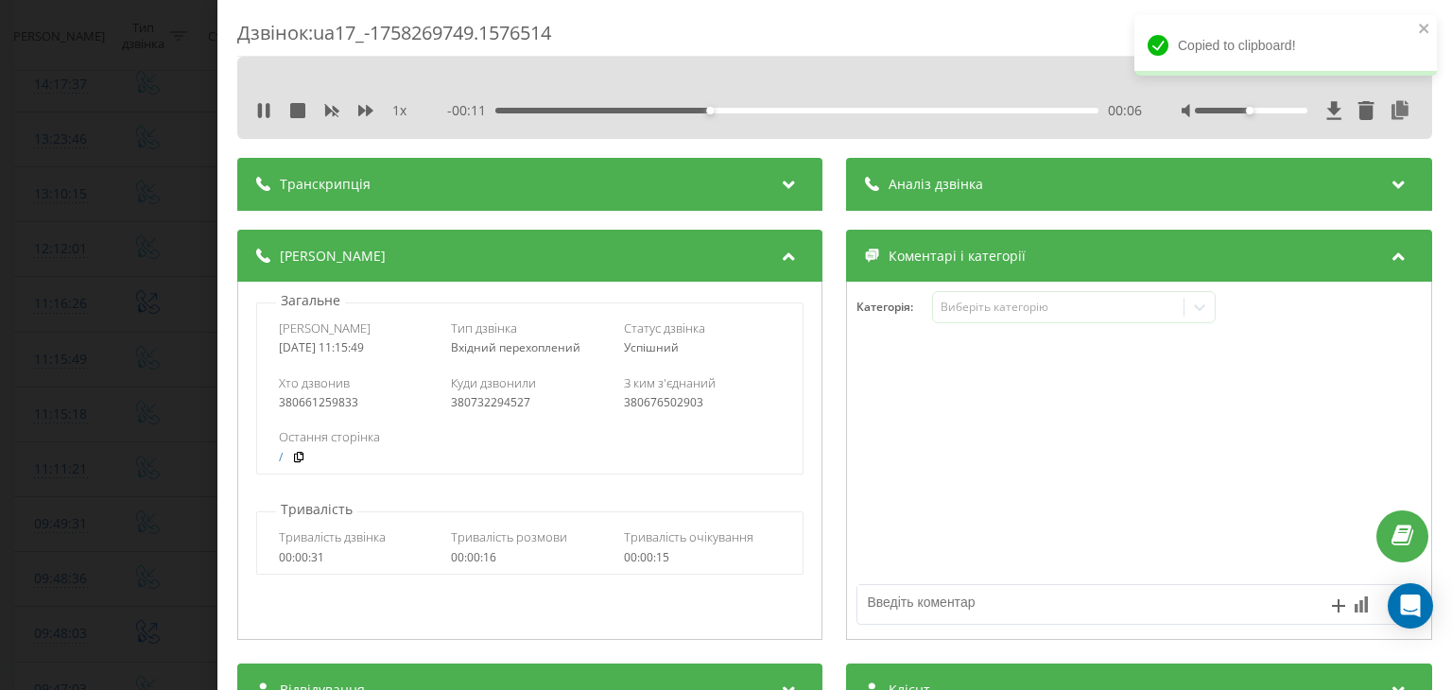
click at [137, 181] on div "Дзвінок : ua17_-1758269749.1576514 1 x - 00:11 00:06 00:06 Транскрипція Для AI-…" at bounding box center [726, 345] width 1452 height 690
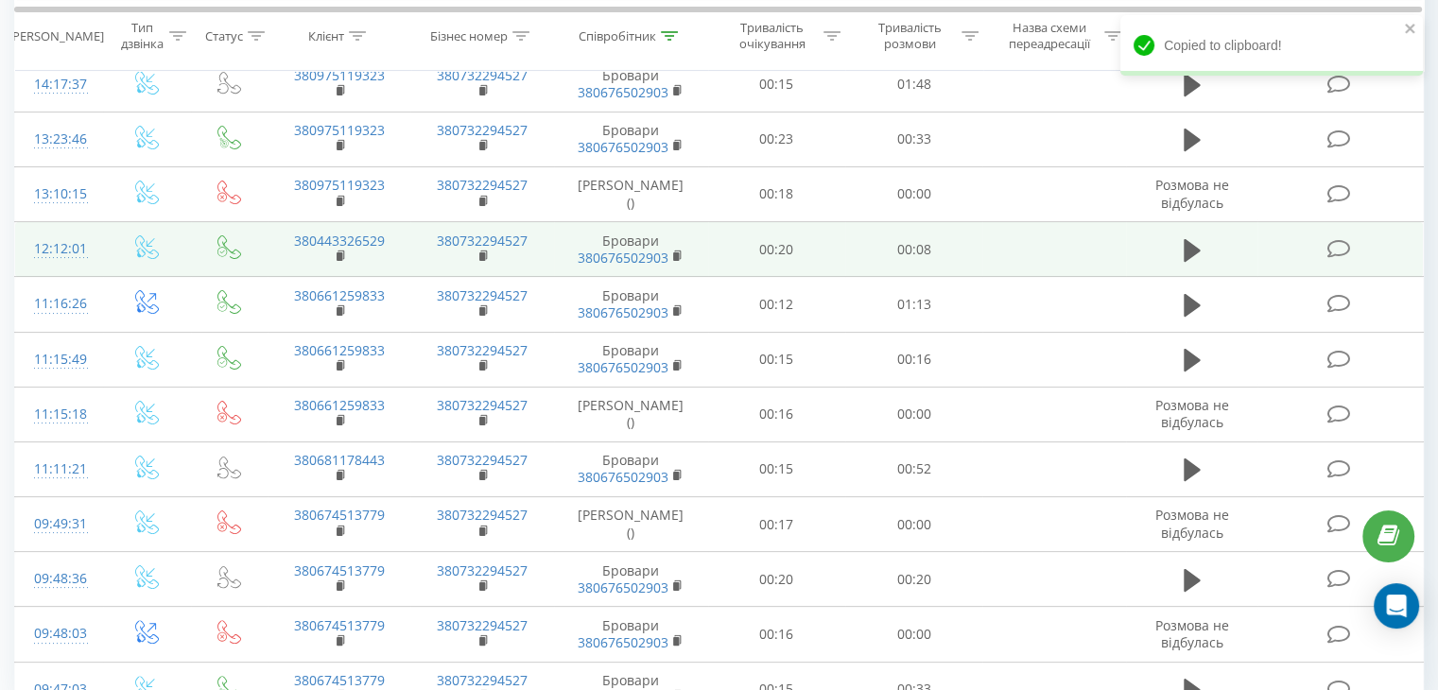
click at [95, 231] on td "12:12:01" at bounding box center [59, 249] width 88 height 55
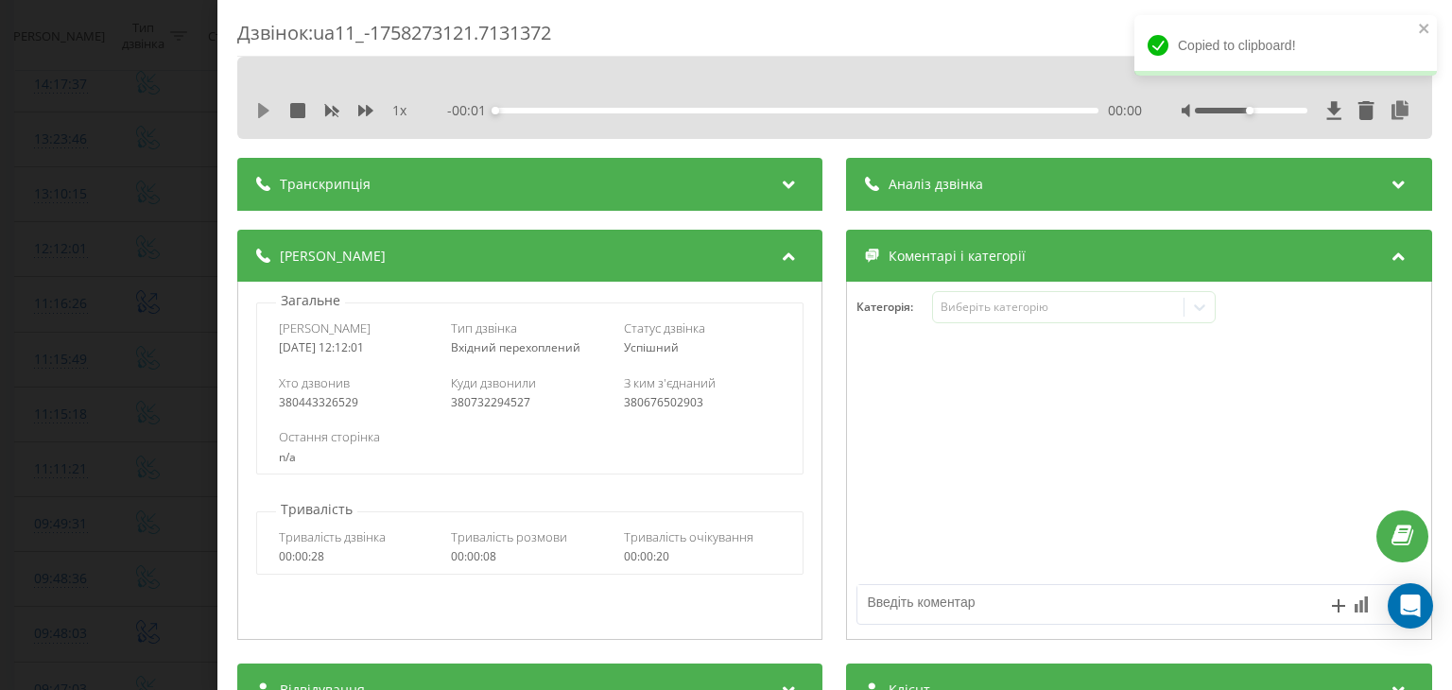
click at [262, 107] on icon at bounding box center [263, 110] width 11 height 15
click at [200, 239] on div "Дзвінок : ua11_-1758273121.7131372 1 x - 00:06 00:02 00:02 Транскрипція Для AI-…" at bounding box center [726, 345] width 1452 height 690
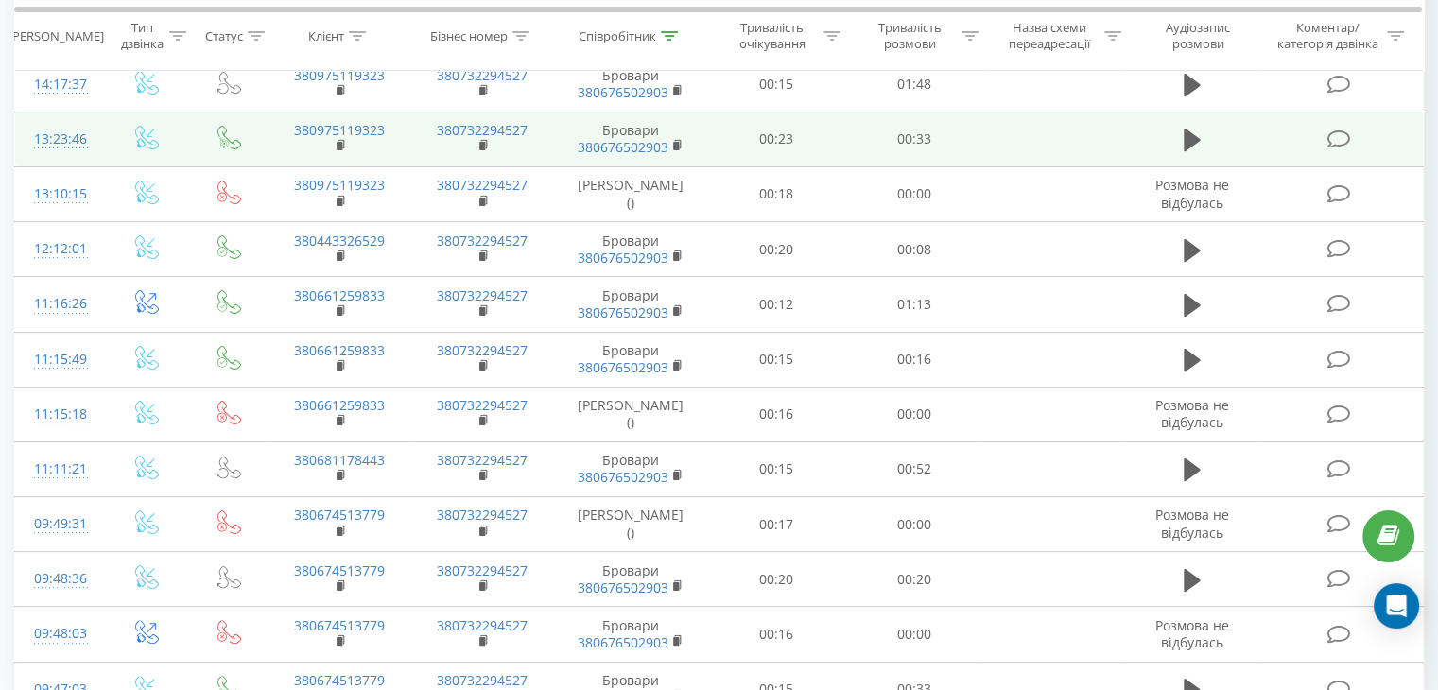
click at [99, 126] on td "13:23:46" at bounding box center [59, 139] width 88 height 55
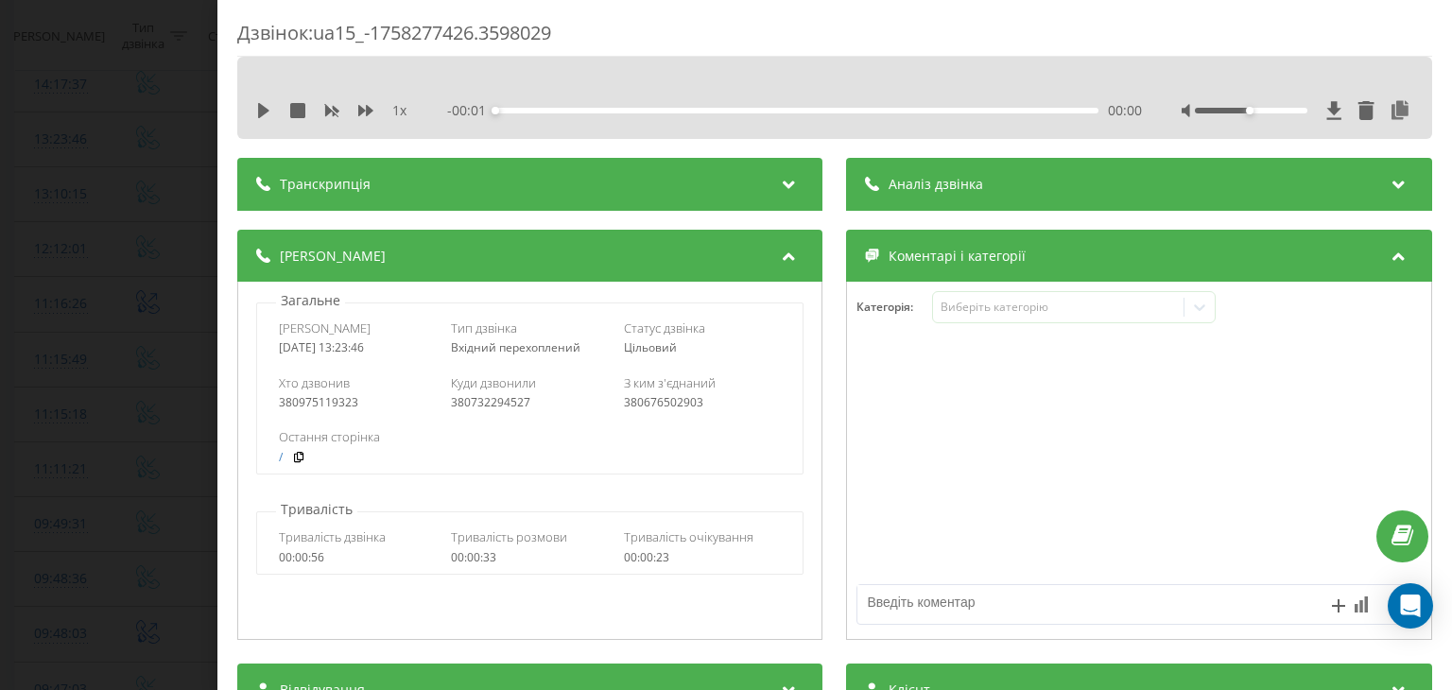
click at [255, 107] on div "1 x - 00:01 00:00 00:00" at bounding box center [834, 110] width 1166 height 28
click at [261, 111] on icon at bounding box center [263, 110] width 11 height 15
click at [1394, 112] on icon at bounding box center [1401, 110] width 23 height 19
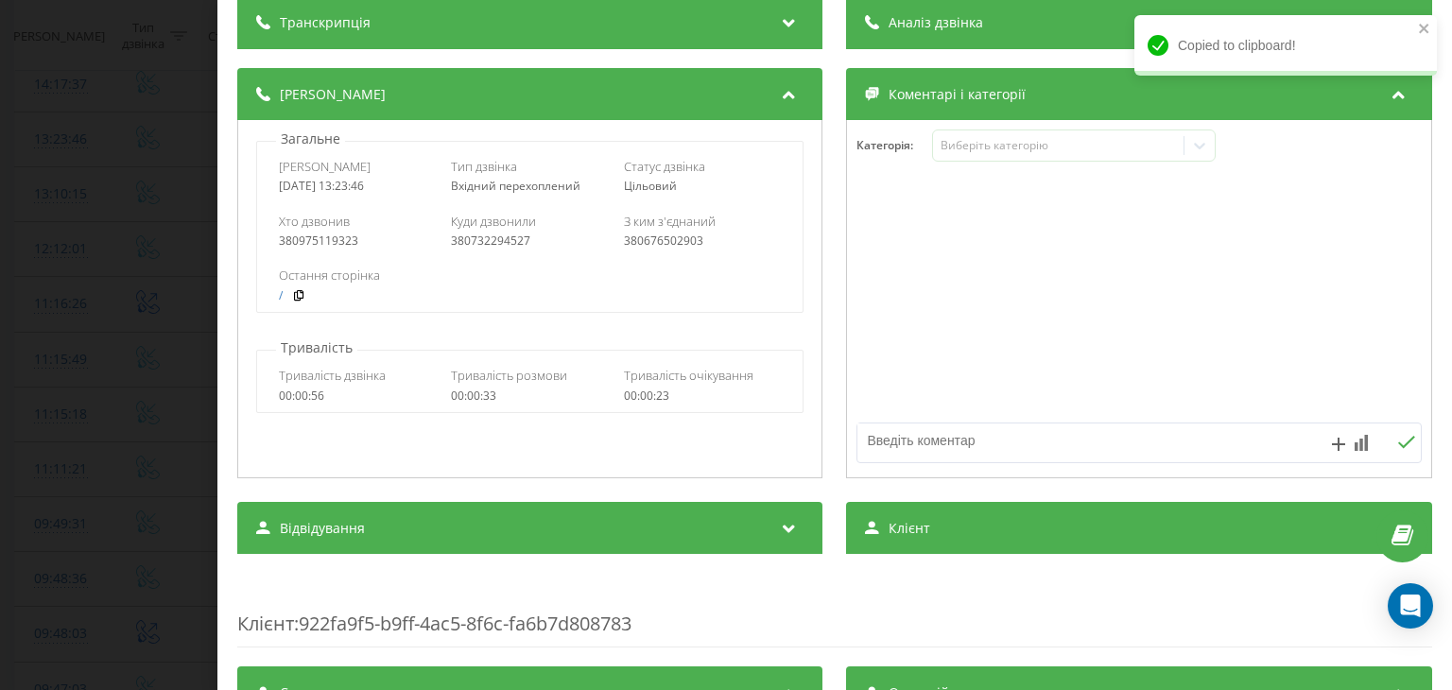
scroll to position [284, 0]
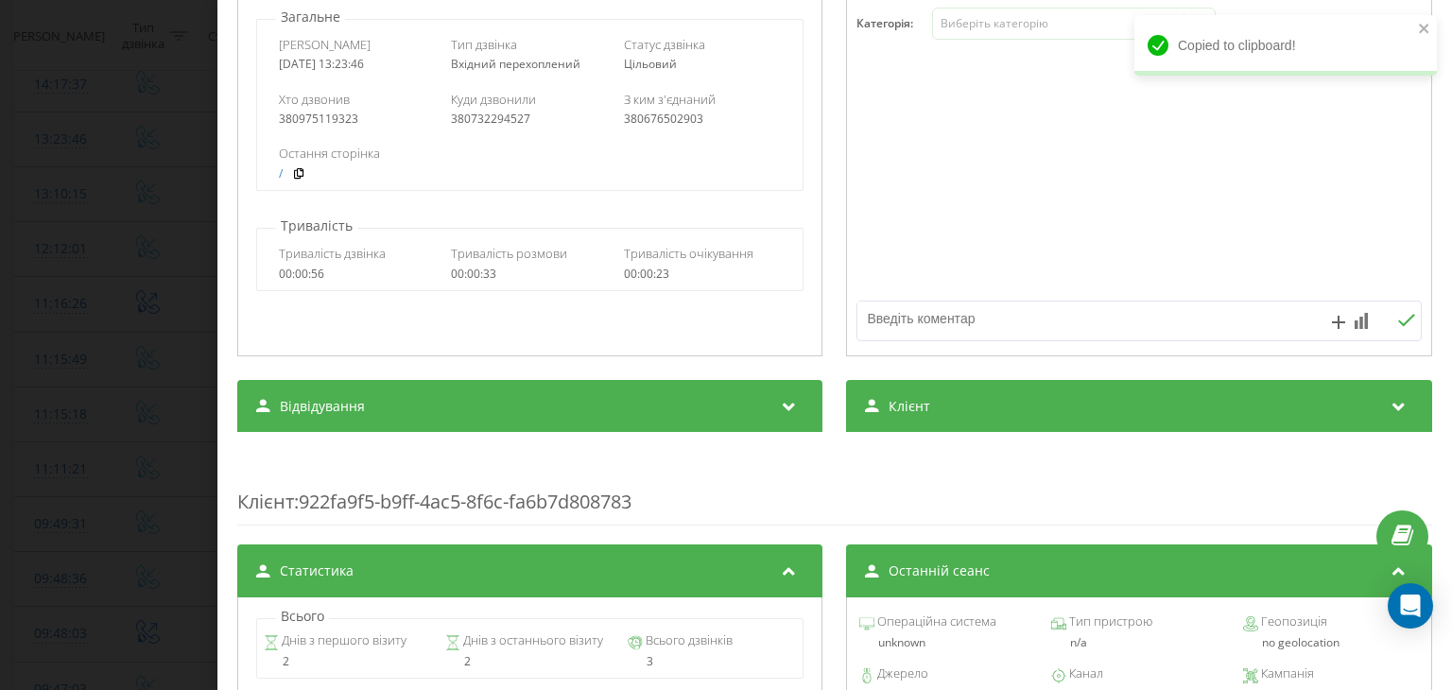
click at [934, 393] on div "Клієнт" at bounding box center [1139, 406] width 585 height 53
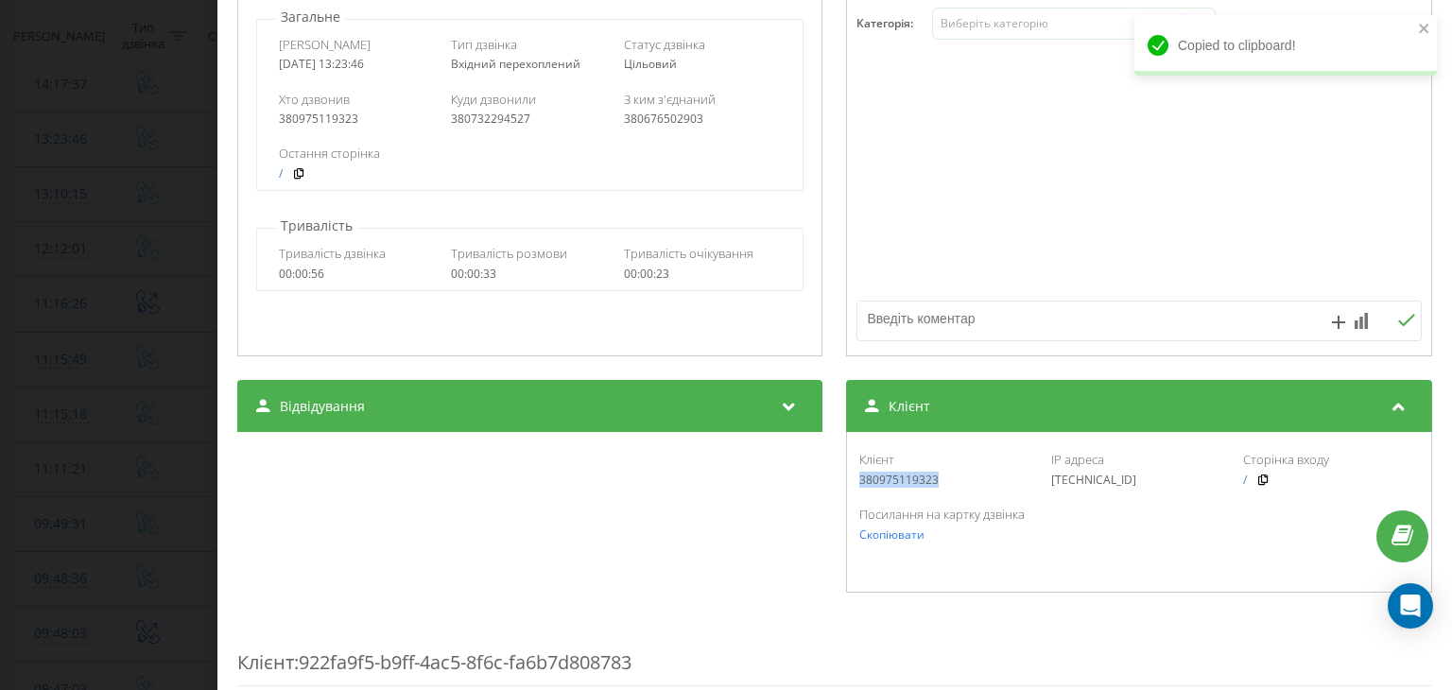
drag, startPoint x: 942, startPoint y: 485, endPoint x: 852, endPoint y: 478, distance: 91.0
click at [860, 478] on div "380975119323" at bounding box center [947, 480] width 175 height 13
copy div "380975119323"
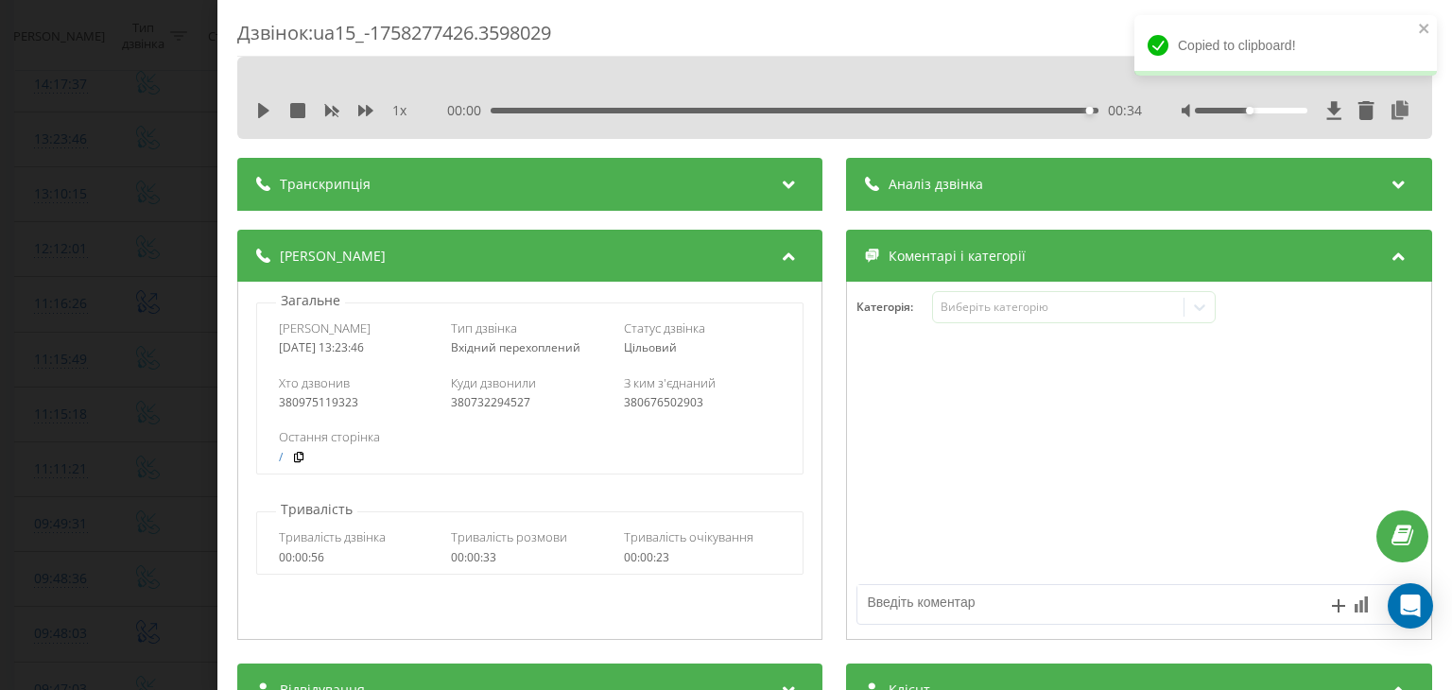
click at [189, 199] on div "Дзвінок : ua15_-1758277426.3598029 1 x 00:00 00:34 00:34 Транскрипція Для AI-ан…" at bounding box center [726, 345] width 1452 height 690
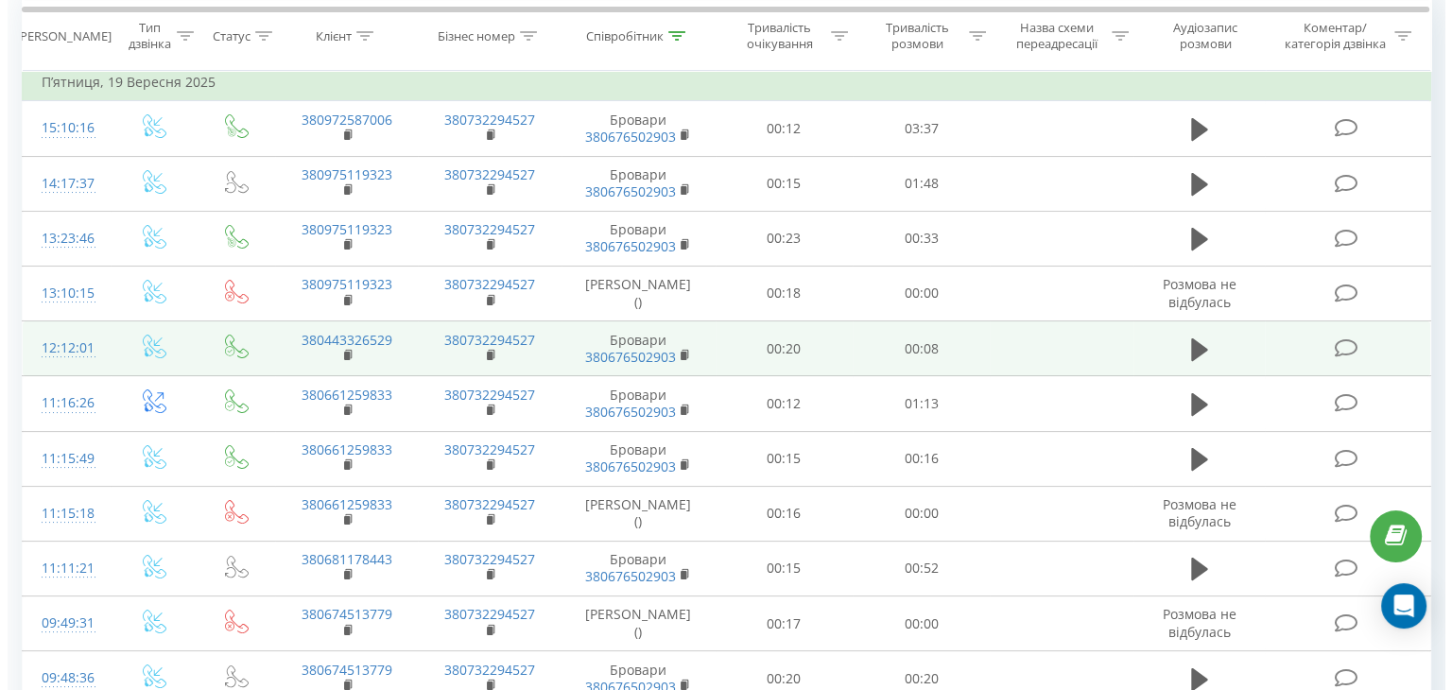
scroll to position [92, 0]
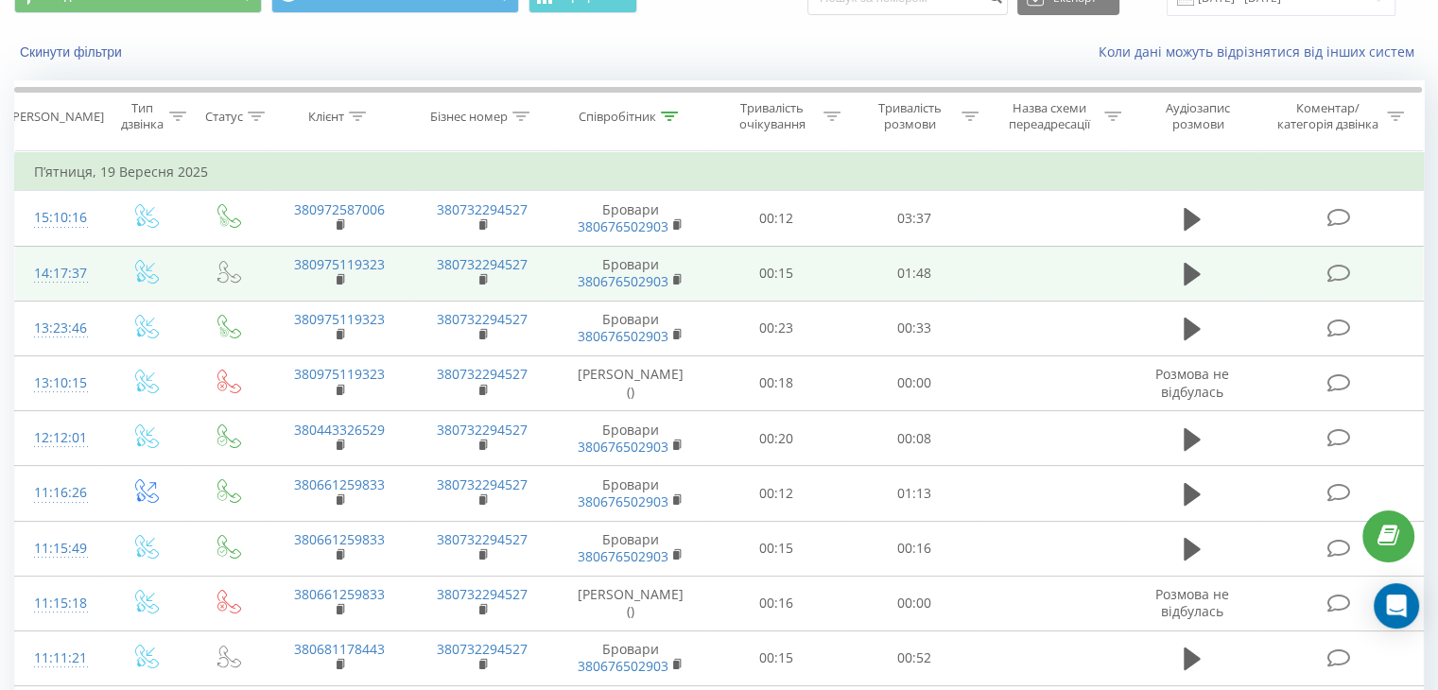
click at [87, 254] on td "14:17:37" at bounding box center [59, 273] width 88 height 55
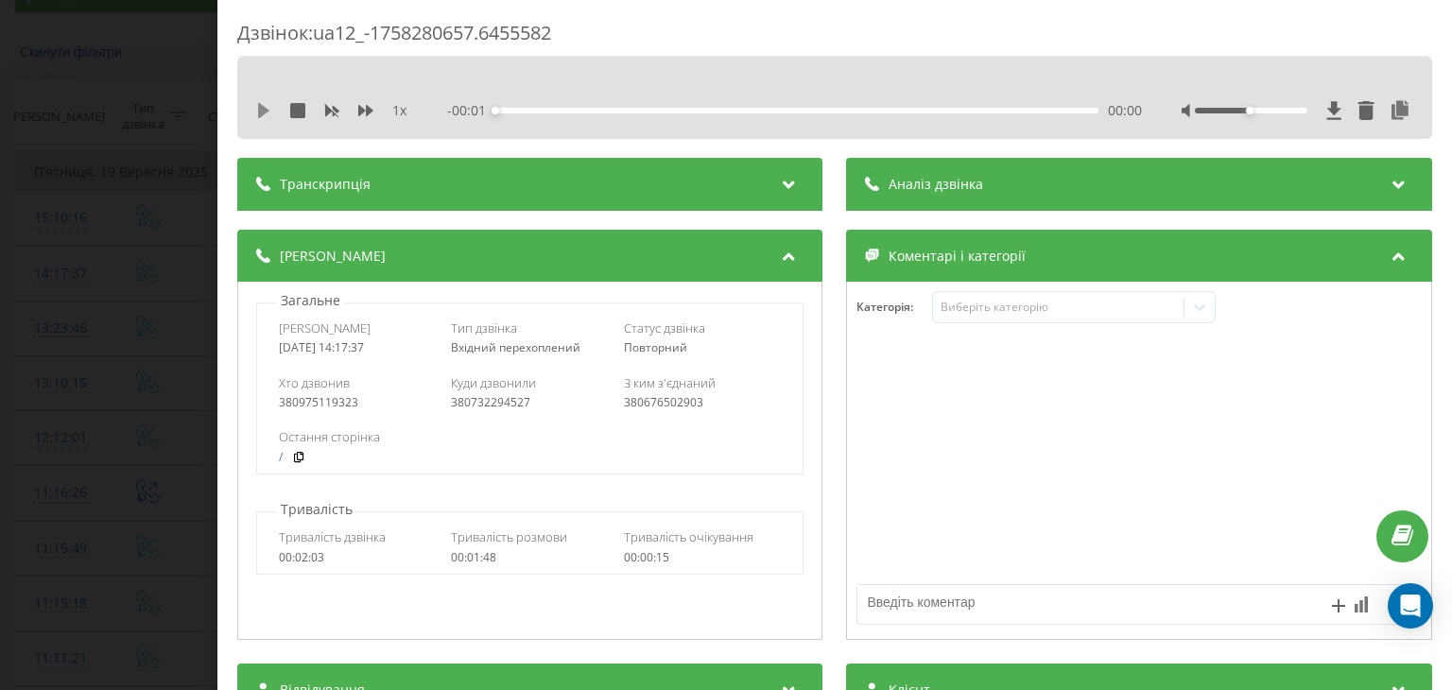
click at [262, 112] on icon at bounding box center [263, 110] width 11 height 15
click at [45, 324] on div "Дзвінок : ua12_-1758280657.6455582 1 x - 01:48 00:00 00:00 Транскрипція Для AI-…" at bounding box center [726, 345] width 1452 height 690
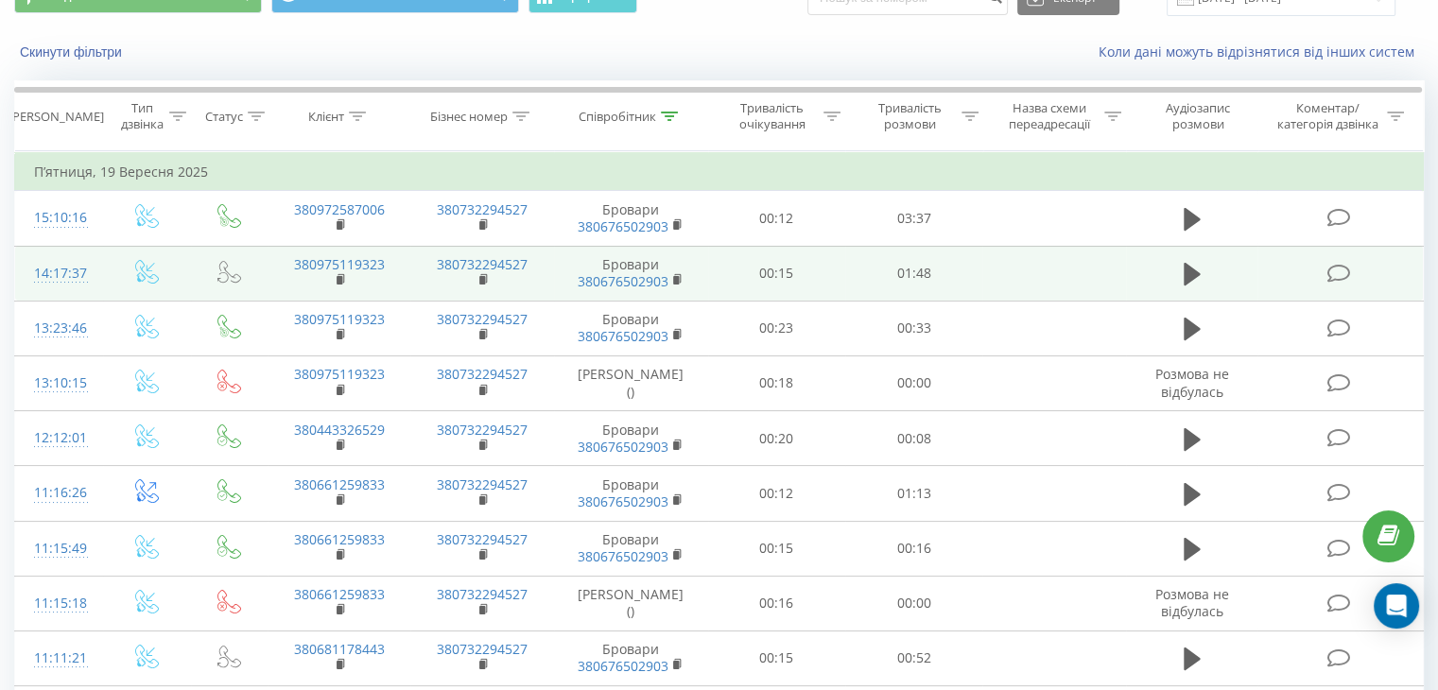
click at [100, 269] on td "14:17:37" at bounding box center [59, 273] width 88 height 55
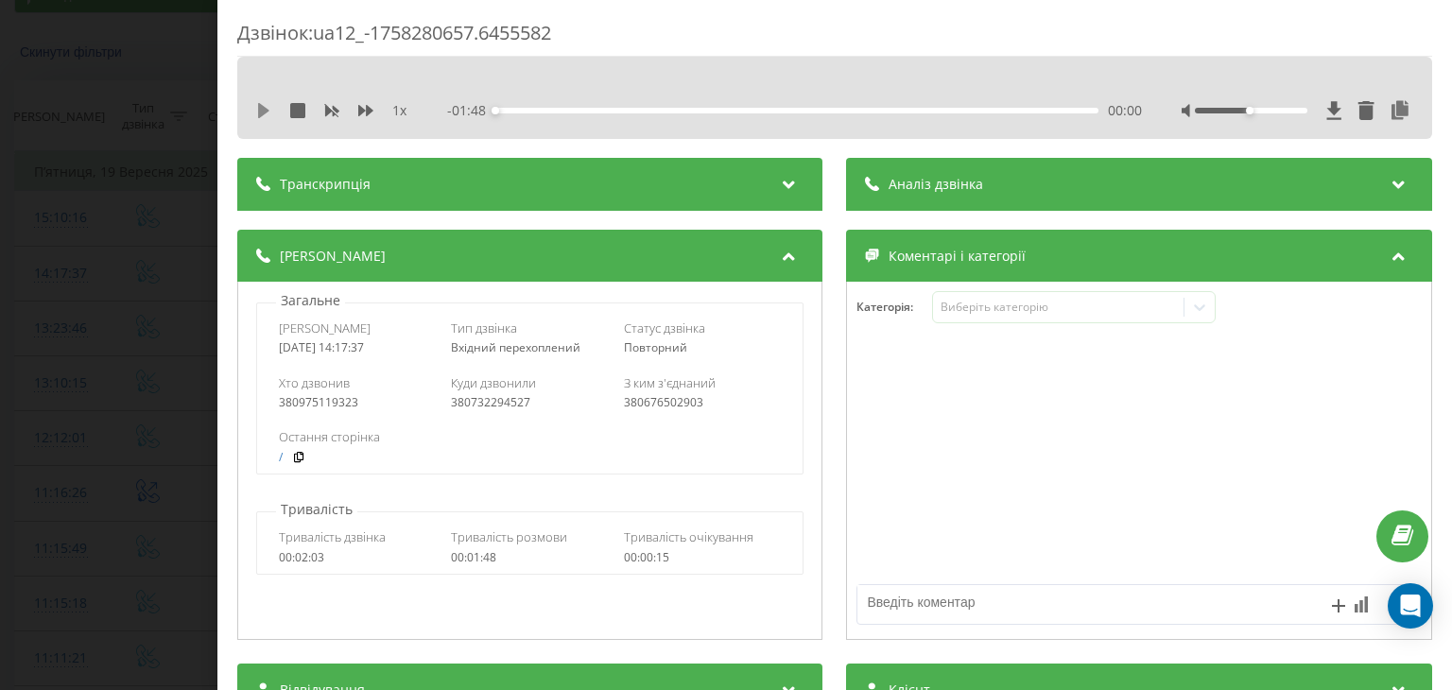
click at [265, 113] on icon at bounding box center [263, 110] width 15 height 15
click at [1390, 110] on icon at bounding box center [1401, 110] width 23 height 19
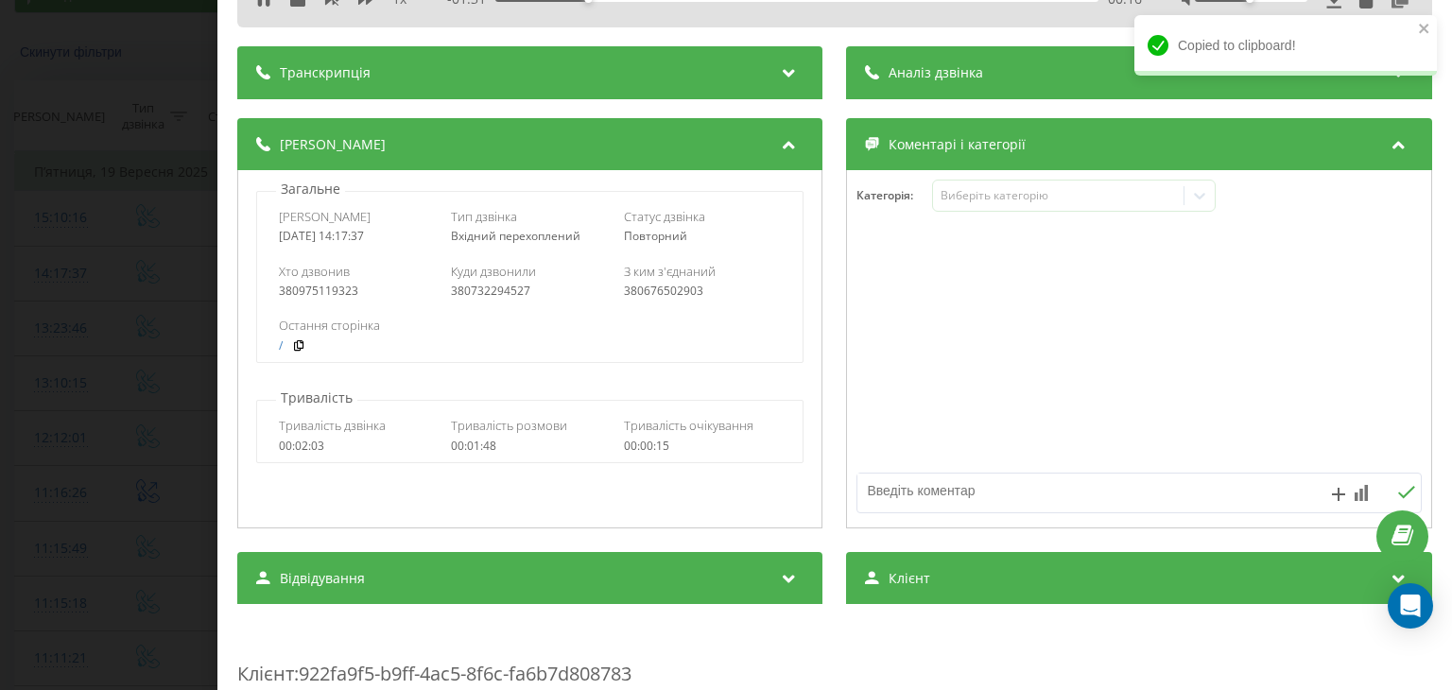
scroll to position [189, 0]
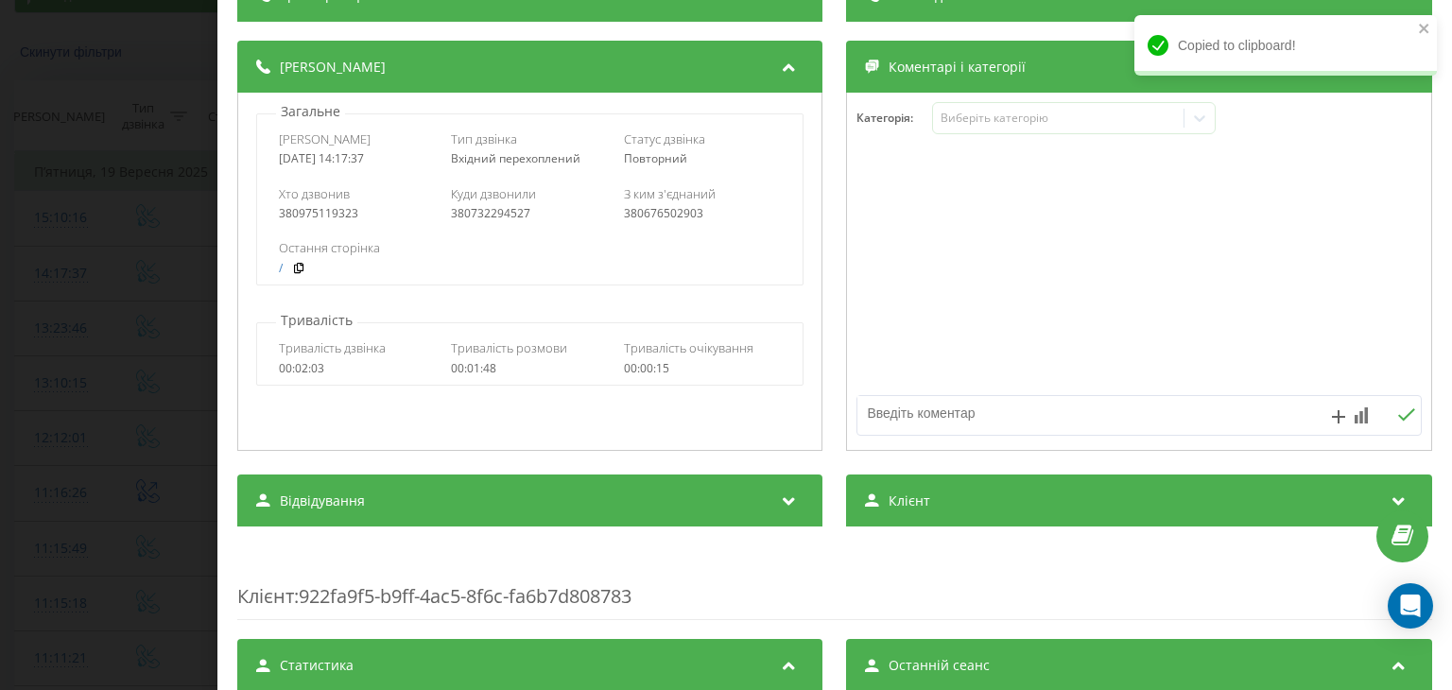
click at [889, 497] on span "Клієнт" at bounding box center [910, 501] width 42 height 19
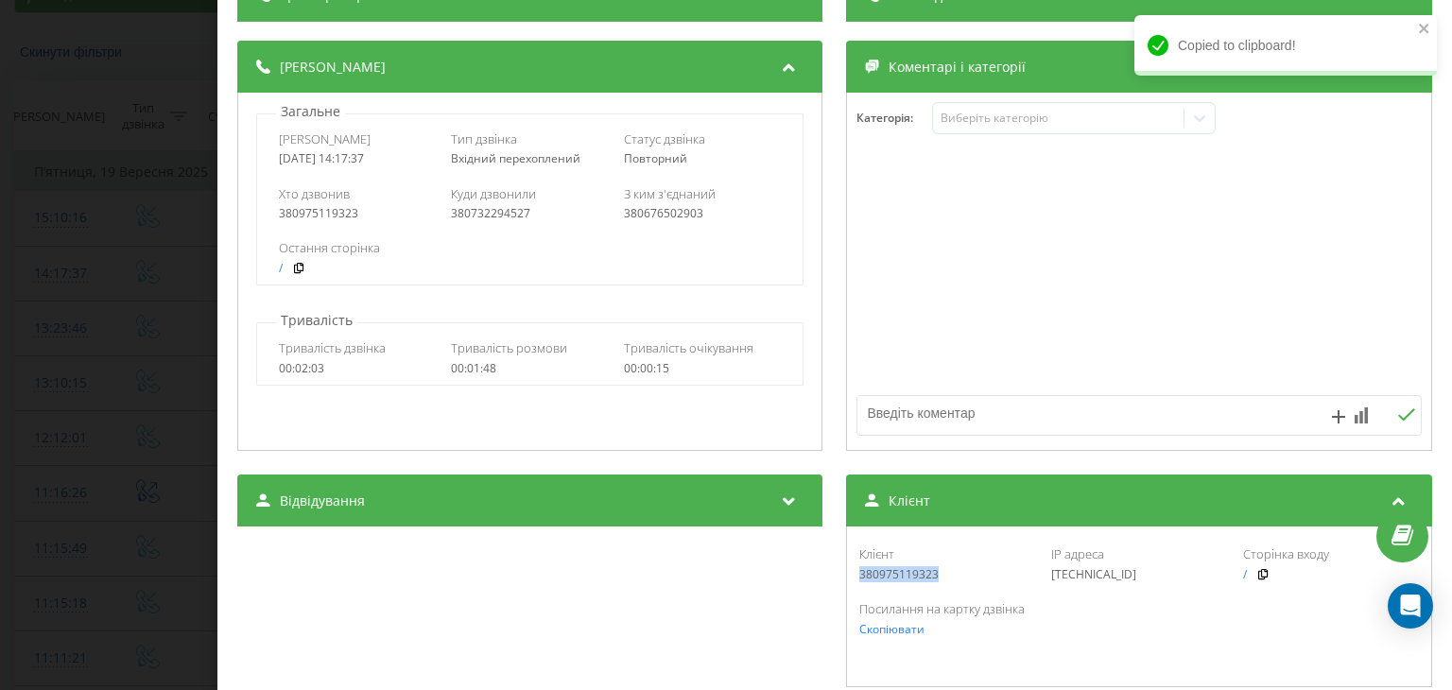
drag, startPoint x: 918, startPoint y: 573, endPoint x: 832, endPoint y: 576, distance: 86.1
click at [832, 576] on div "Відвідування Джерело n/a Канал n/a Кампанія n/a Група оголошень n/a Ключове сло…" at bounding box center [834, 582] width 1195 height 214
copy div "380975119323"
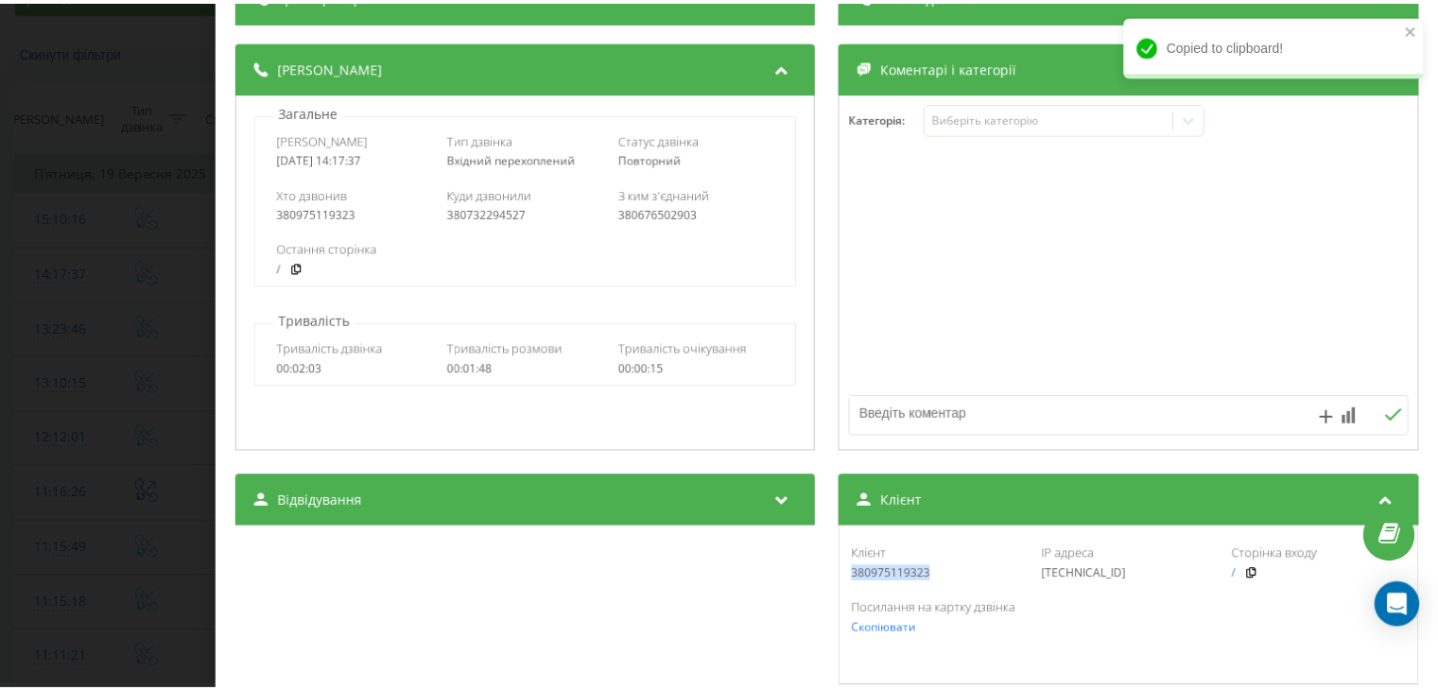
scroll to position [0, 0]
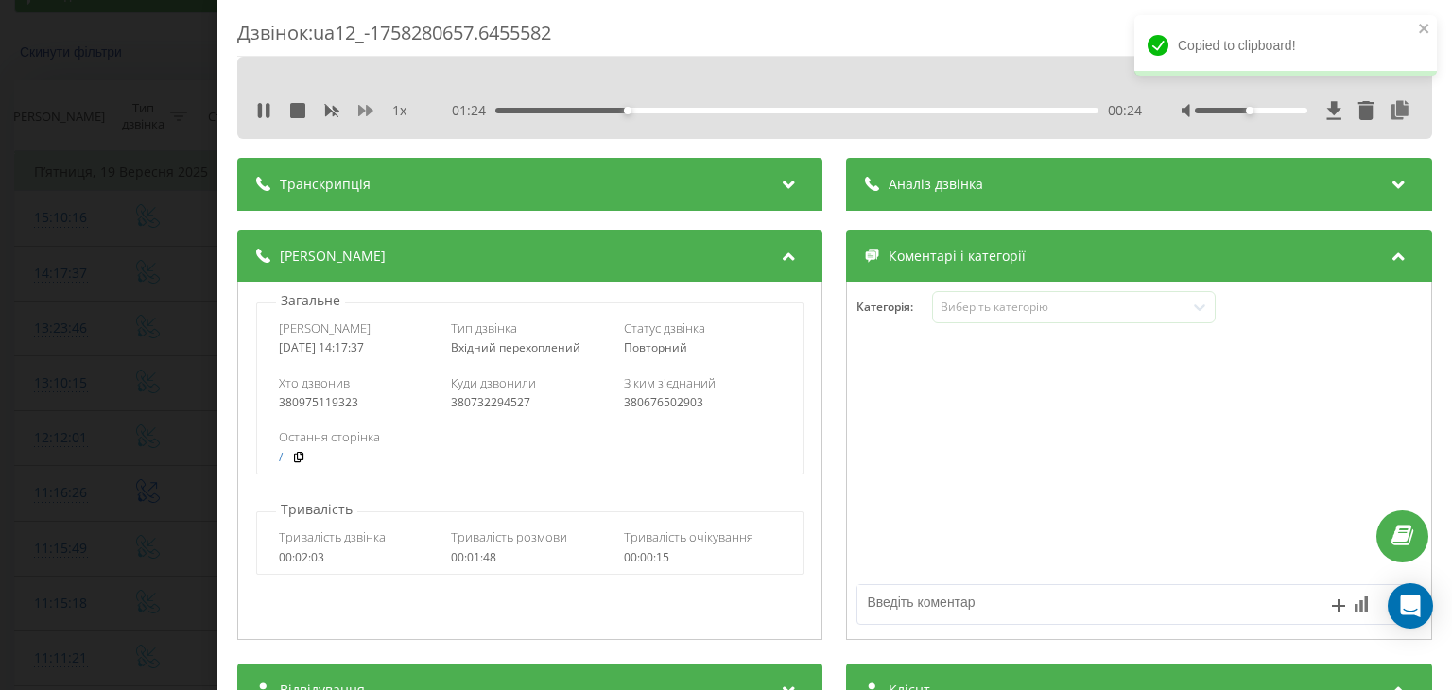
click at [363, 108] on icon at bounding box center [365, 110] width 15 height 11
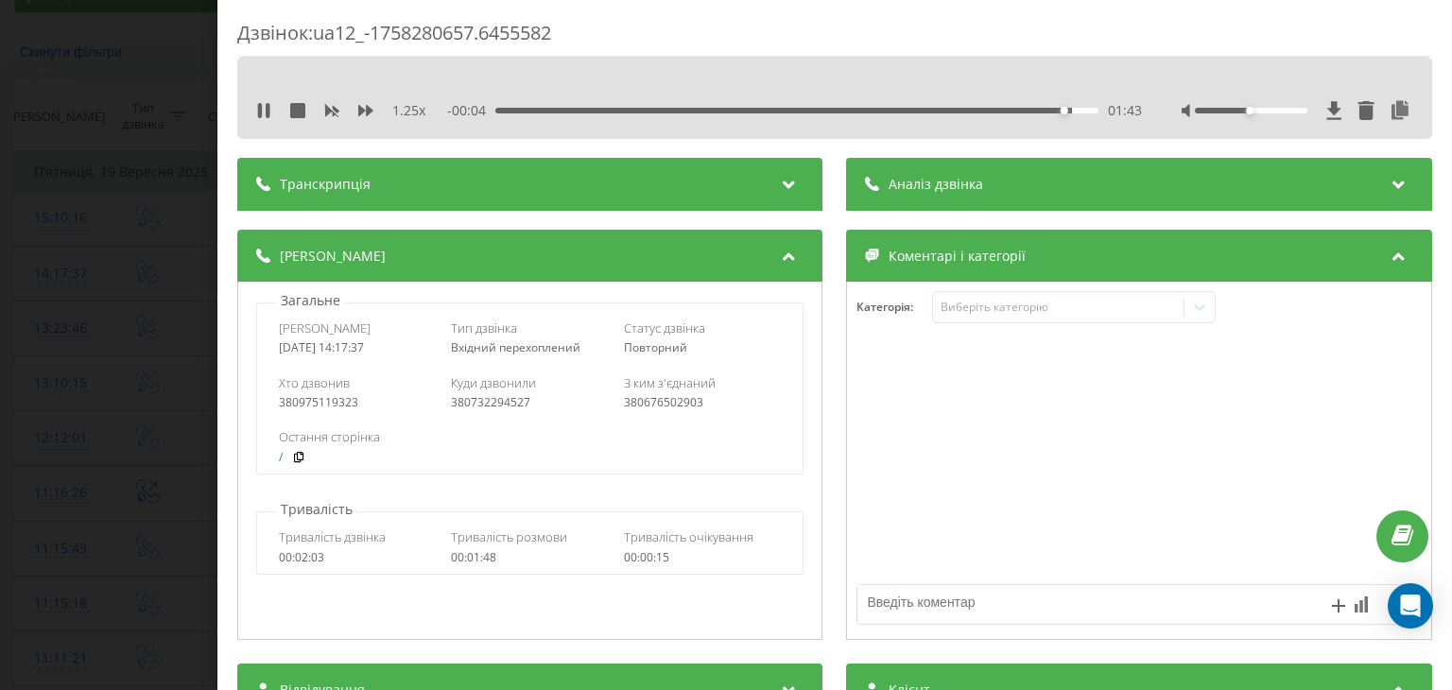
click at [26, 233] on div "Дзвінок : ua12_-1758280657.6455582 1.25 x - 00:04 01:43 01:43 Транскрипція Для …" at bounding box center [726, 345] width 1452 height 690
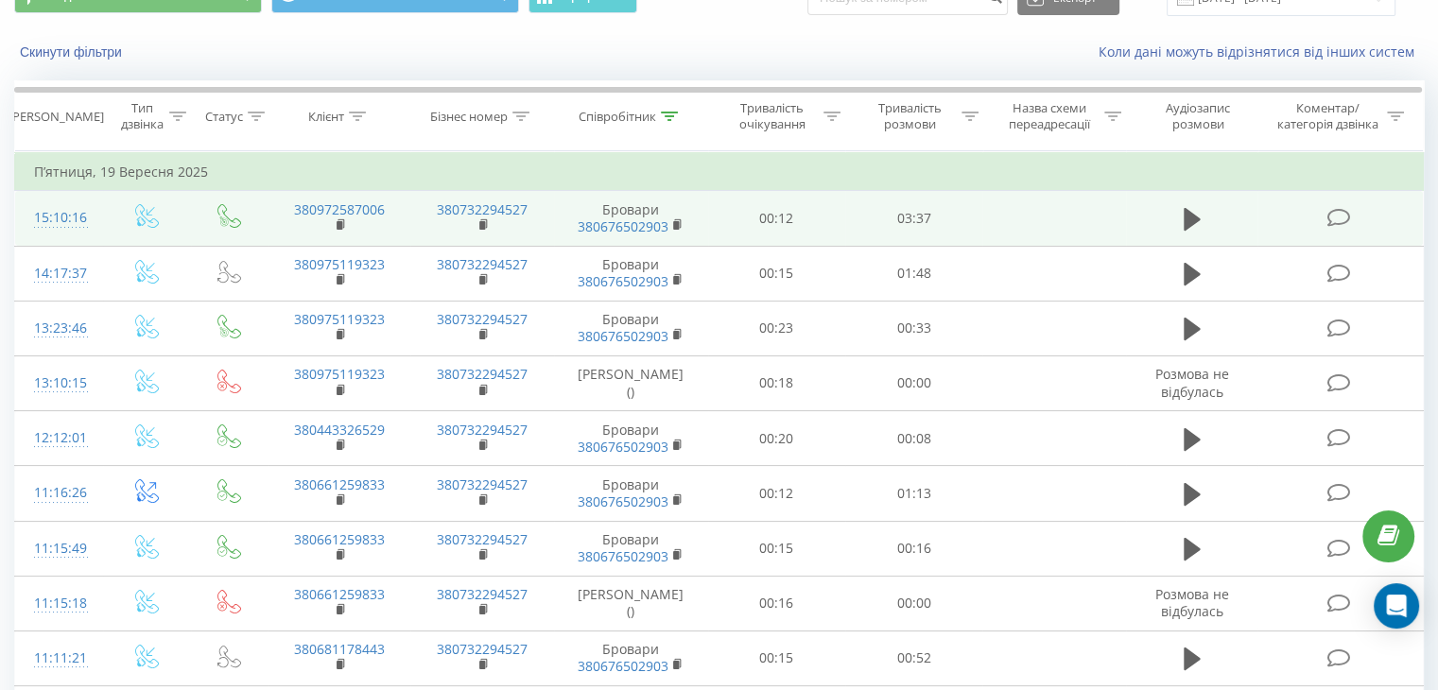
click at [87, 201] on td "15:10:16" at bounding box center [59, 218] width 88 height 55
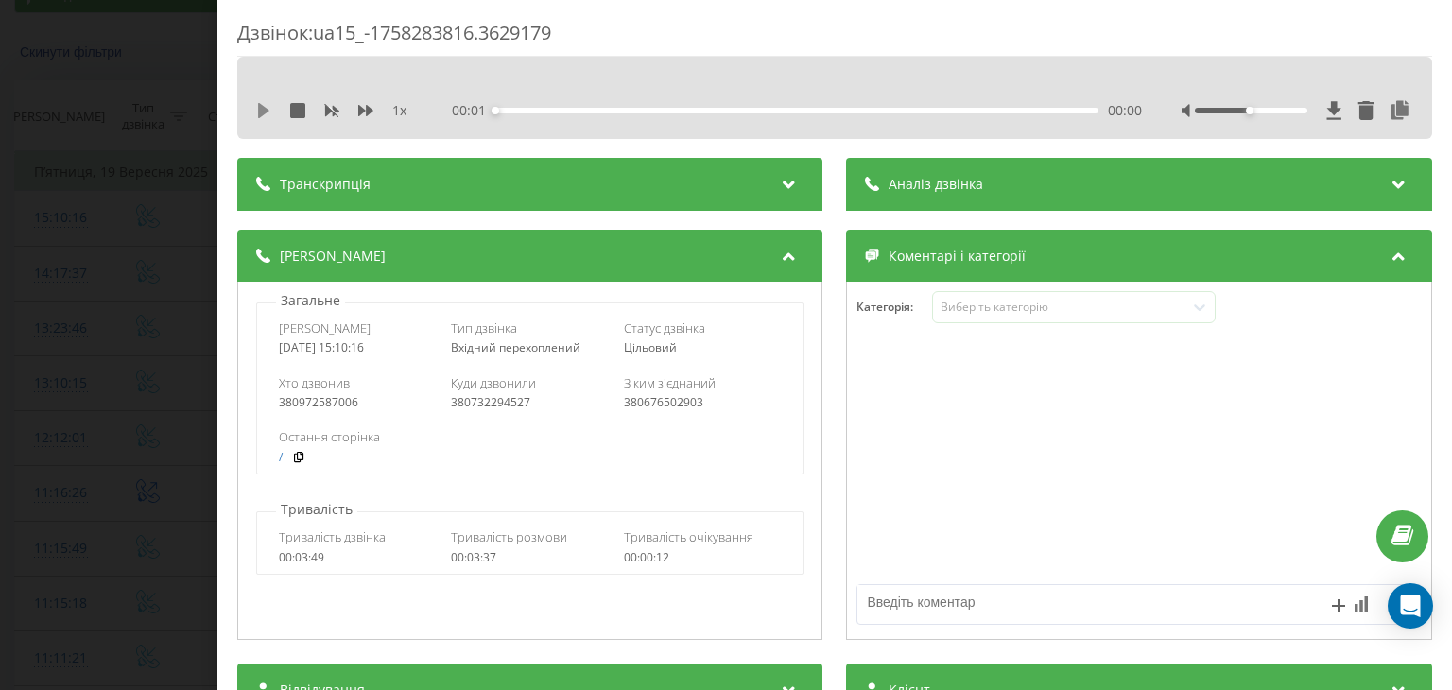
click at [262, 114] on icon at bounding box center [263, 110] width 11 height 15
click at [1390, 104] on icon at bounding box center [1401, 110] width 23 height 19
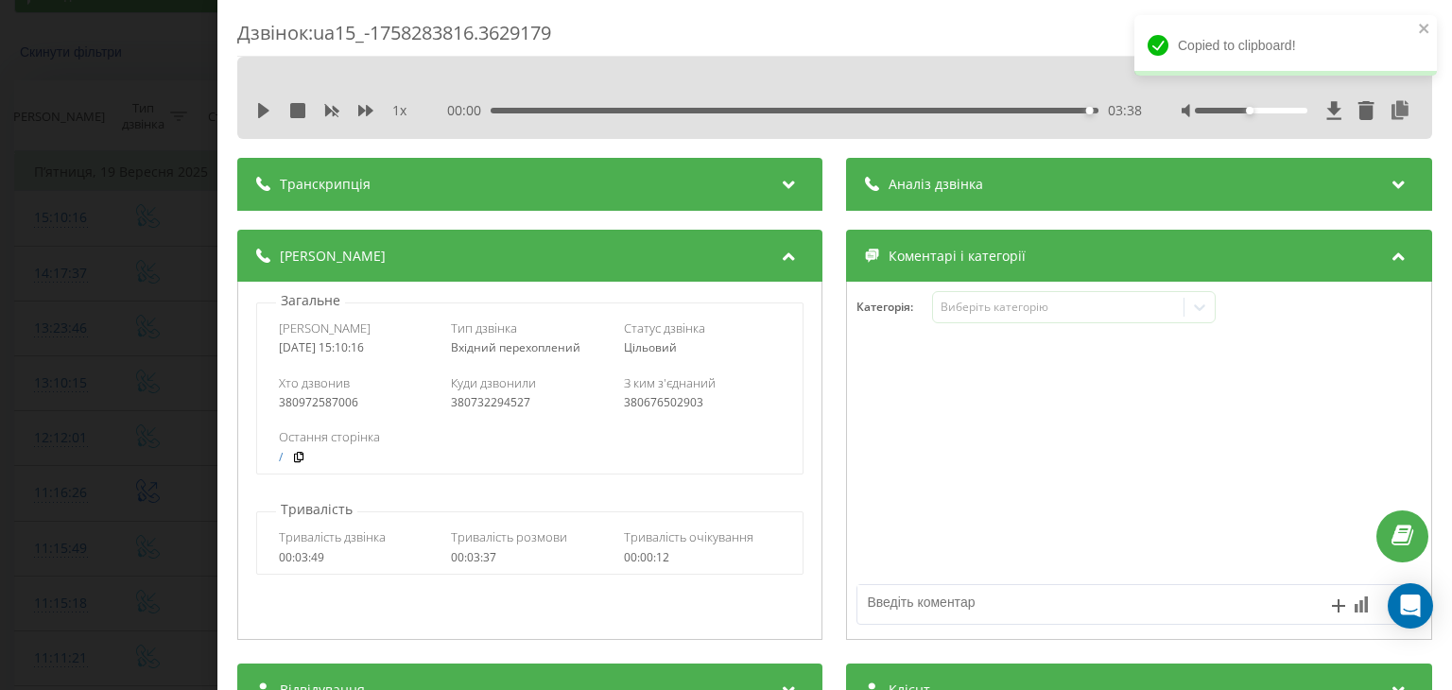
click at [144, 216] on div "Дзвінок : ua15_-1758283816.3629179 1 x 00:00 03:38 03:38 Транскрипція Для AI-ан…" at bounding box center [726, 345] width 1452 height 690
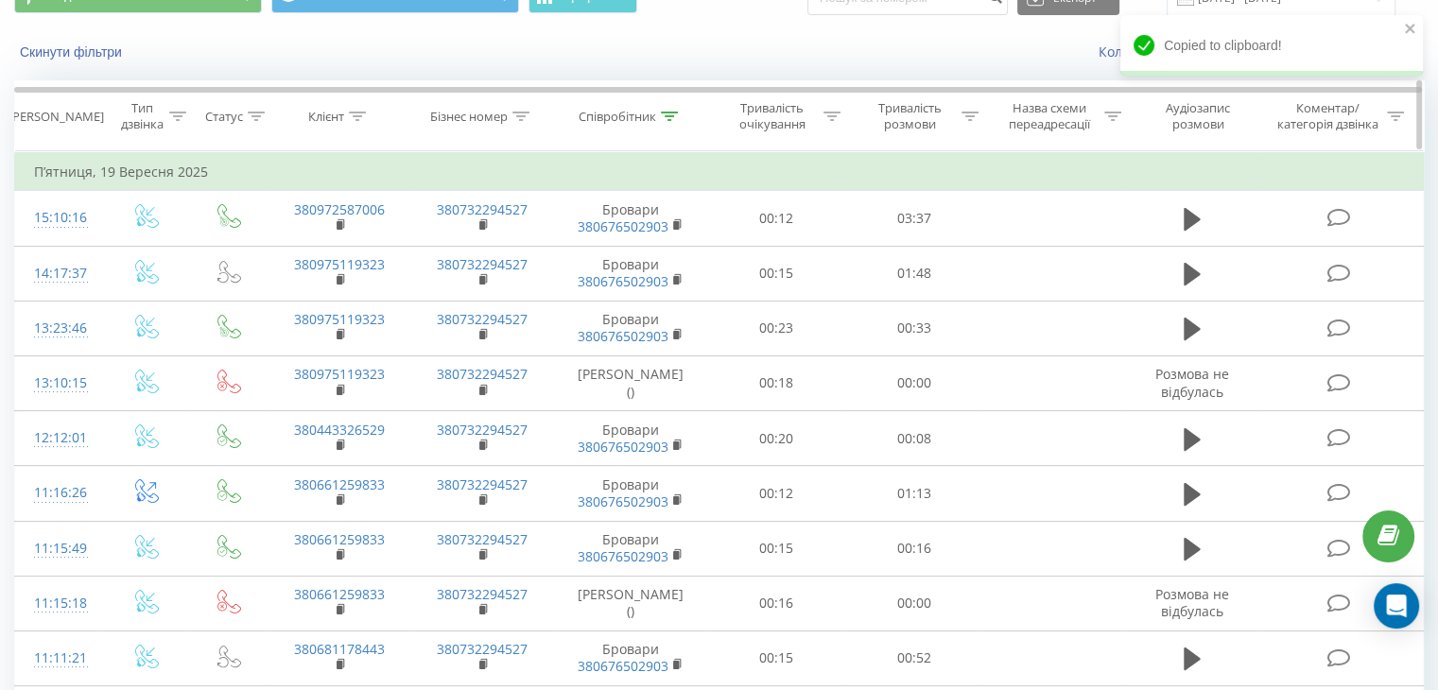
click at [666, 112] on icon at bounding box center [669, 116] width 17 height 9
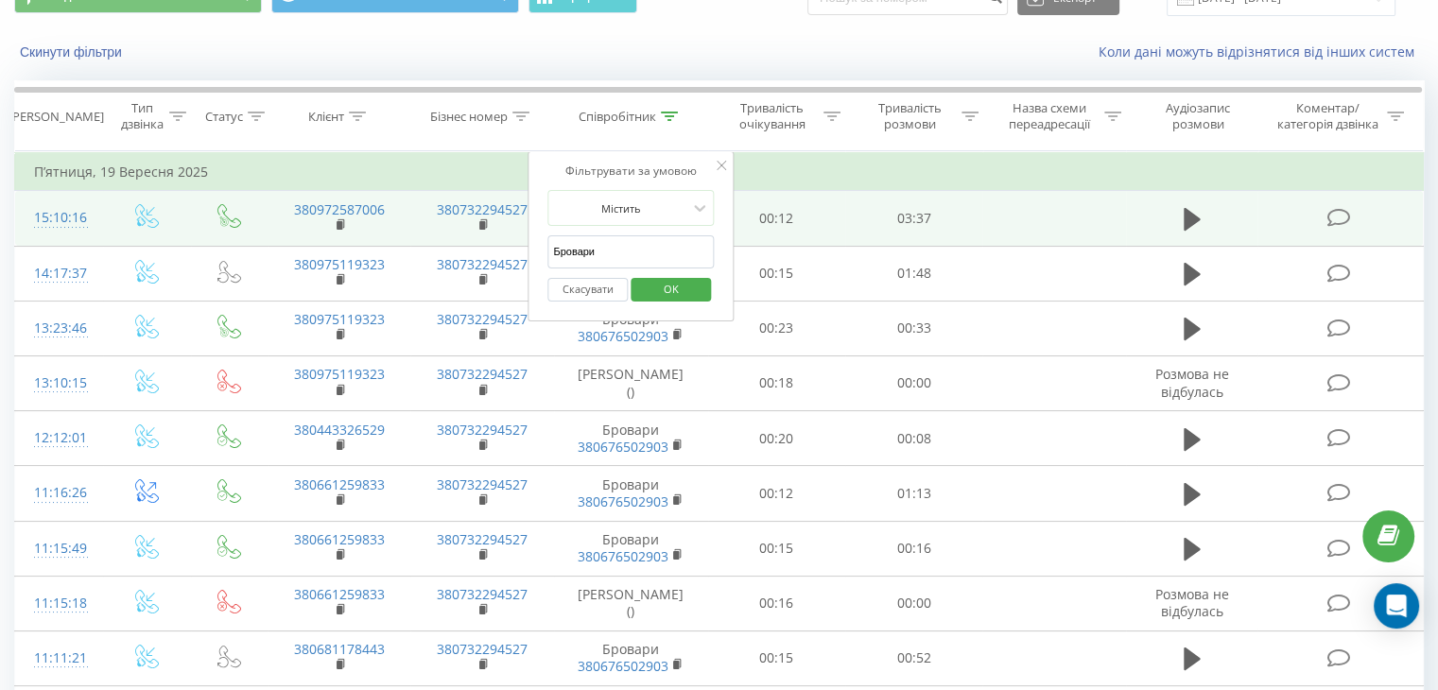
drag, startPoint x: 662, startPoint y: 255, endPoint x: 426, endPoint y: 215, distance: 238.9
click at [551, 247] on input "Бровари" at bounding box center [630, 251] width 166 height 33
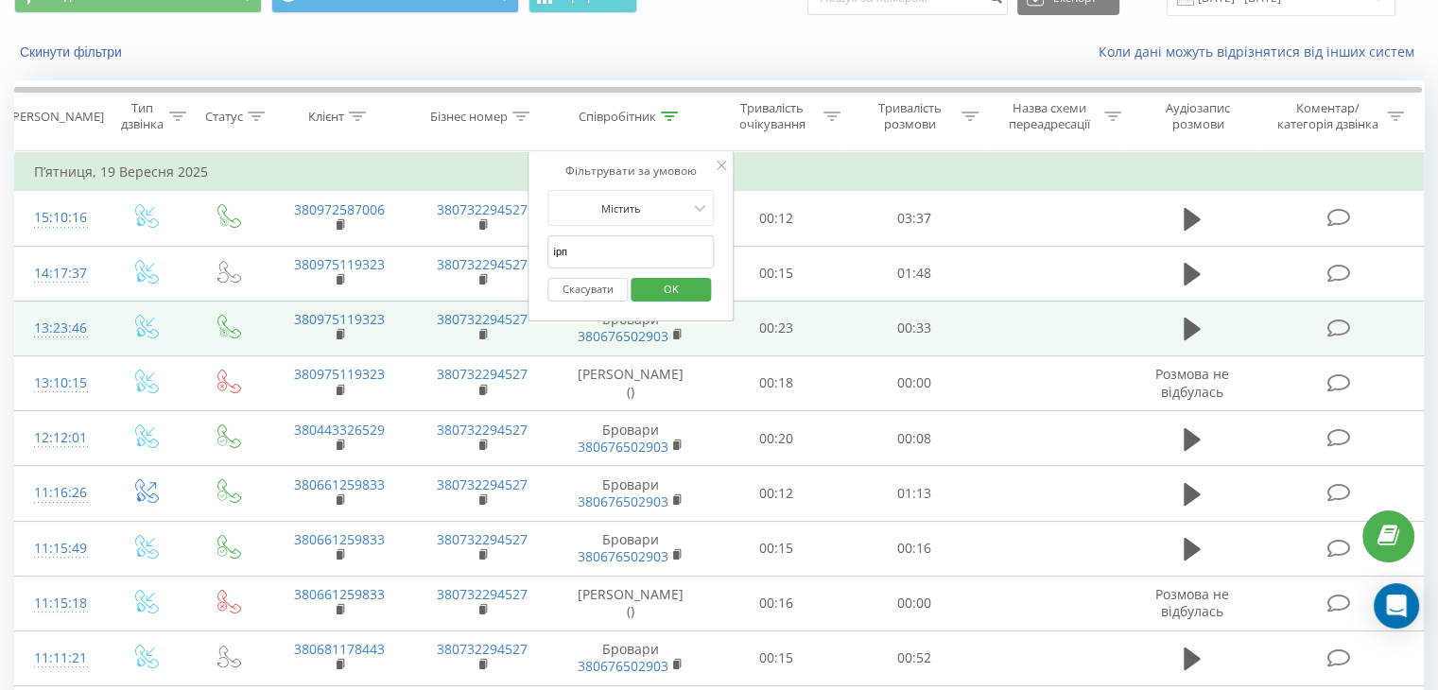
type input "Ірпінь"
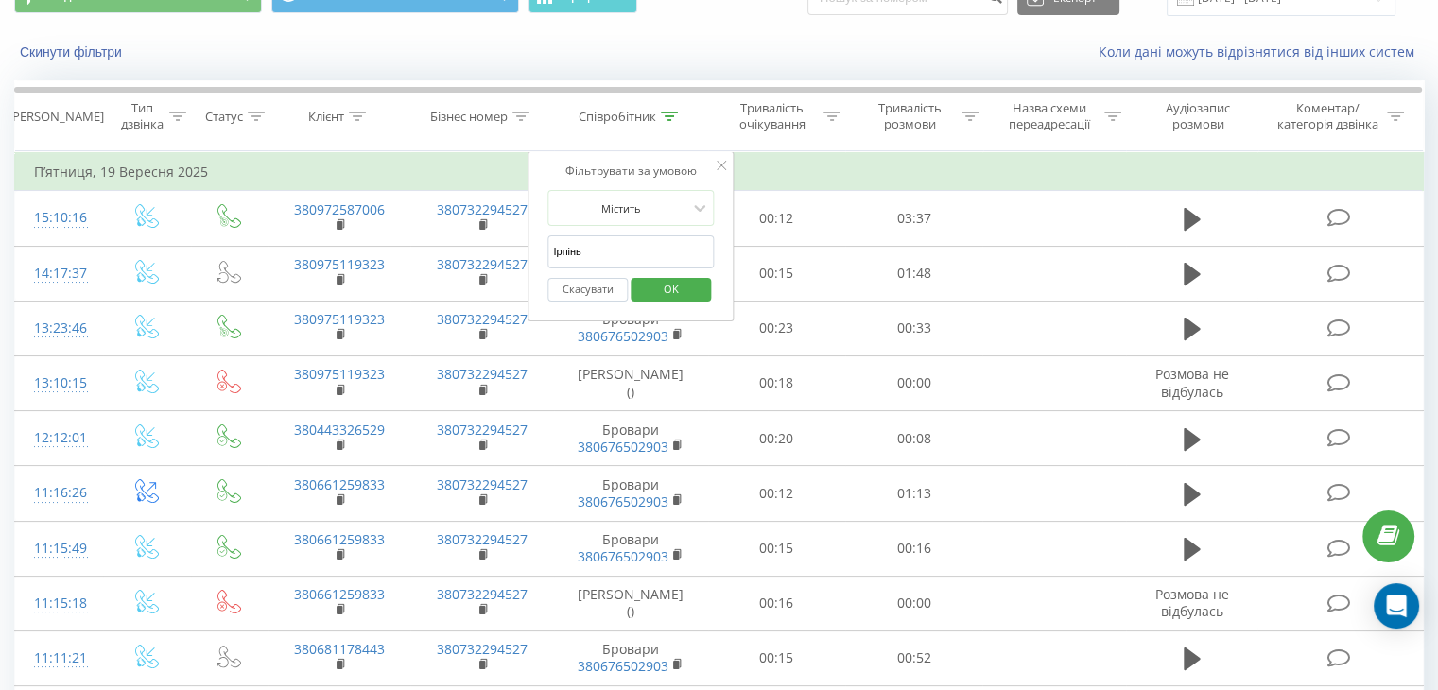
click at [665, 281] on span "OK" at bounding box center [671, 288] width 53 height 29
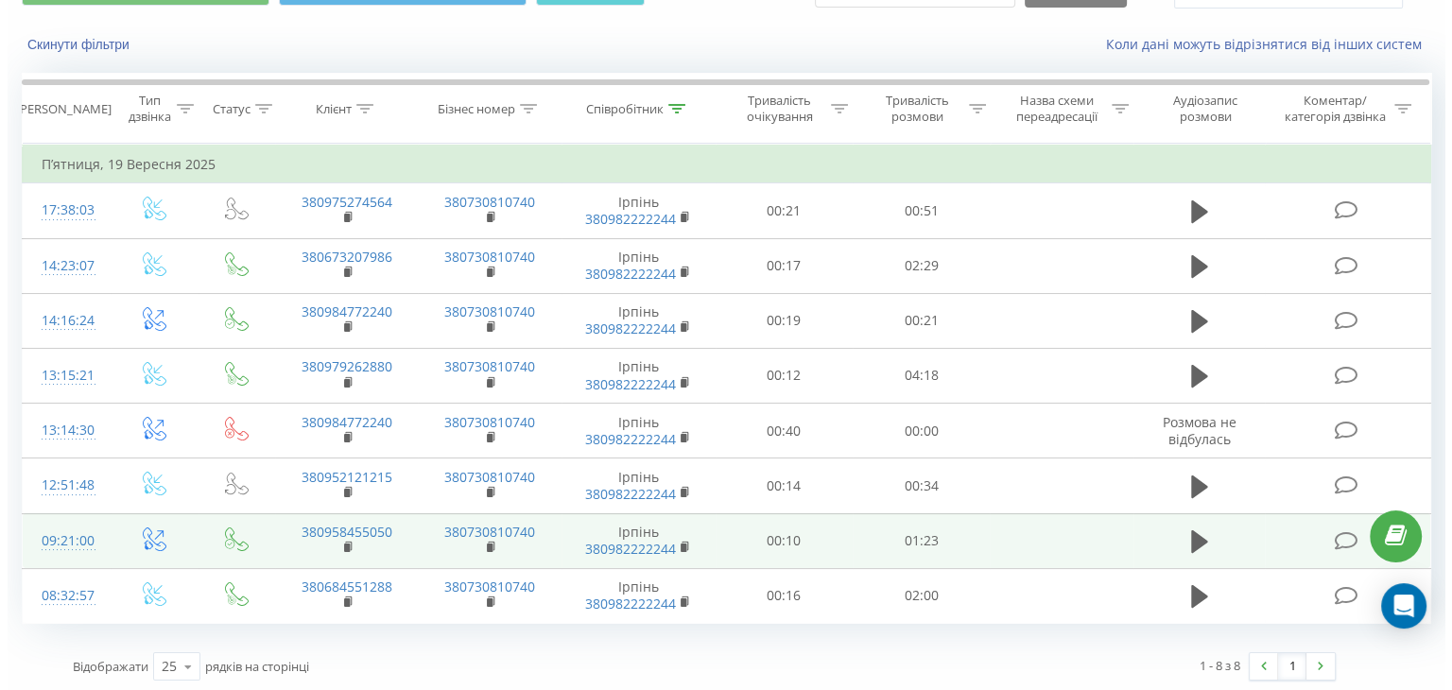
scroll to position [101, 0]
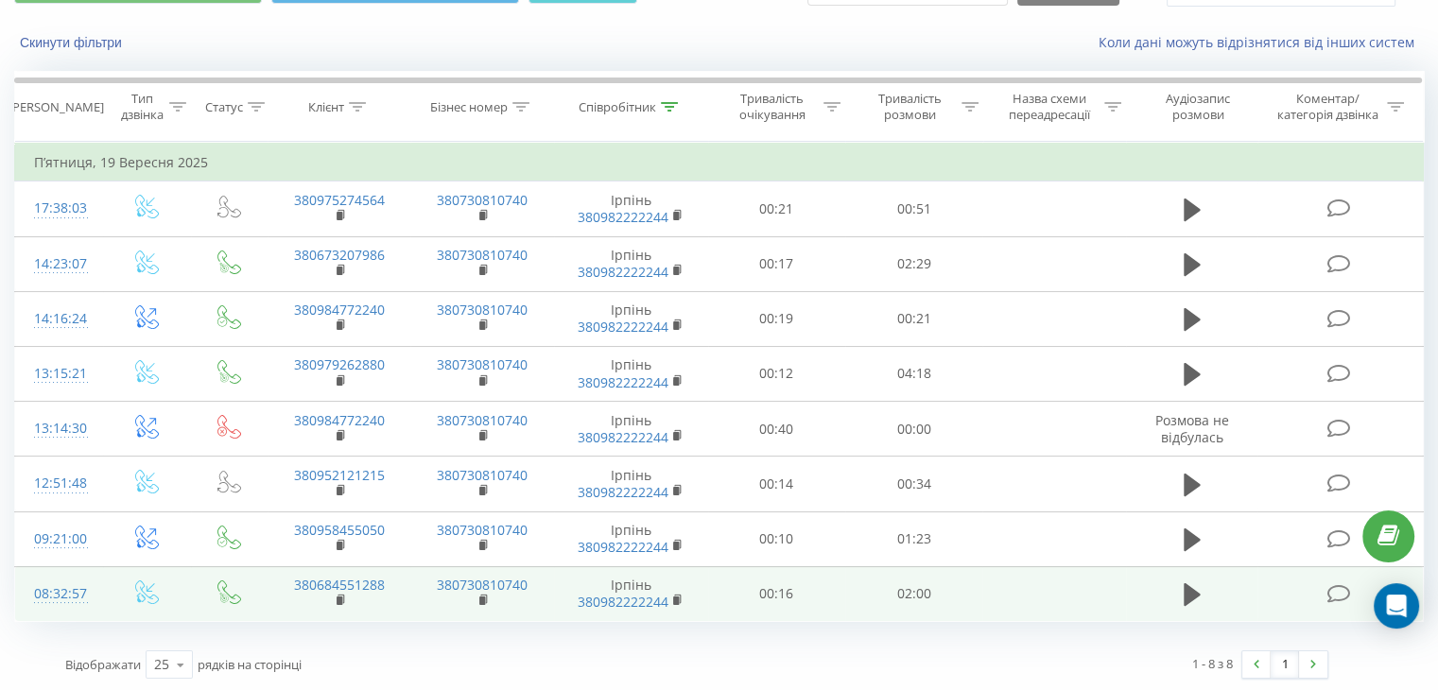
click at [97, 584] on td "08:32:57" at bounding box center [59, 593] width 88 height 55
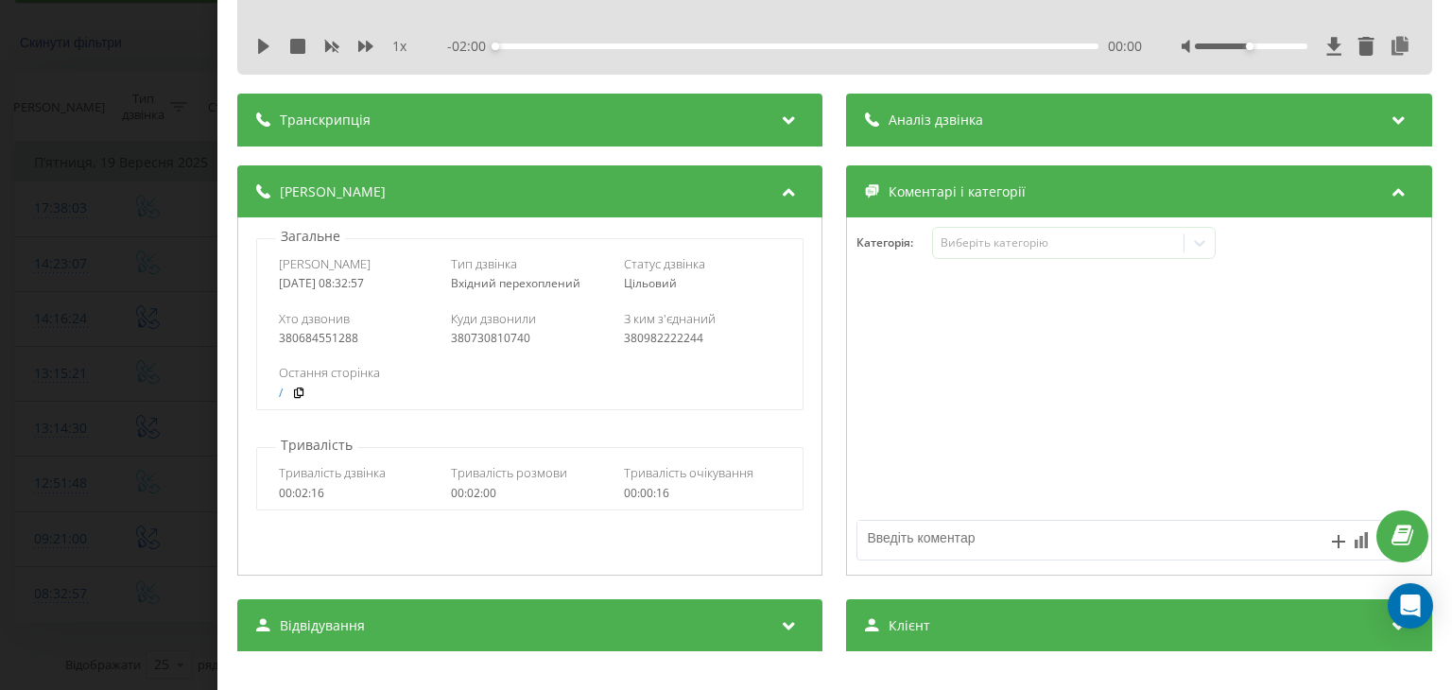
scroll to position [95, 0]
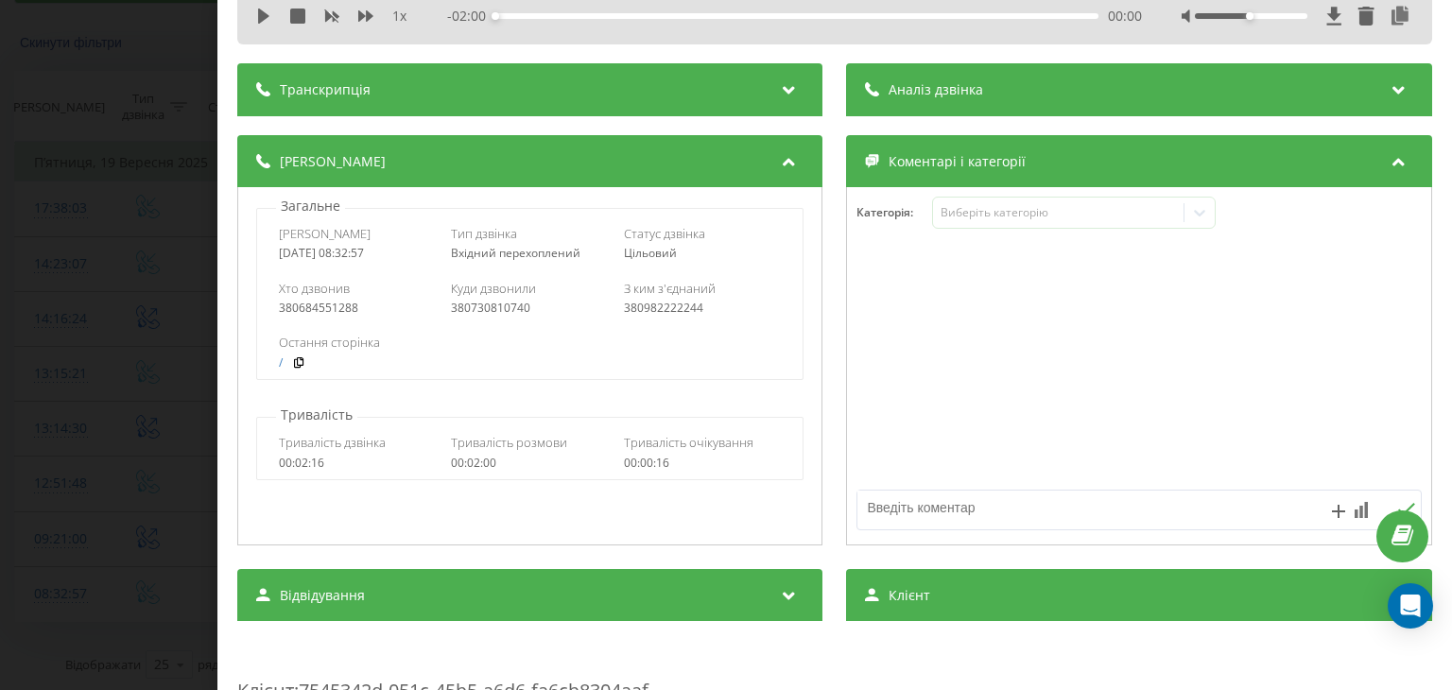
click at [116, 315] on div "Дзвінок : ua11_-1758259977.7054389 1 x - 02:00 00:00 00:00 Транскрипція Для AI-…" at bounding box center [726, 345] width 1452 height 690
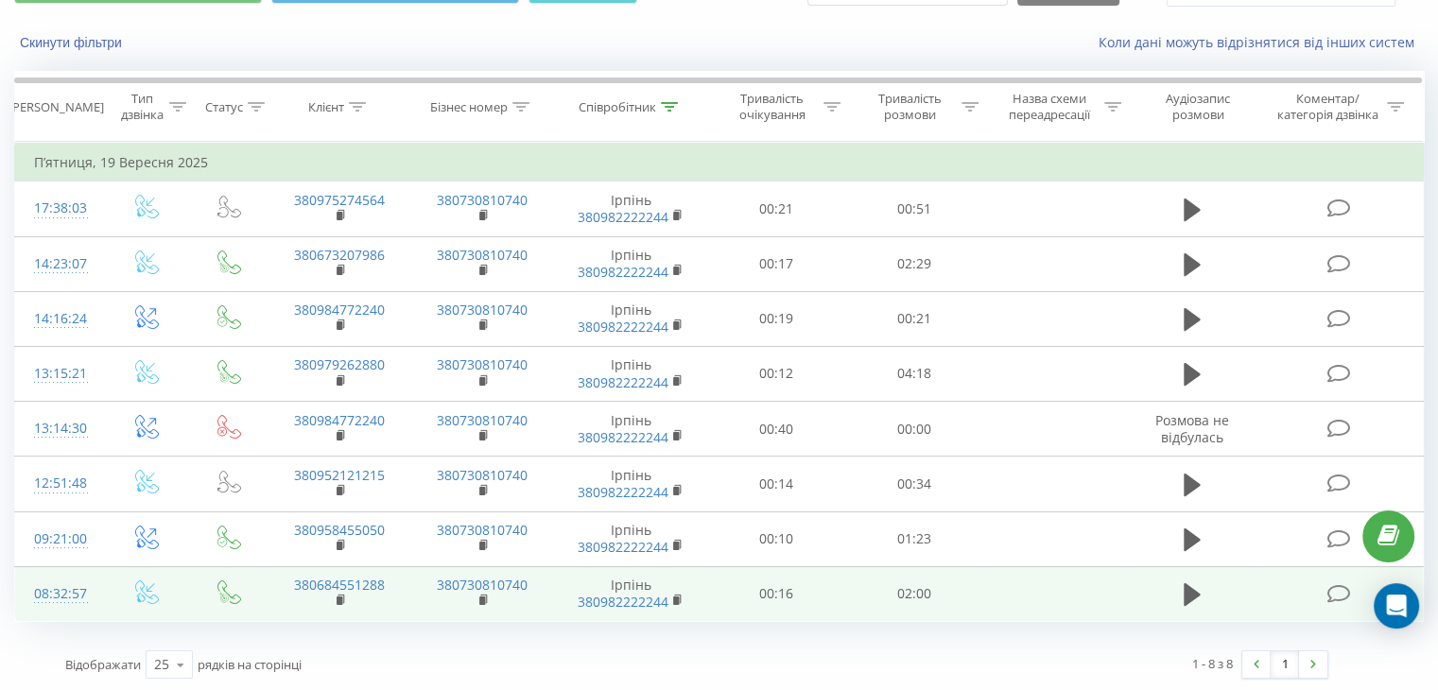
click at [103, 580] on td at bounding box center [147, 593] width 88 height 55
click at [105, 600] on td at bounding box center [147, 593] width 88 height 55
click at [99, 579] on td "08:32:57" at bounding box center [59, 593] width 88 height 55
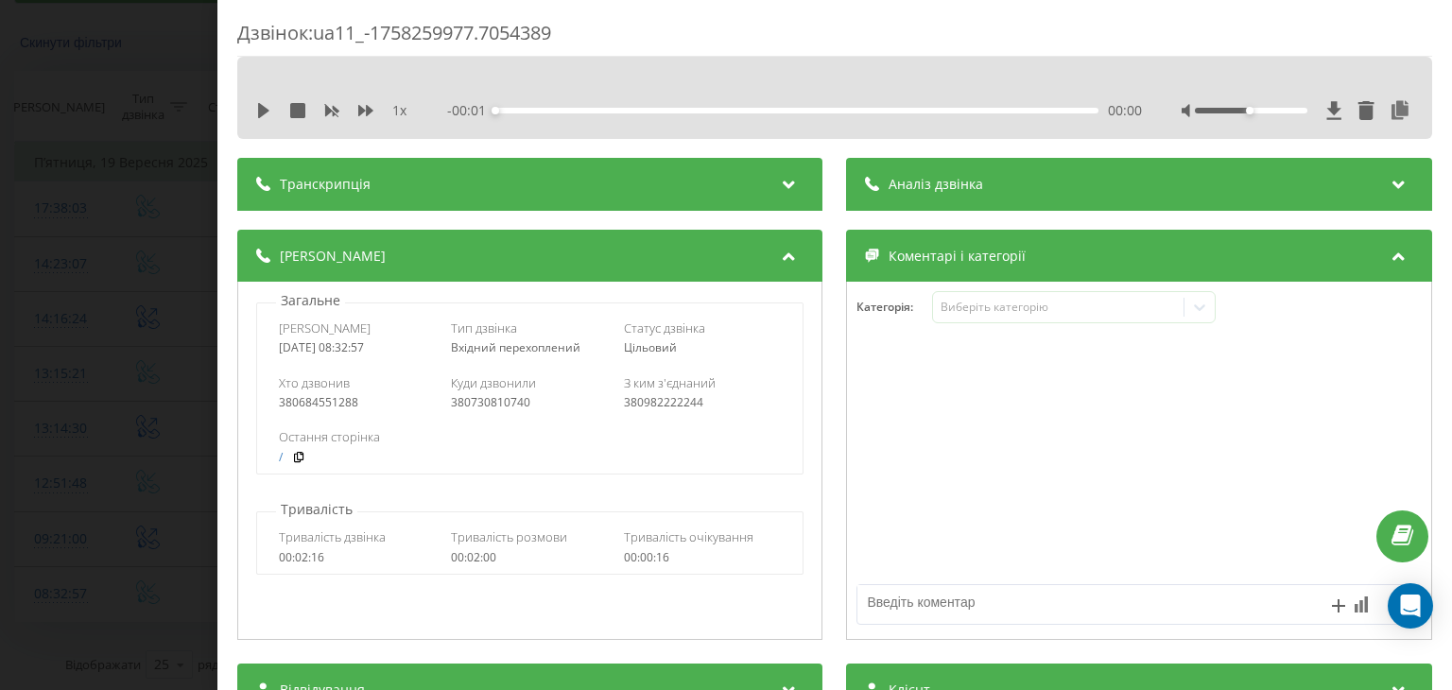
click at [255, 100] on div "1 x - 00:01 00:00 00:00" at bounding box center [834, 110] width 1166 height 28
click at [259, 113] on icon at bounding box center [263, 110] width 11 height 15
drag, startPoint x: 1237, startPoint y: 110, endPoint x: 1263, endPoint y: 110, distance: 25.5
click at [1268, 110] on div "Accessibility label" at bounding box center [1272, 111] width 8 height 8
click at [1391, 112] on icon at bounding box center [1401, 110] width 23 height 19
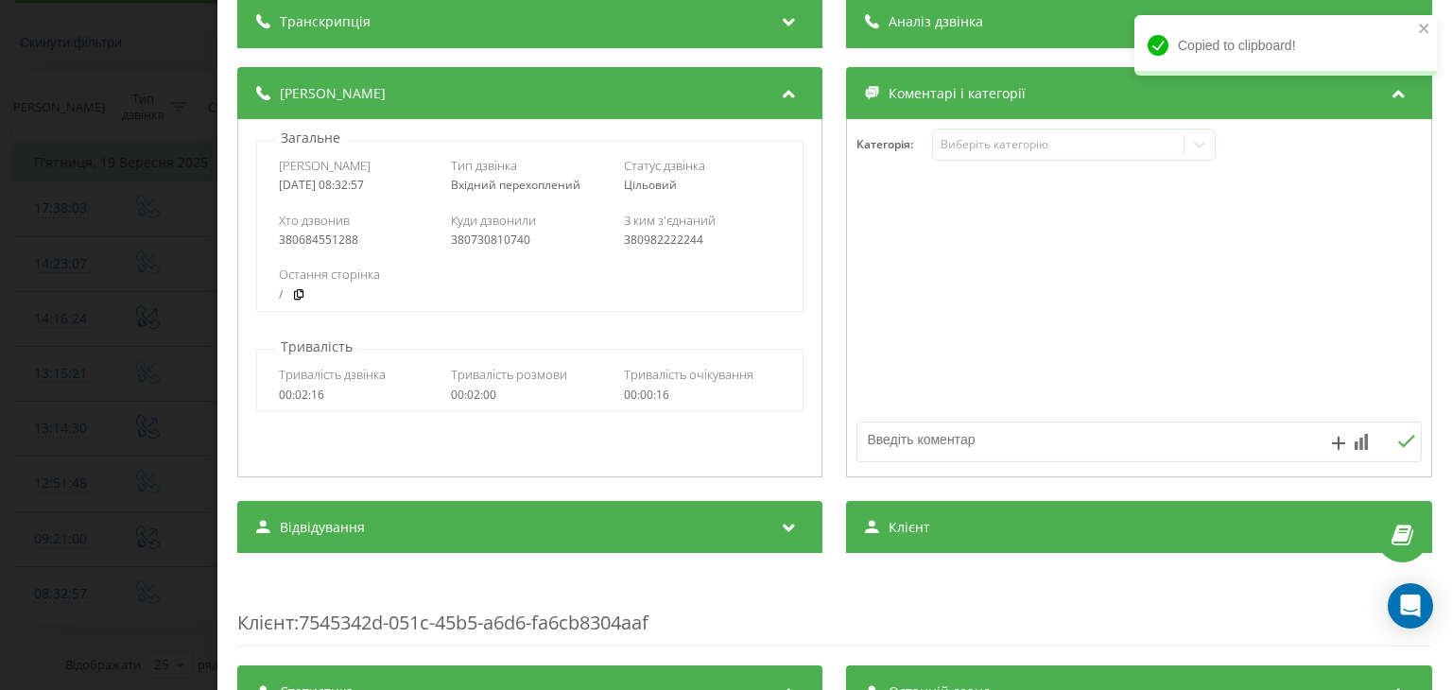
scroll to position [189, 0]
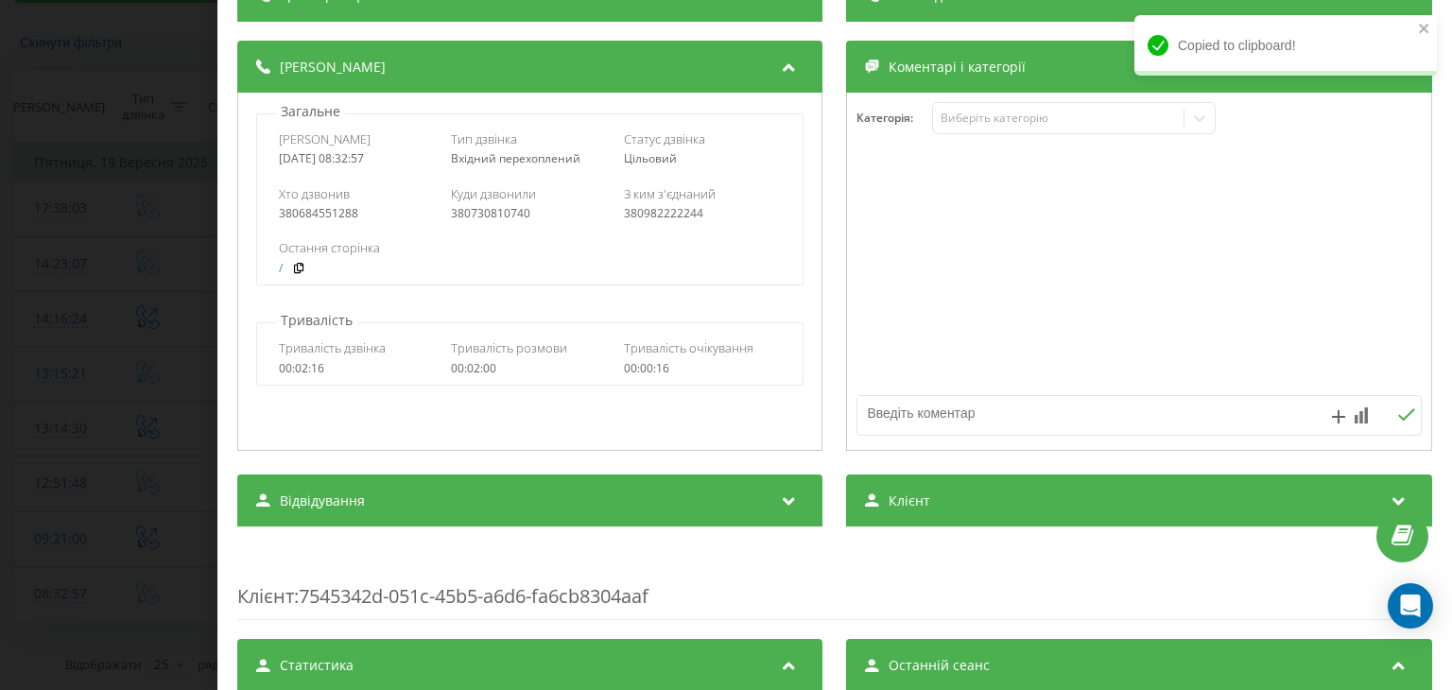
click at [949, 505] on div "Клієнт" at bounding box center [1139, 501] width 585 height 53
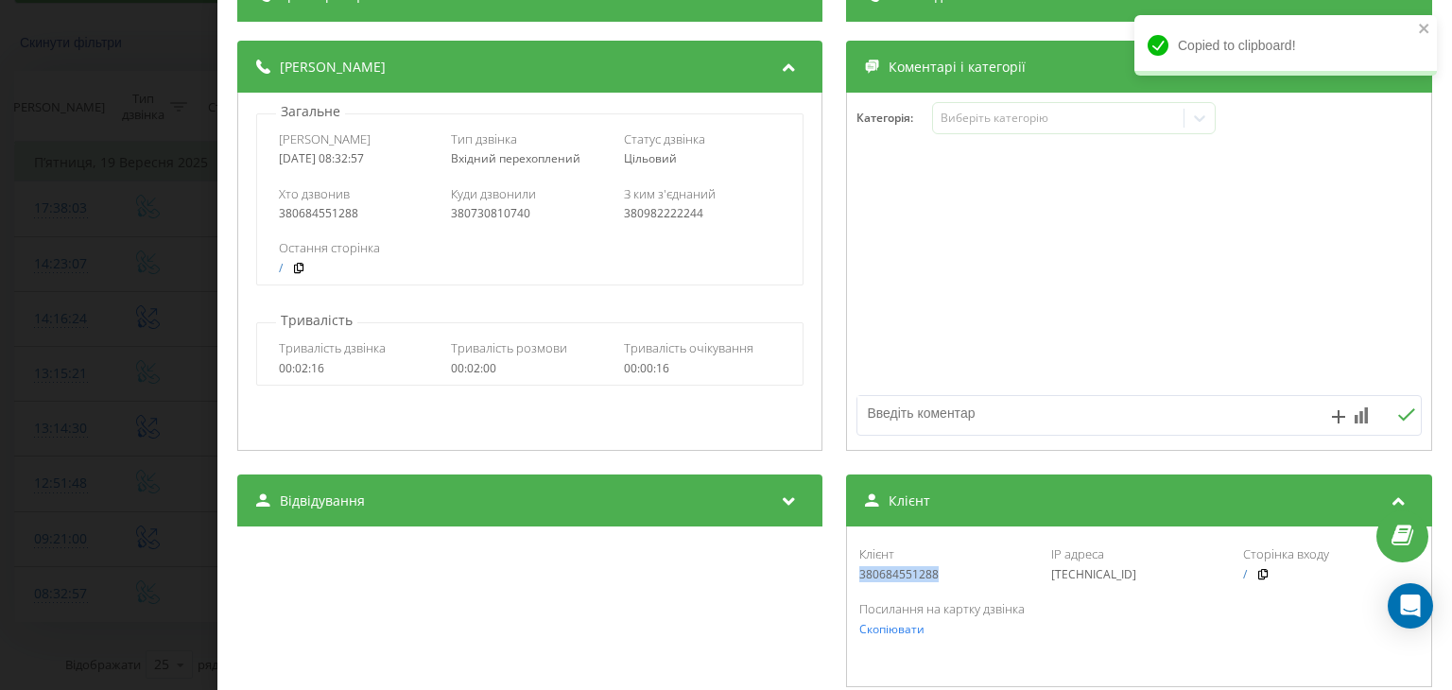
drag, startPoint x: 953, startPoint y: 568, endPoint x: 849, endPoint y: 584, distance: 105.2
click at [857, 584] on div "Клієнт 380684551288 IP адреса [TECHNICAL_ID] Сторінка входу /" at bounding box center [1139, 563] width 564 height 55
copy div "380684551288"
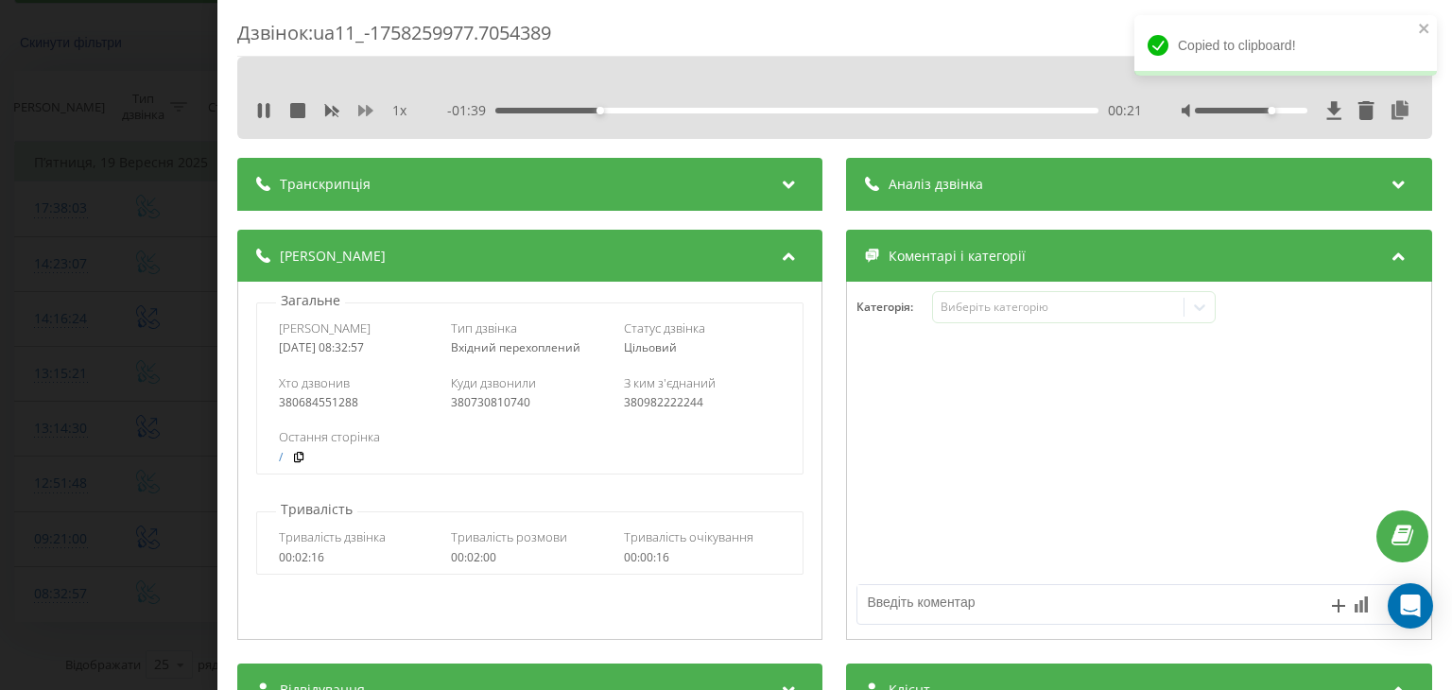
click at [359, 111] on icon at bounding box center [365, 110] width 15 height 11
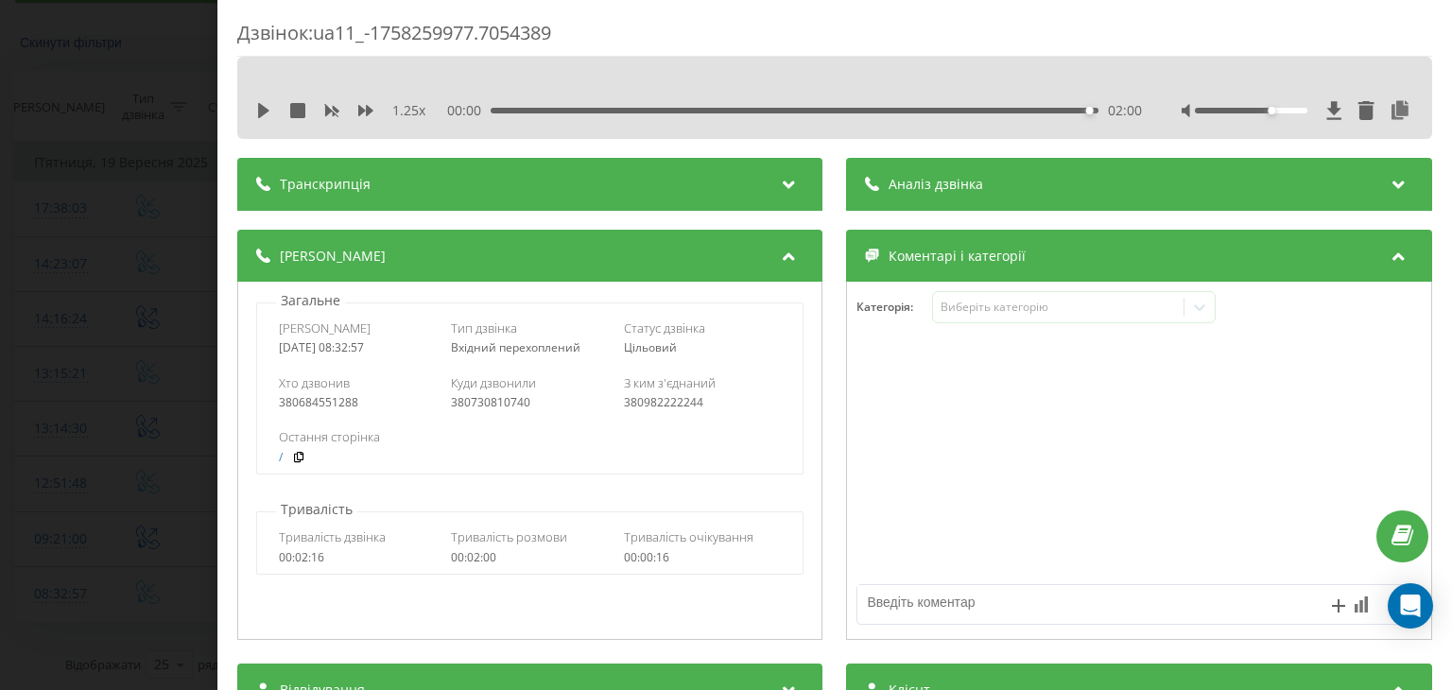
click at [219, 365] on div "Дзвінок : ua11_-1758259977.7054389 1.25 x 00:00 02:00 02:00 Транскрипція Для AI…" at bounding box center [834, 345] width 1235 height 690
click at [140, 375] on div "Дзвінок : ua11_-1758259977.7054389 1.25 x 00:00 02:00 02:00 Транскрипція Для AI…" at bounding box center [726, 345] width 1452 height 690
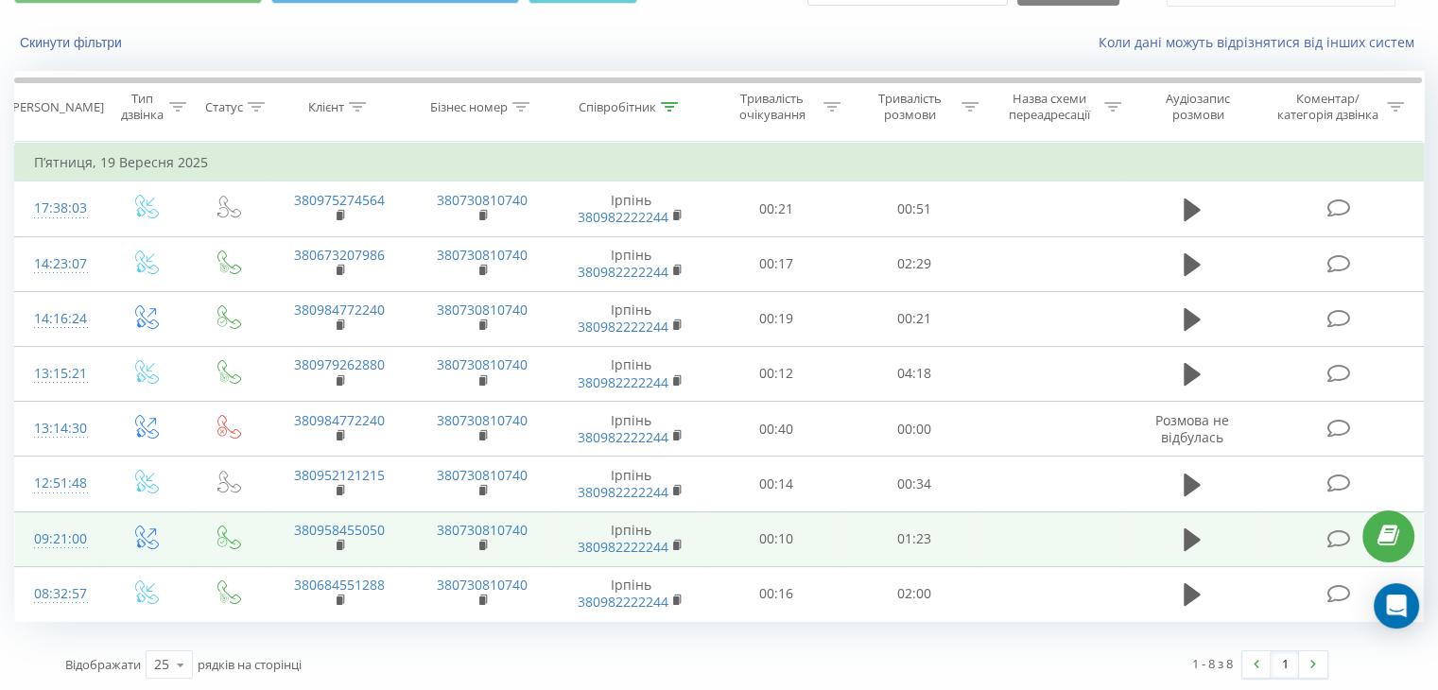
click at [110, 527] on td at bounding box center [147, 538] width 88 height 55
click at [98, 527] on td "09:21:00" at bounding box center [59, 538] width 88 height 55
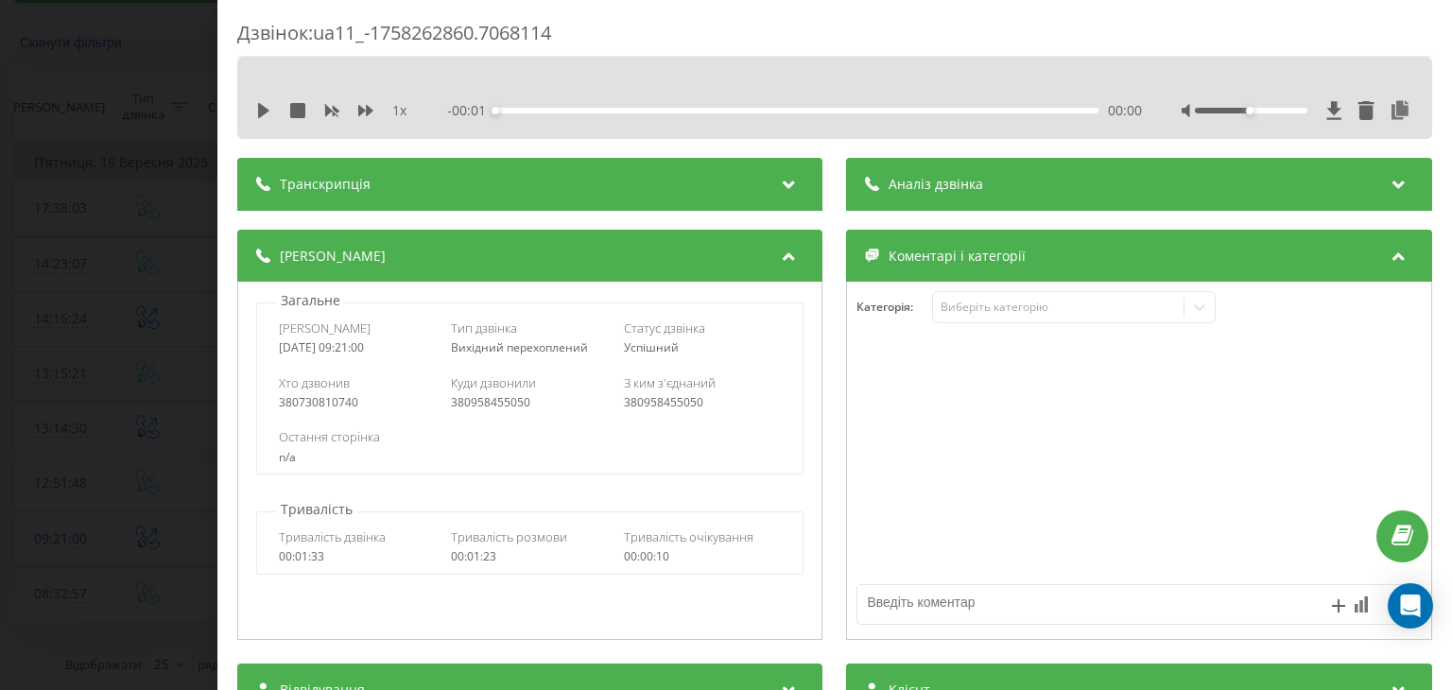
click at [265, 112] on icon at bounding box center [263, 110] width 11 height 15
click at [1390, 108] on icon at bounding box center [1401, 110] width 23 height 19
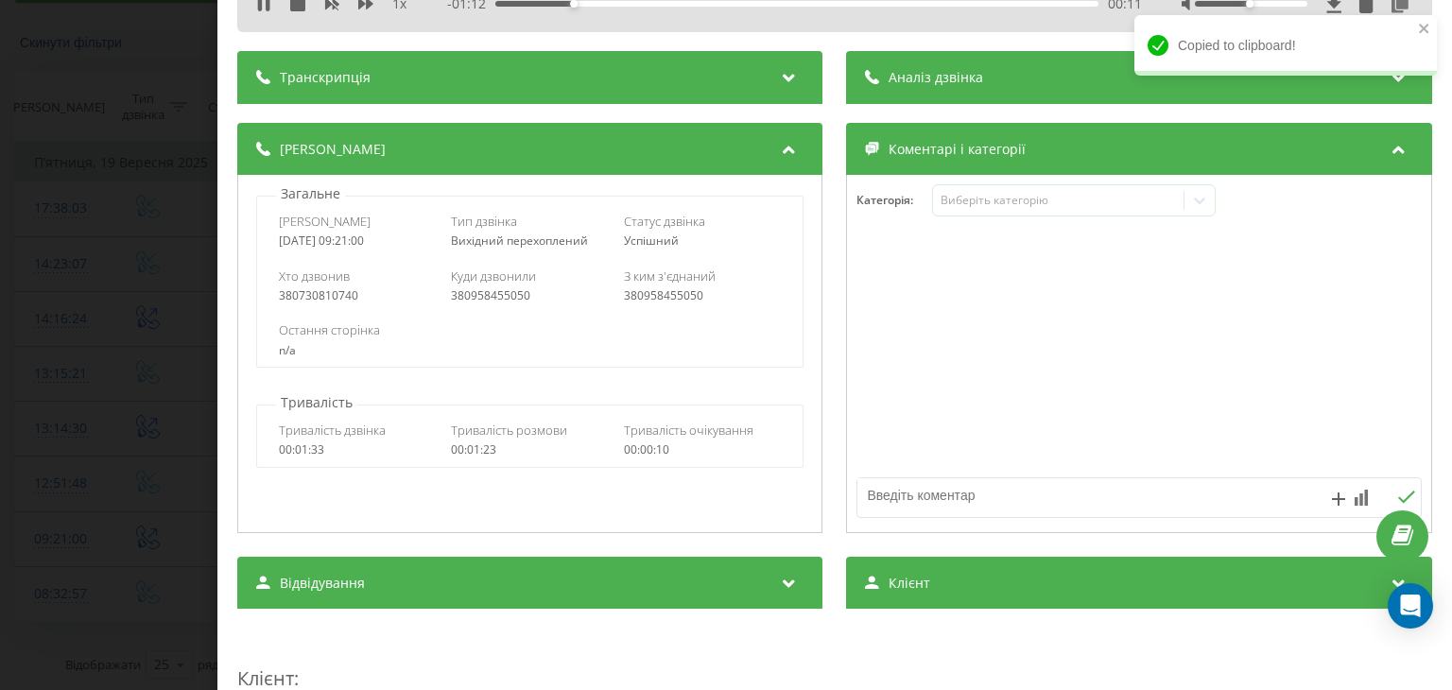
scroll to position [189, 0]
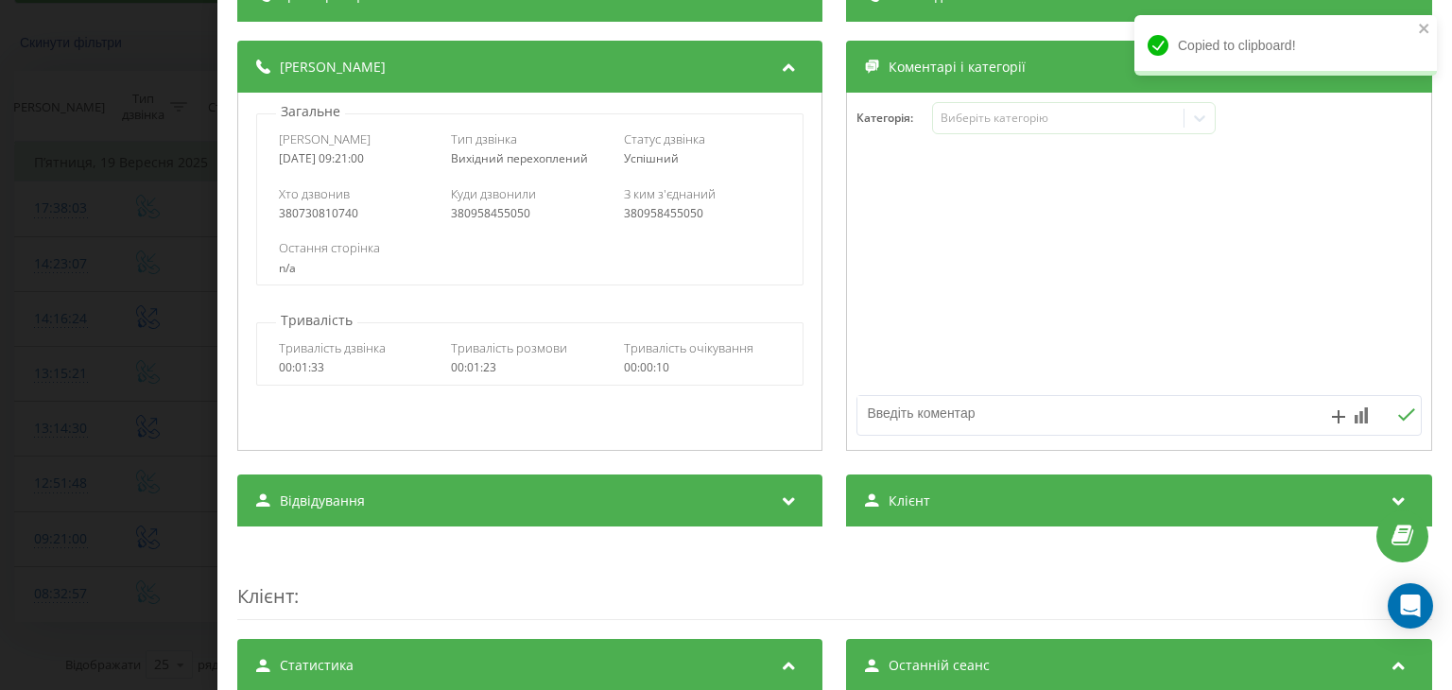
drag, startPoint x: 935, startPoint y: 516, endPoint x: 926, endPoint y: 551, distance: 36.0
click at [935, 516] on div "Клієнт" at bounding box center [1139, 501] width 585 height 53
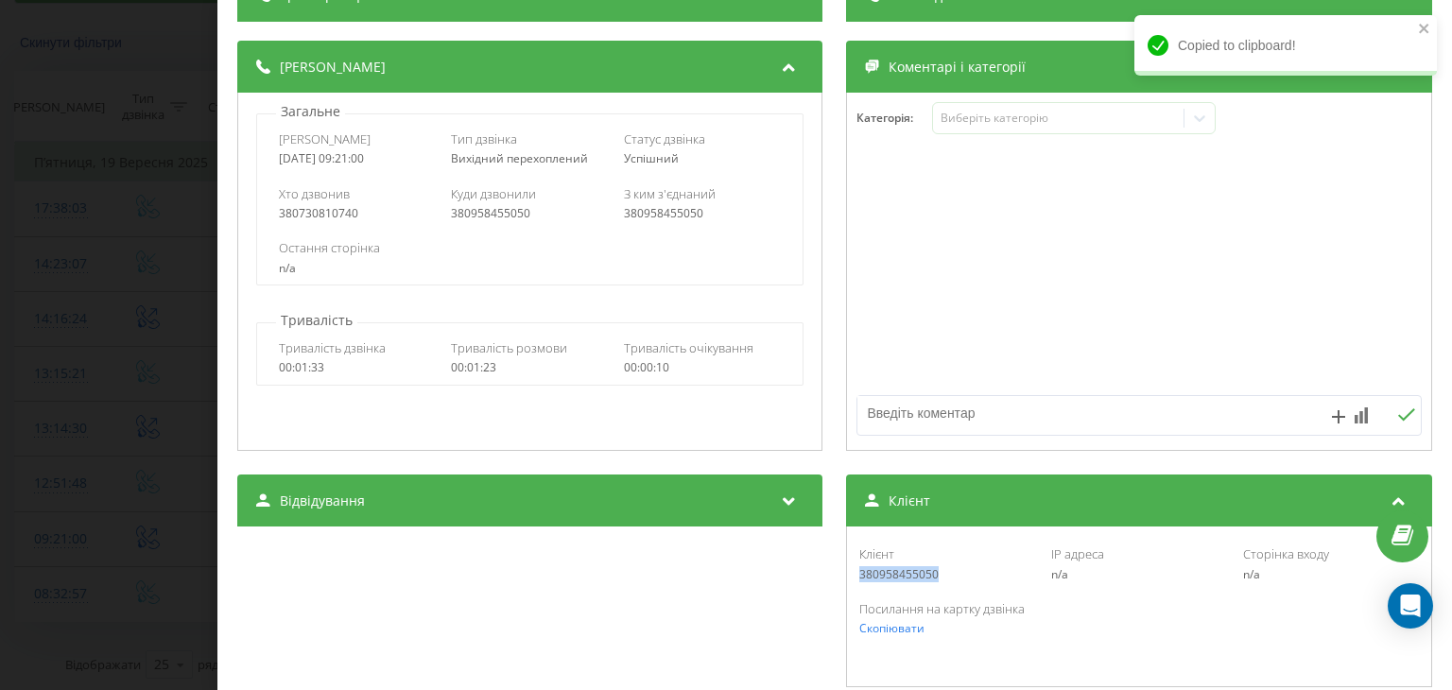
drag, startPoint x: 938, startPoint y: 576, endPoint x: 853, endPoint y: 573, distance: 85.1
click at [860, 573] on div "380958455050" at bounding box center [947, 574] width 175 height 13
copy div "380958455050"
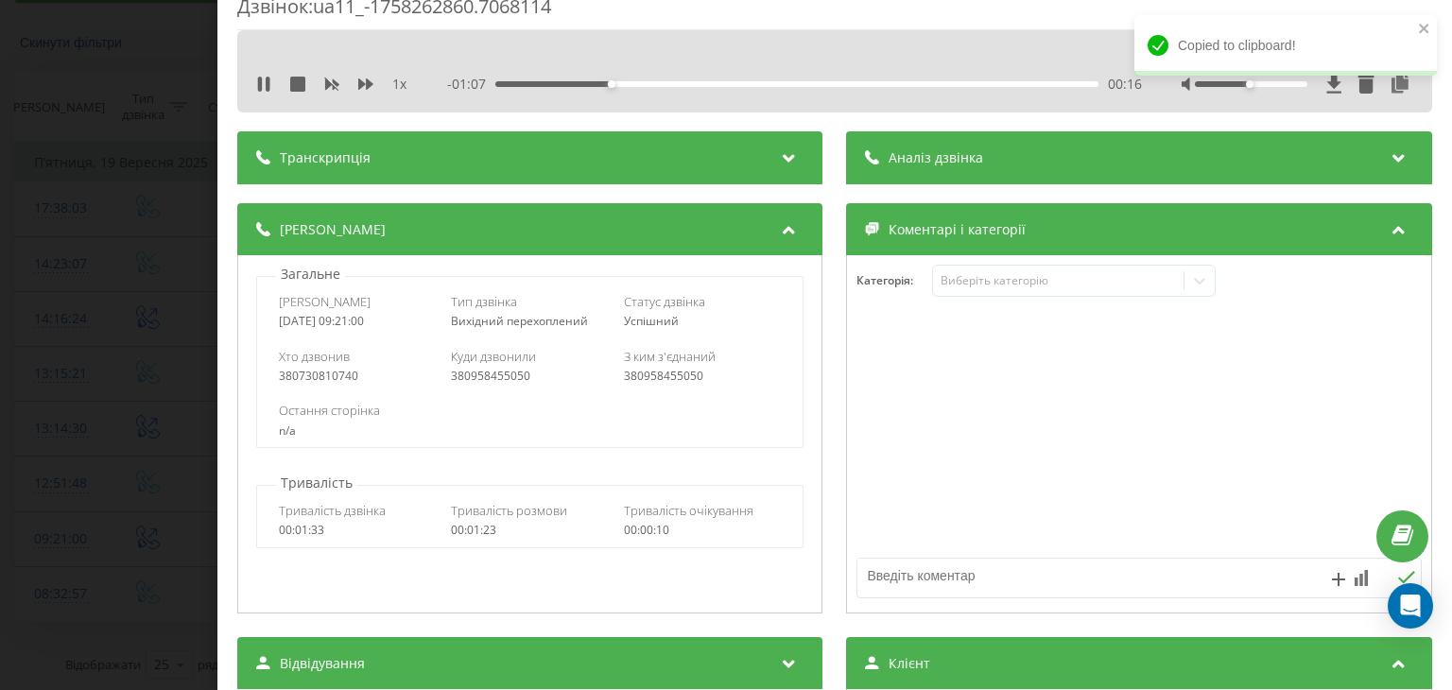
scroll to position [0, 0]
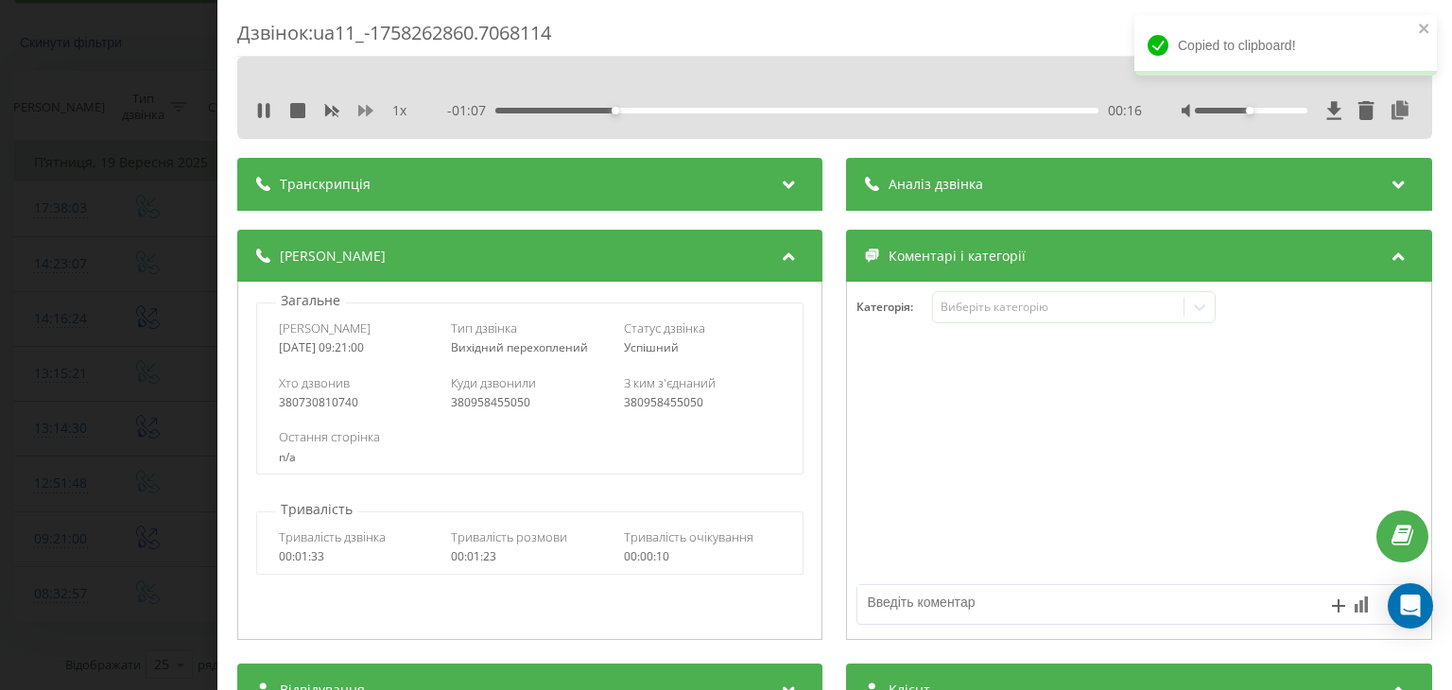
click at [366, 109] on icon at bounding box center [365, 110] width 15 height 15
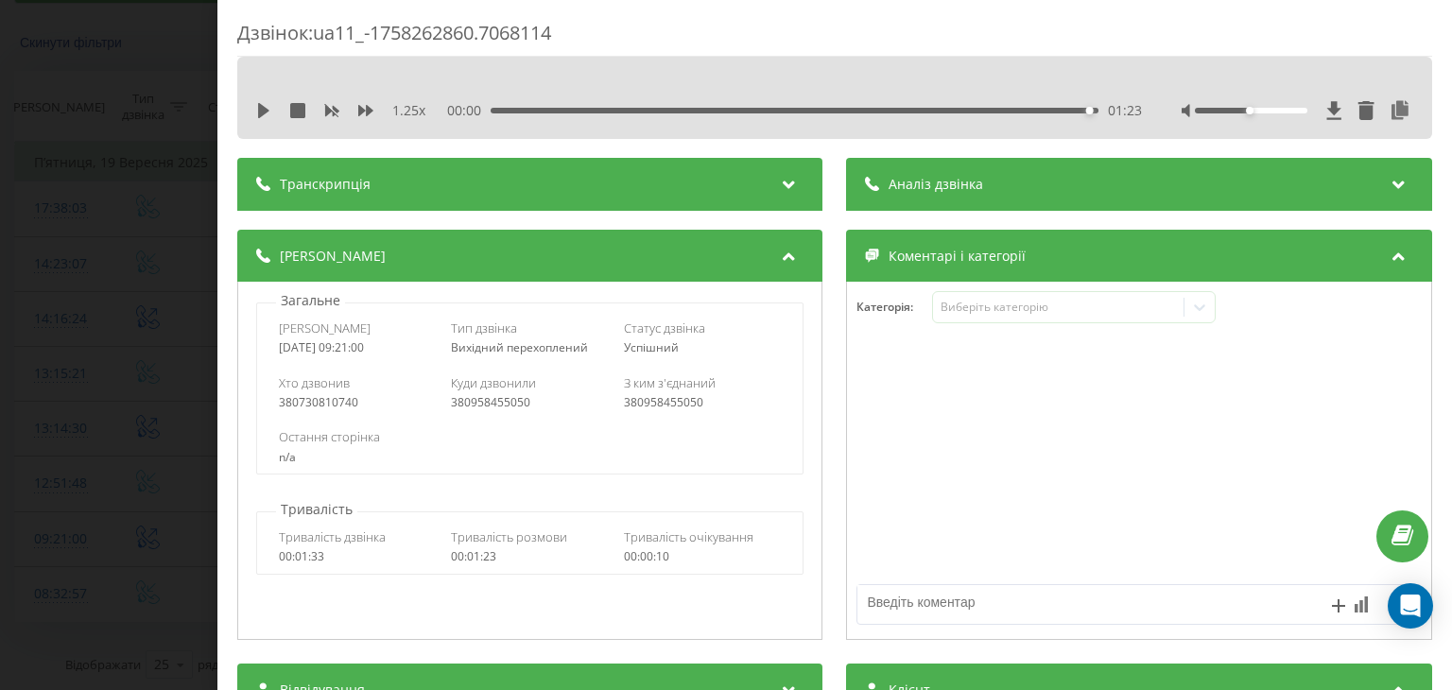
click at [162, 194] on div "Дзвінок : ua11_-1758262860.7068114 1.25 x 00:00 01:23 01:23 Транскрипція Для AI…" at bounding box center [726, 345] width 1452 height 690
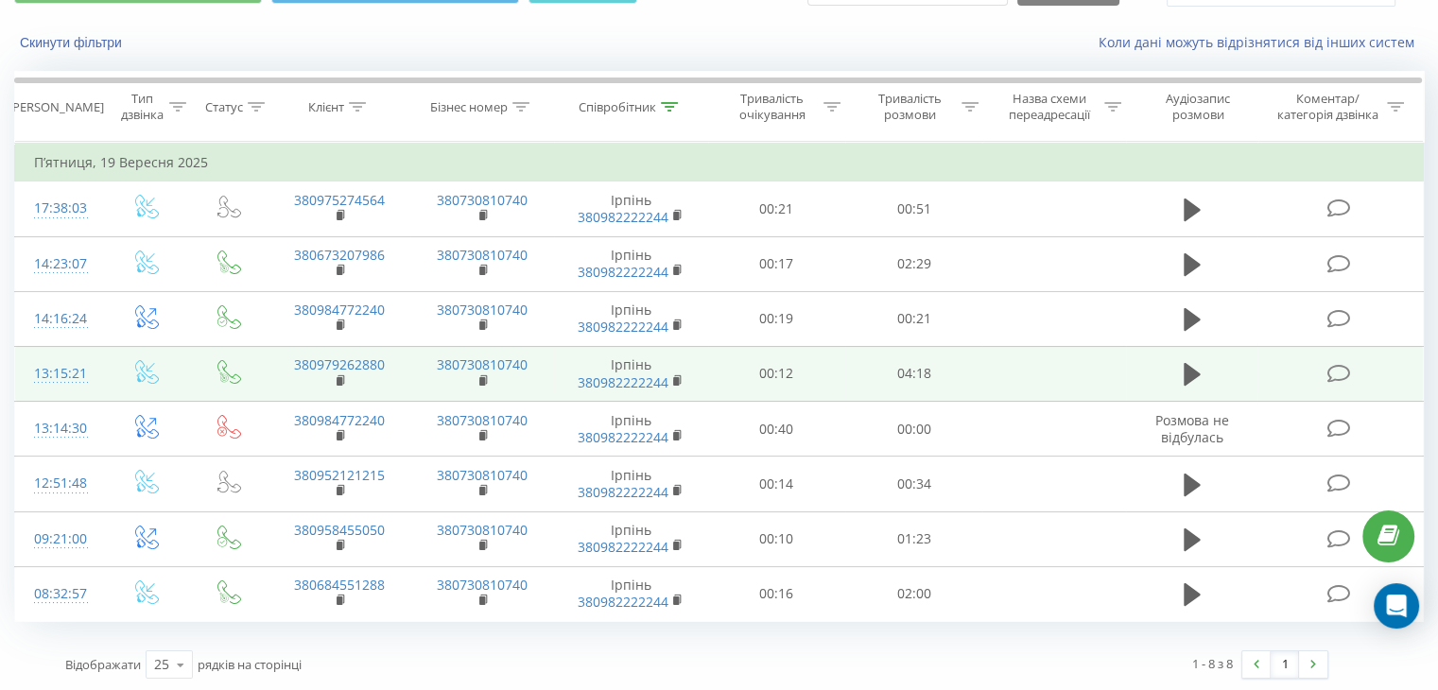
click at [104, 371] on td at bounding box center [147, 373] width 88 height 55
click at [99, 371] on td "13:15:21" at bounding box center [59, 373] width 88 height 55
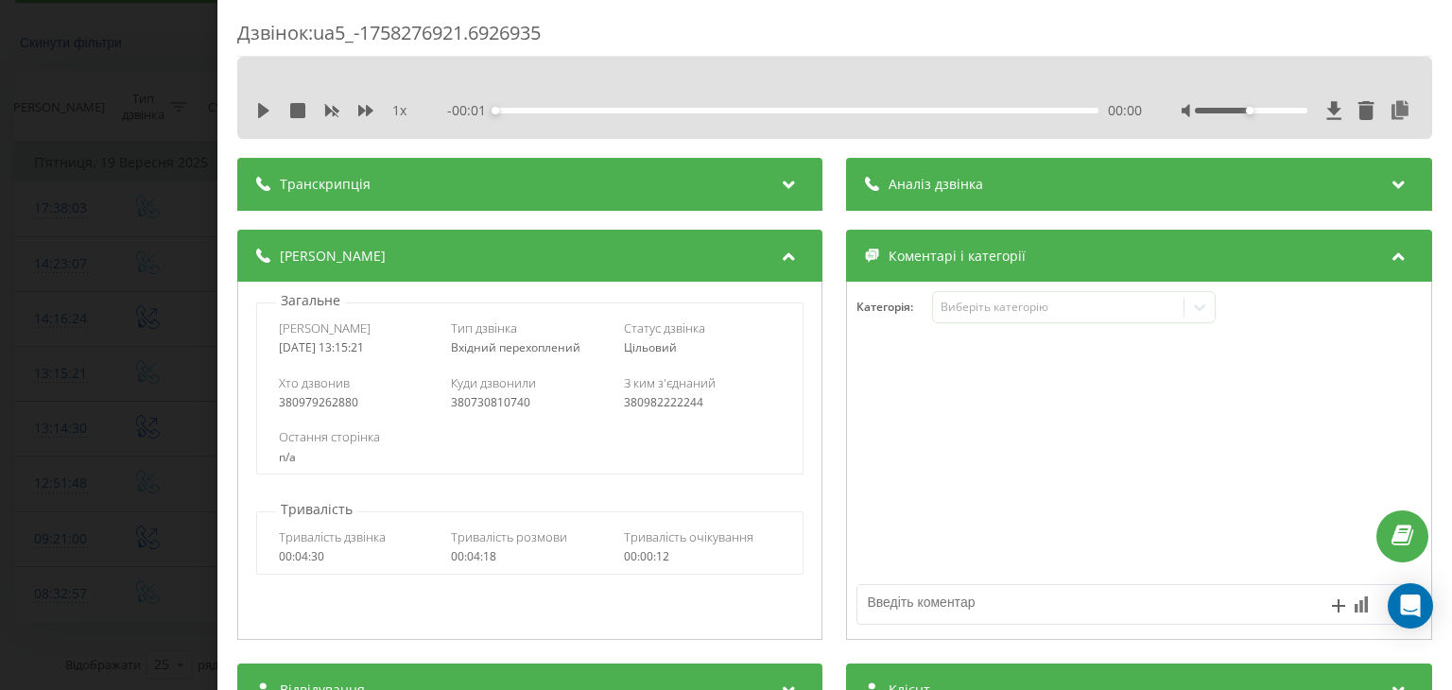
click at [266, 127] on div "1 x - 00:01 00:00 00:00" at bounding box center [834, 98] width 1195 height 82
click at [263, 118] on div "1 x" at bounding box center [341, 110] width 170 height 19
click at [267, 112] on icon at bounding box center [263, 110] width 11 height 15
click at [1390, 115] on icon at bounding box center [1401, 110] width 23 height 19
click at [367, 111] on icon at bounding box center [365, 110] width 15 height 11
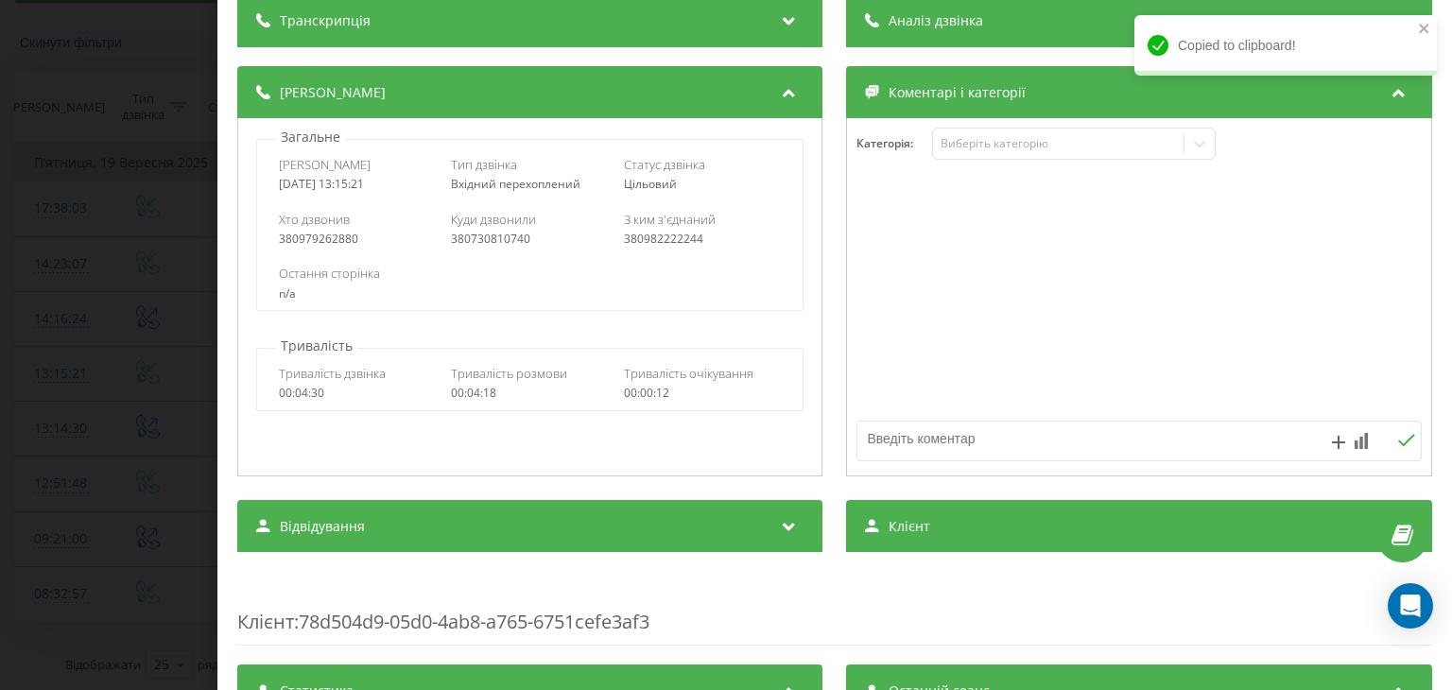
scroll to position [189, 0]
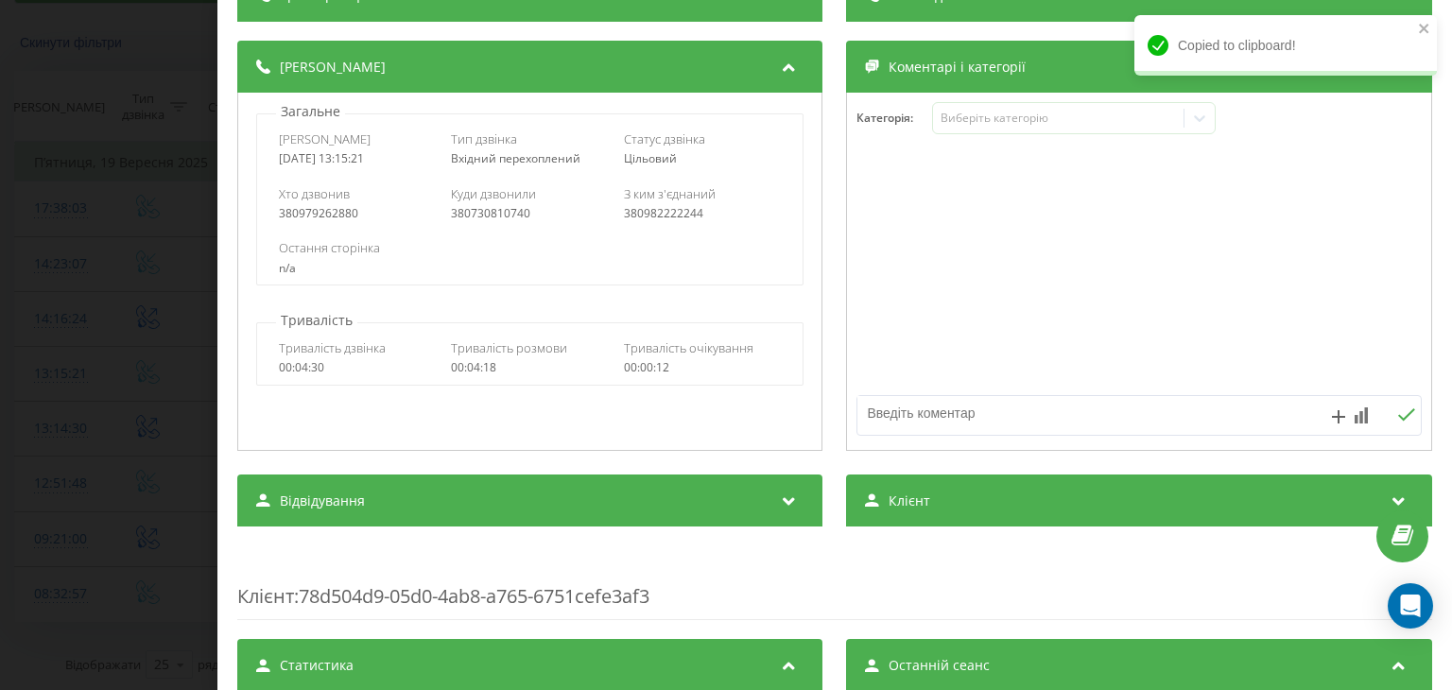
click at [1005, 512] on div "Клієнт" at bounding box center [1139, 501] width 585 height 53
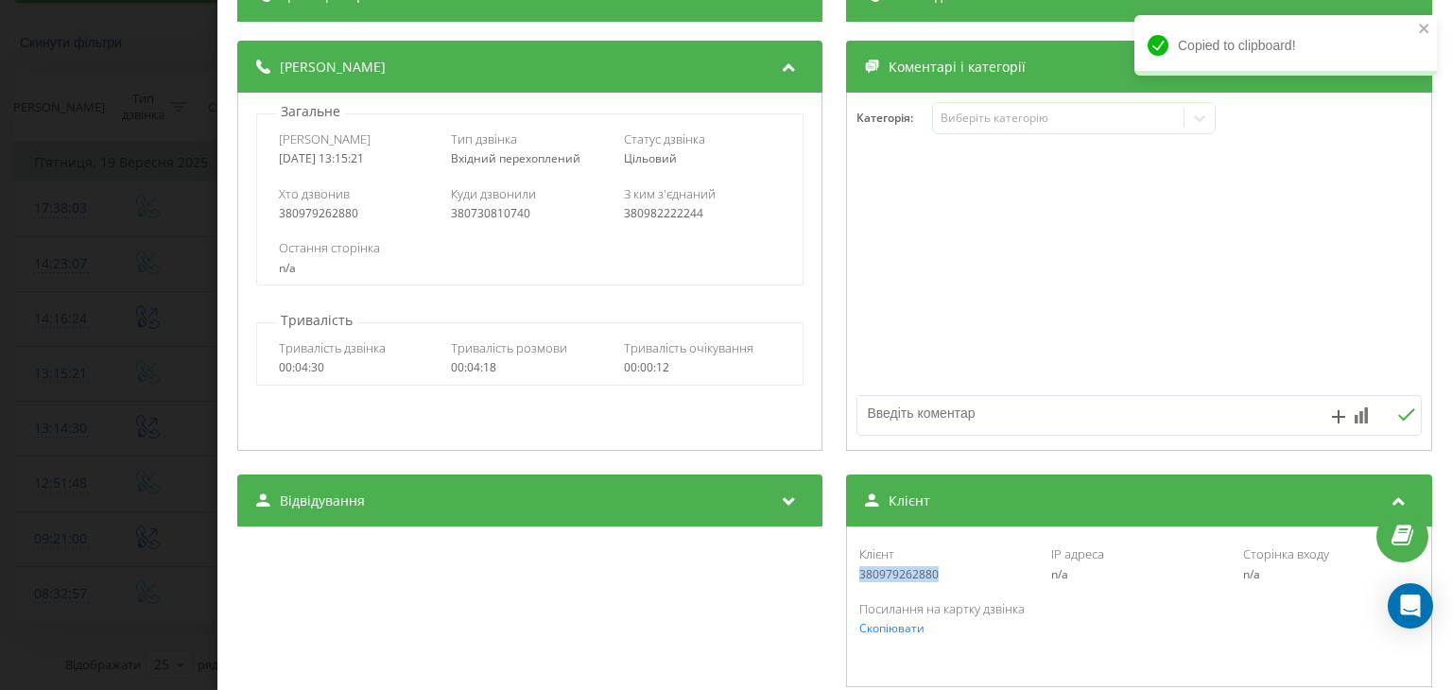
drag, startPoint x: 946, startPoint y: 585, endPoint x: 835, endPoint y: 585, distance: 111.5
click at [835, 585] on div "Відвідування Джерело n/a Канал n/a Кампанія n/a Група оголошень n/a Ключове сло…" at bounding box center [834, 582] width 1195 height 214
copy div "380979262880"
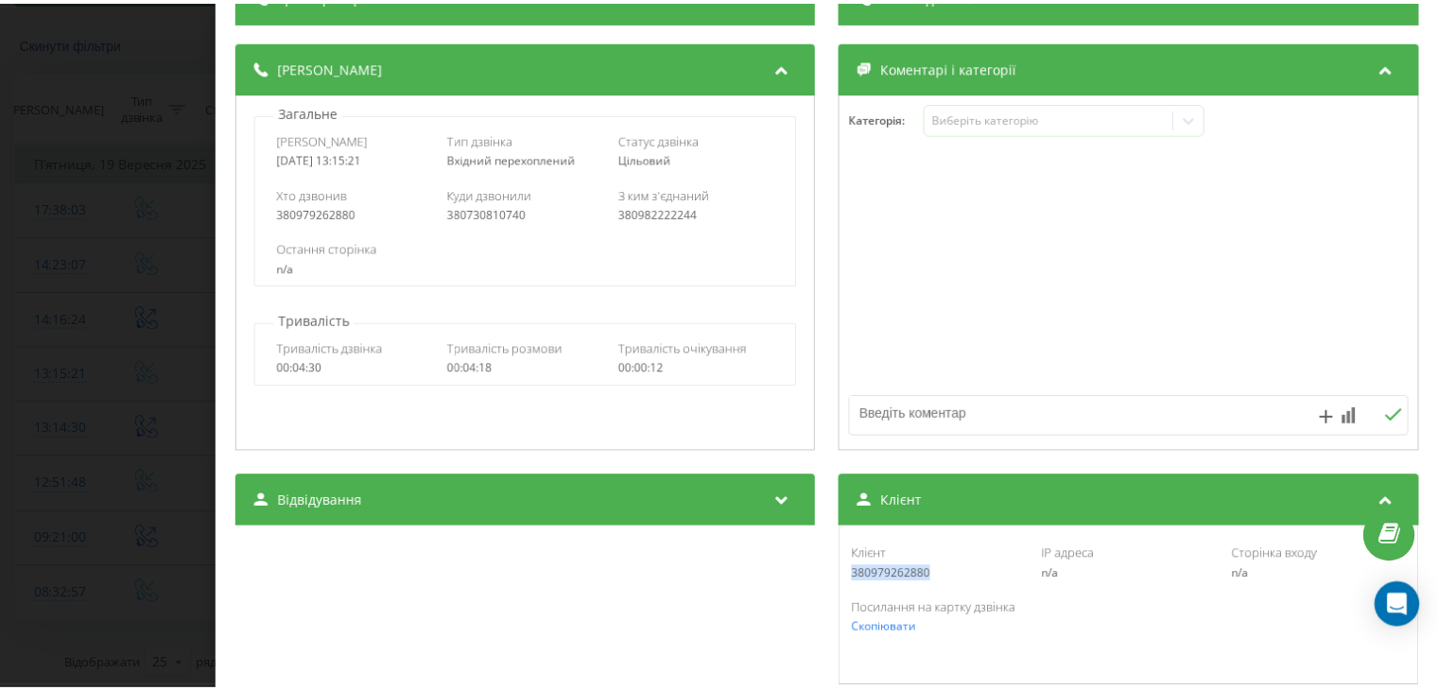
scroll to position [0, 0]
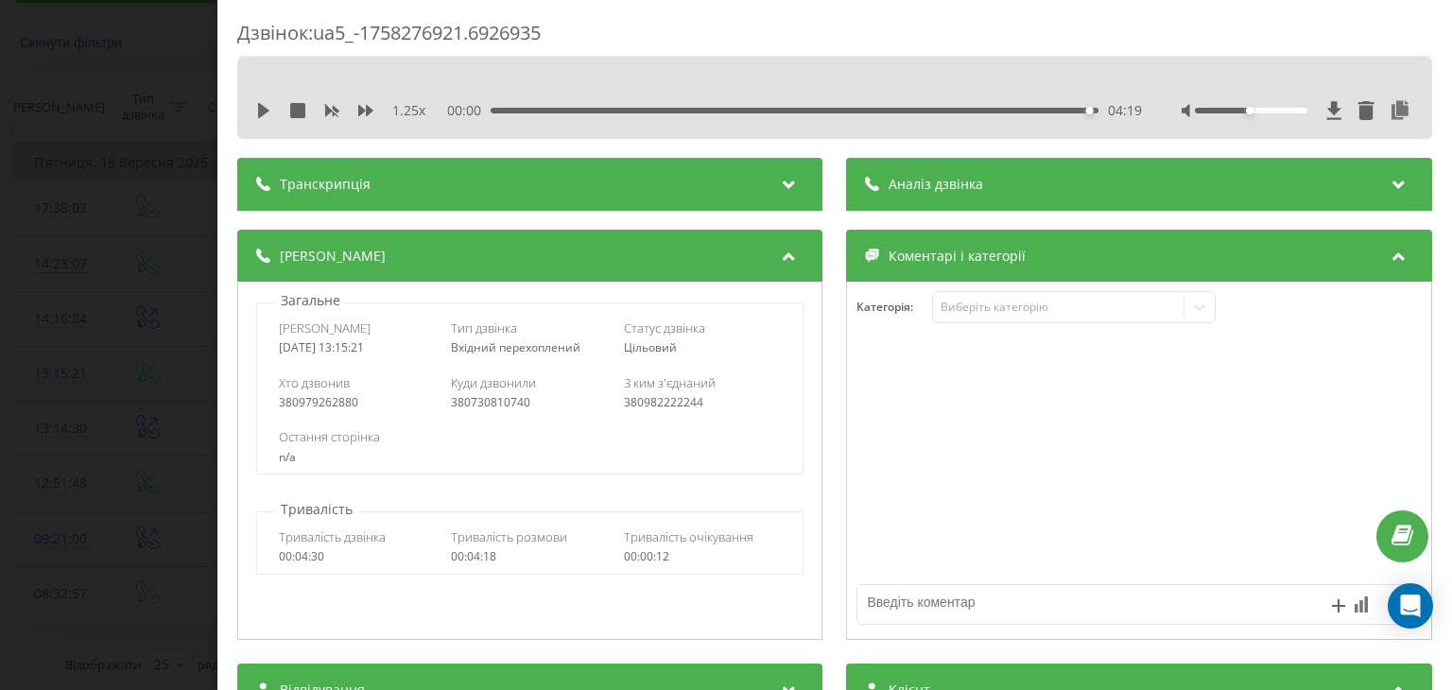
click at [159, 262] on div "Дзвінок : ua5_-1758276921.6926935 1.25 x 00:00 04:19 04:19 Транскрипція Для AI-…" at bounding box center [726, 345] width 1452 height 690
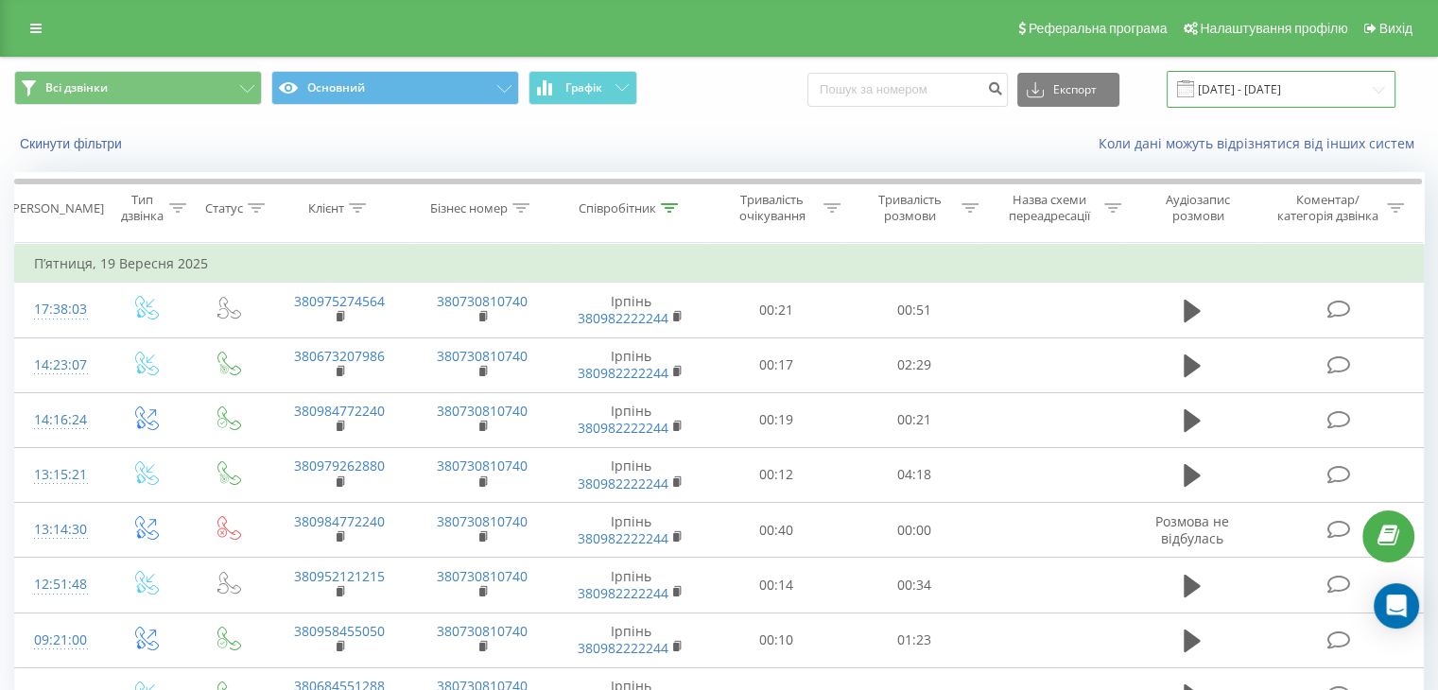
click at [1228, 87] on input "[DATE] - [DATE]" at bounding box center [1280, 89] width 229 height 37
click at [937, 91] on input at bounding box center [907, 90] width 200 height 34
